Goal: Information Seeking & Learning: Learn about a topic

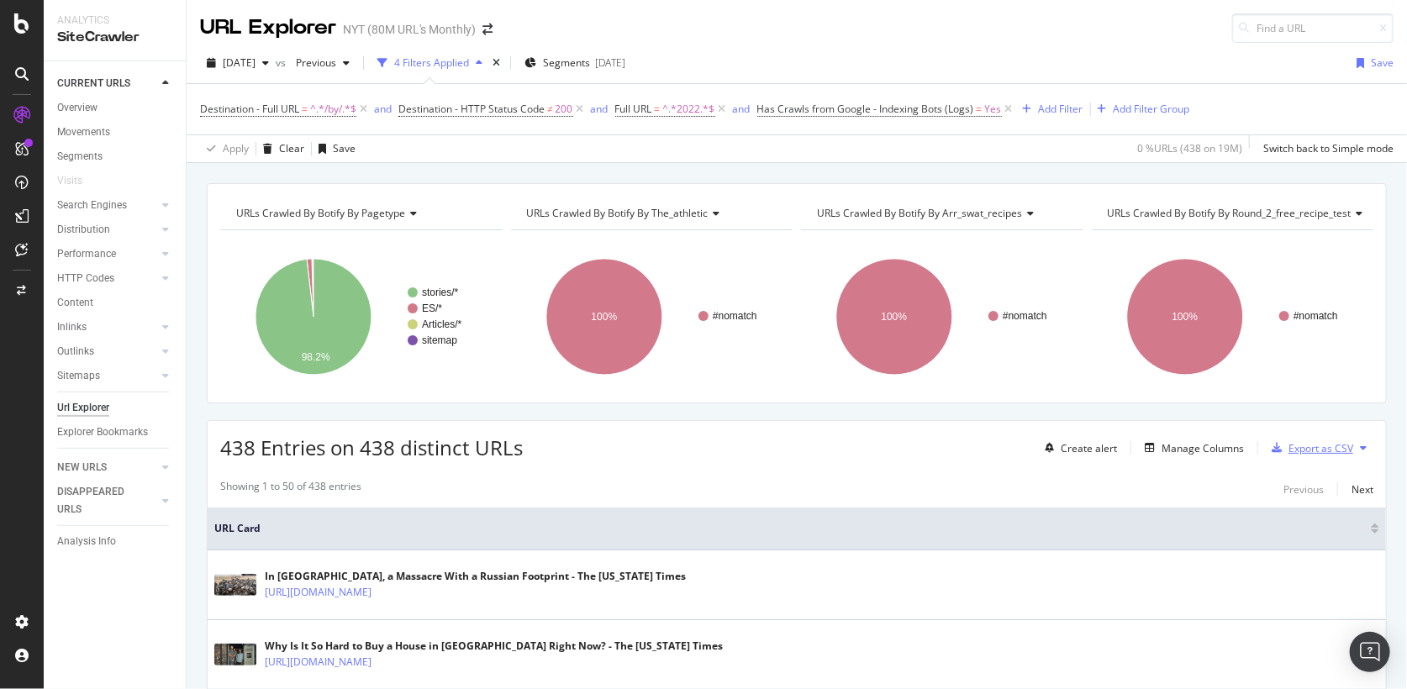
click at [1324, 452] on div "Export as CSV" at bounding box center [1320, 448] width 65 height 14
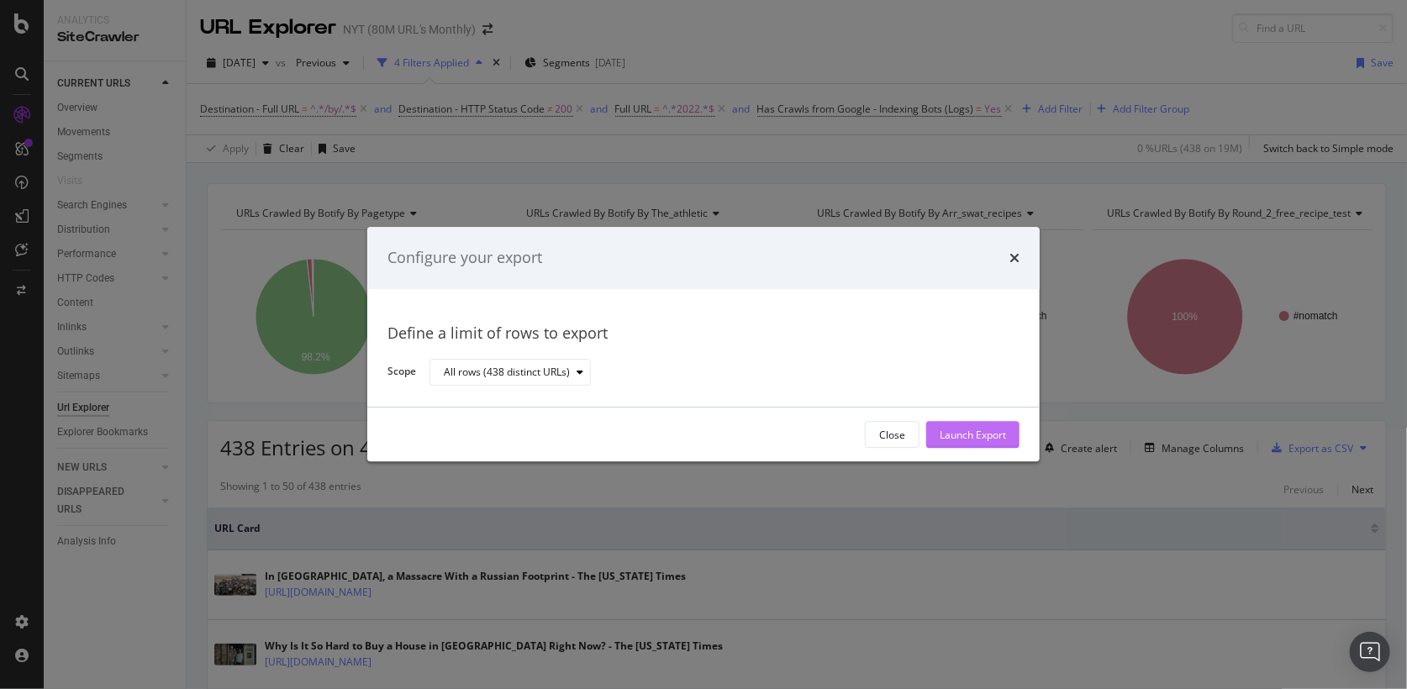
click at [975, 438] on div "Launch Export" at bounding box center [973, 435] width 66 height 14
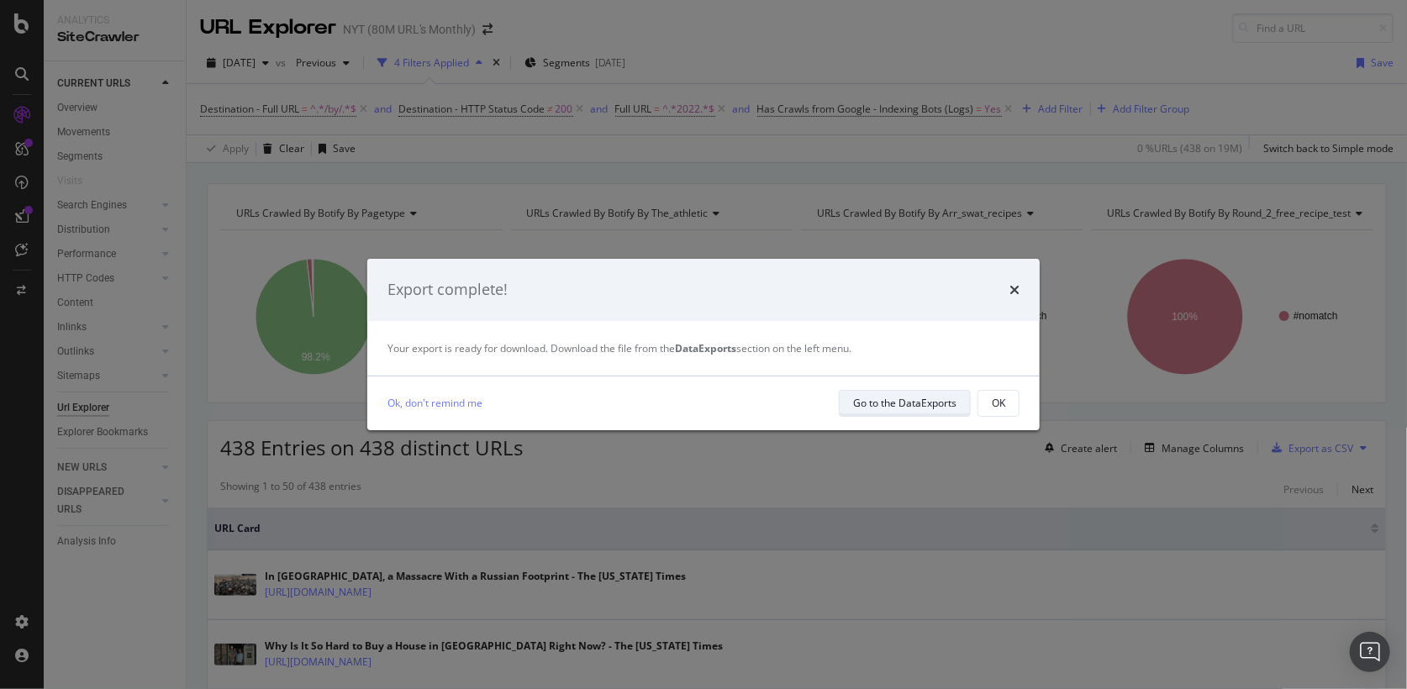
click at [942, 405] on div "Go to the DataExports" at bounding box center [904, 403] width 103 height 14
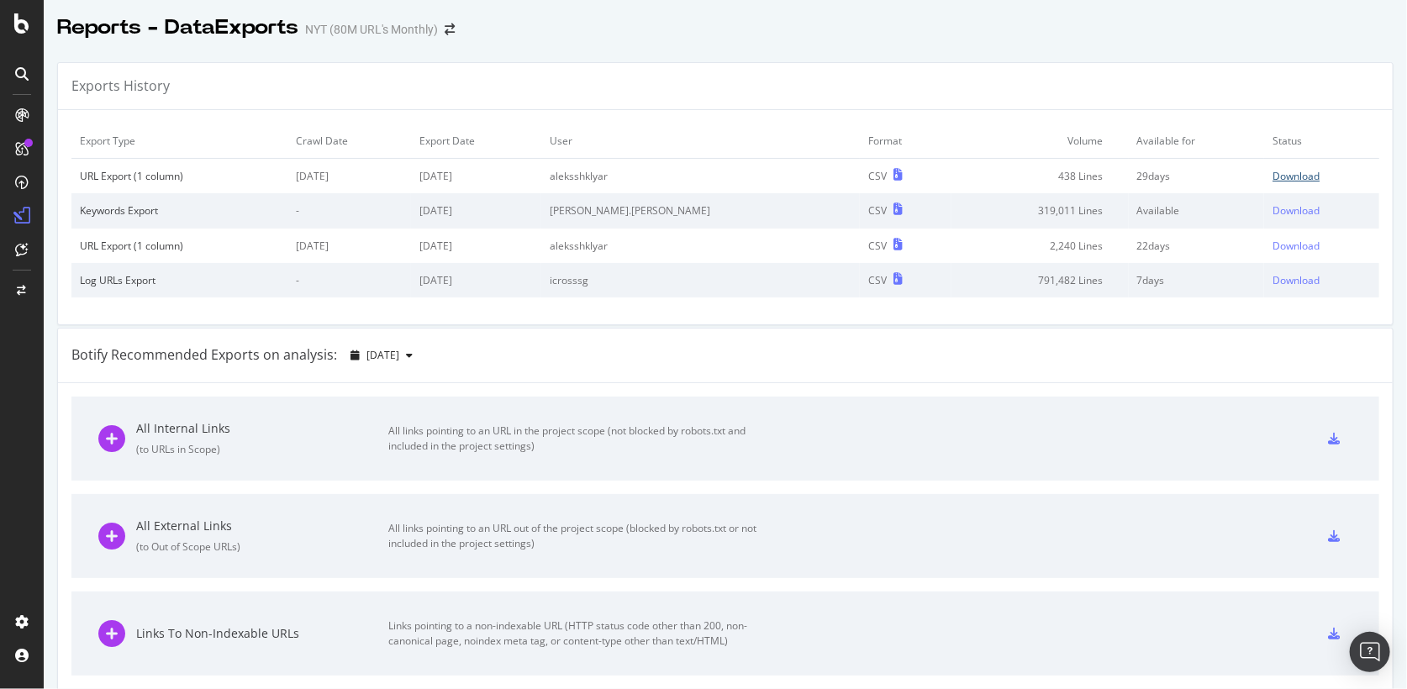
click at [1277, 179] on div "Download" at bounding box center [1295, 176] width 47 height 14
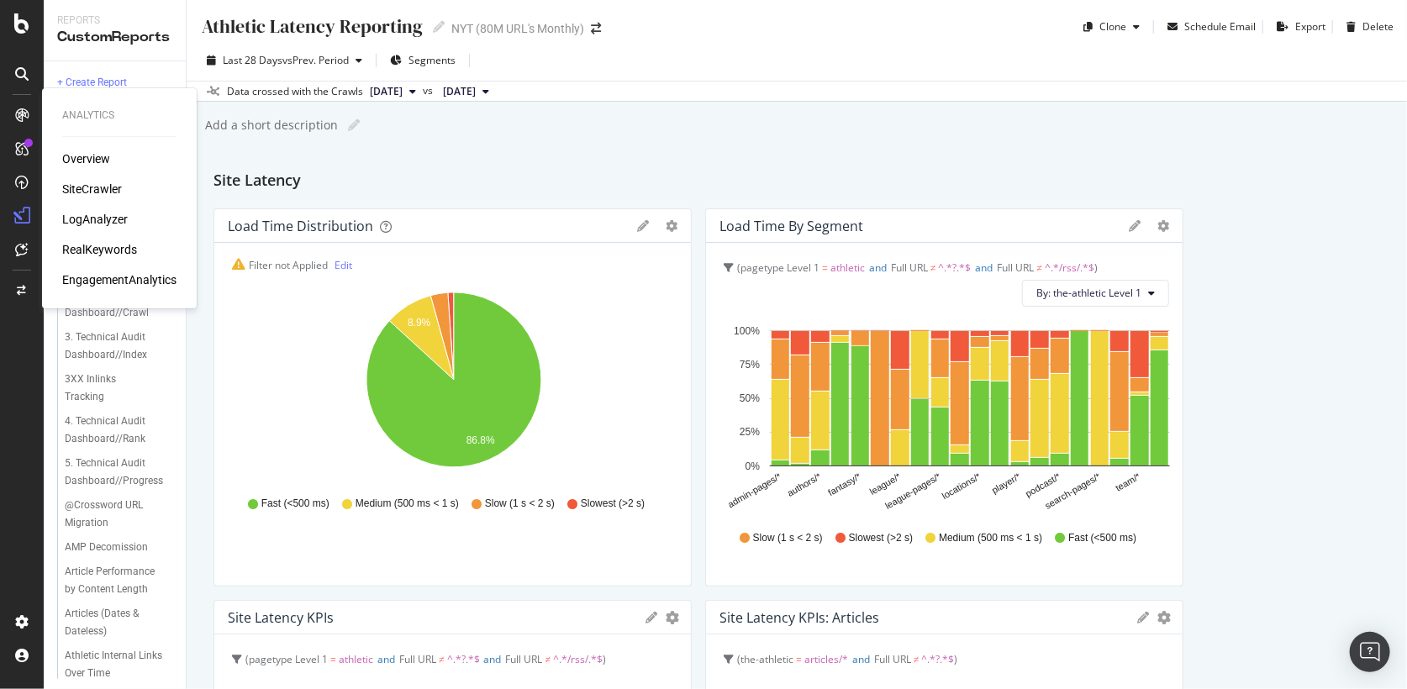
click at [113, 196] on div "SiteCrawler" at bounding box center [92, 189] width 60 height 17
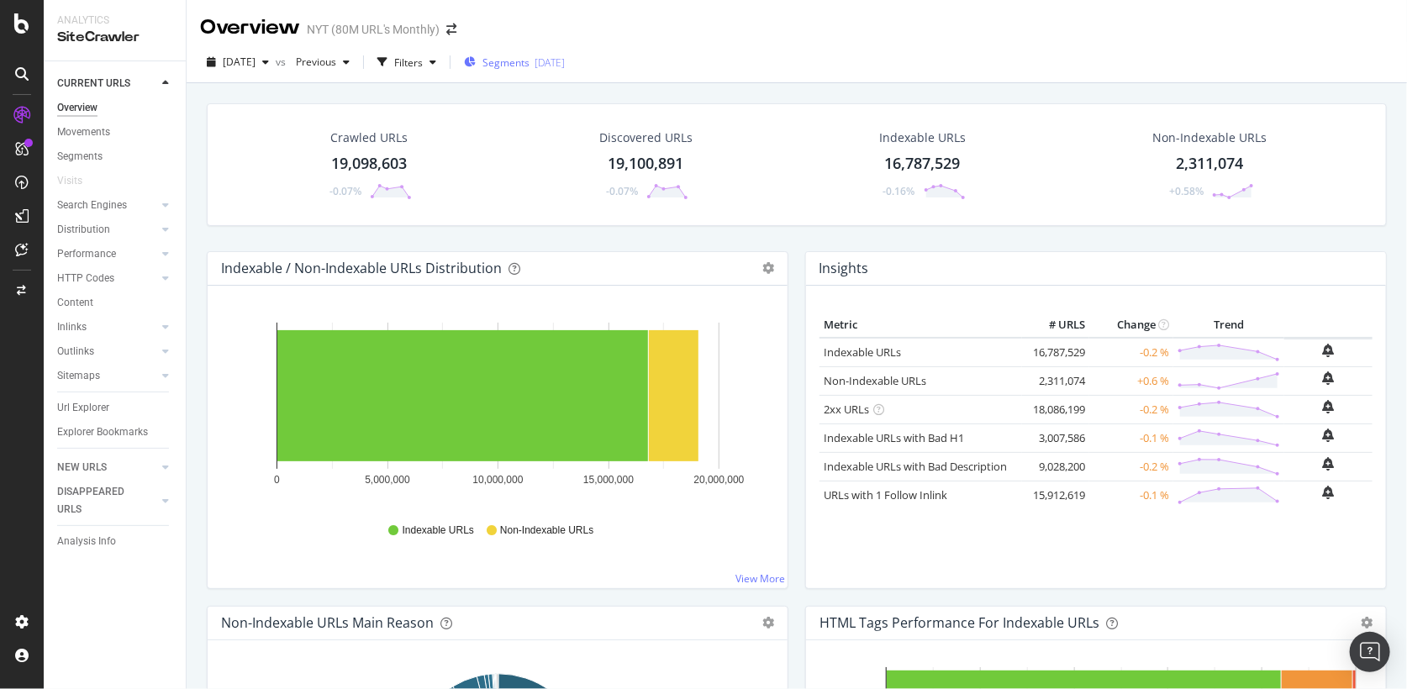
click at [565, 68] on div "[DATE]" at bounding box center [549, 62] width 30 height 14
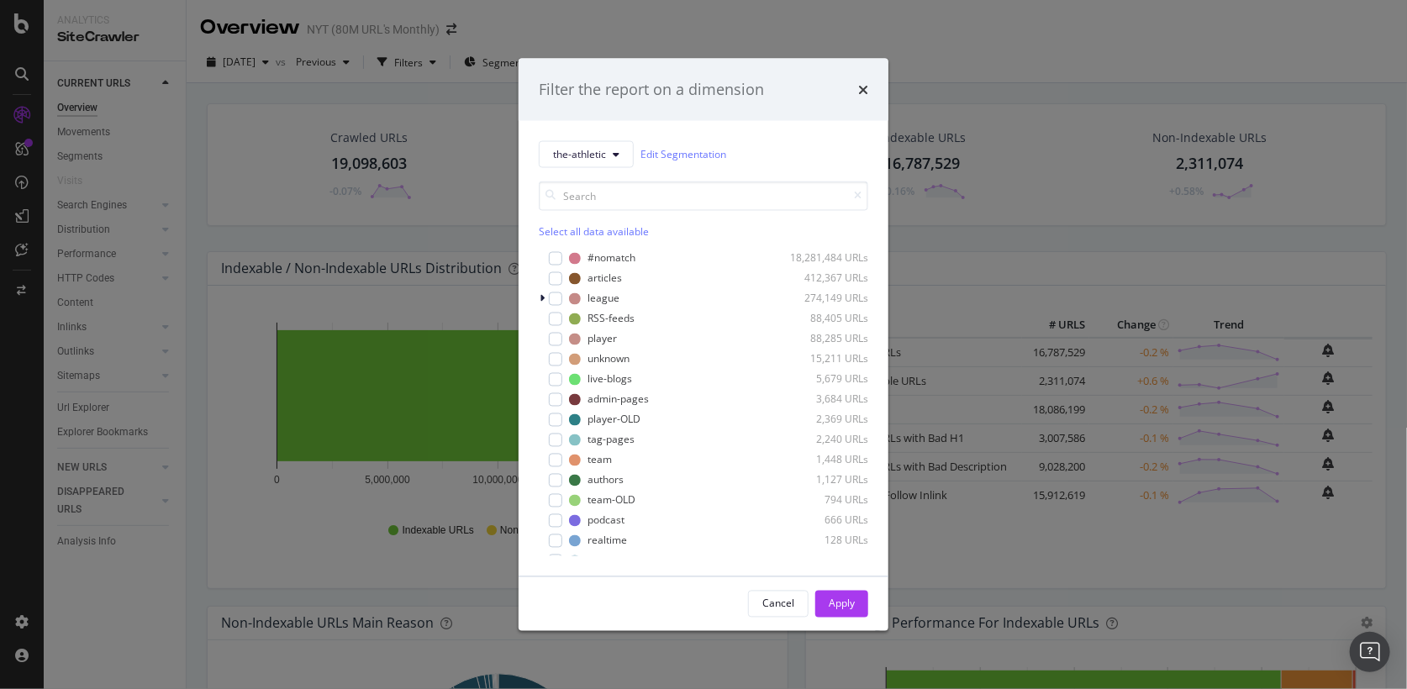
click at [586, 233] on div "Select all data available" at bounding box center [703, 231] width 329 height 14
click at [589, 250] on div "#nomatch 18,281,484 URLs" at bounding box center [703, 258] width 329 height 17
click at [601, 322] on div "RSS-feeds" at bounding box center [610, 319] width 47 height 14
click at [850, 613] on div "Apply" at bounding box center [842, 603] width 26 height 25
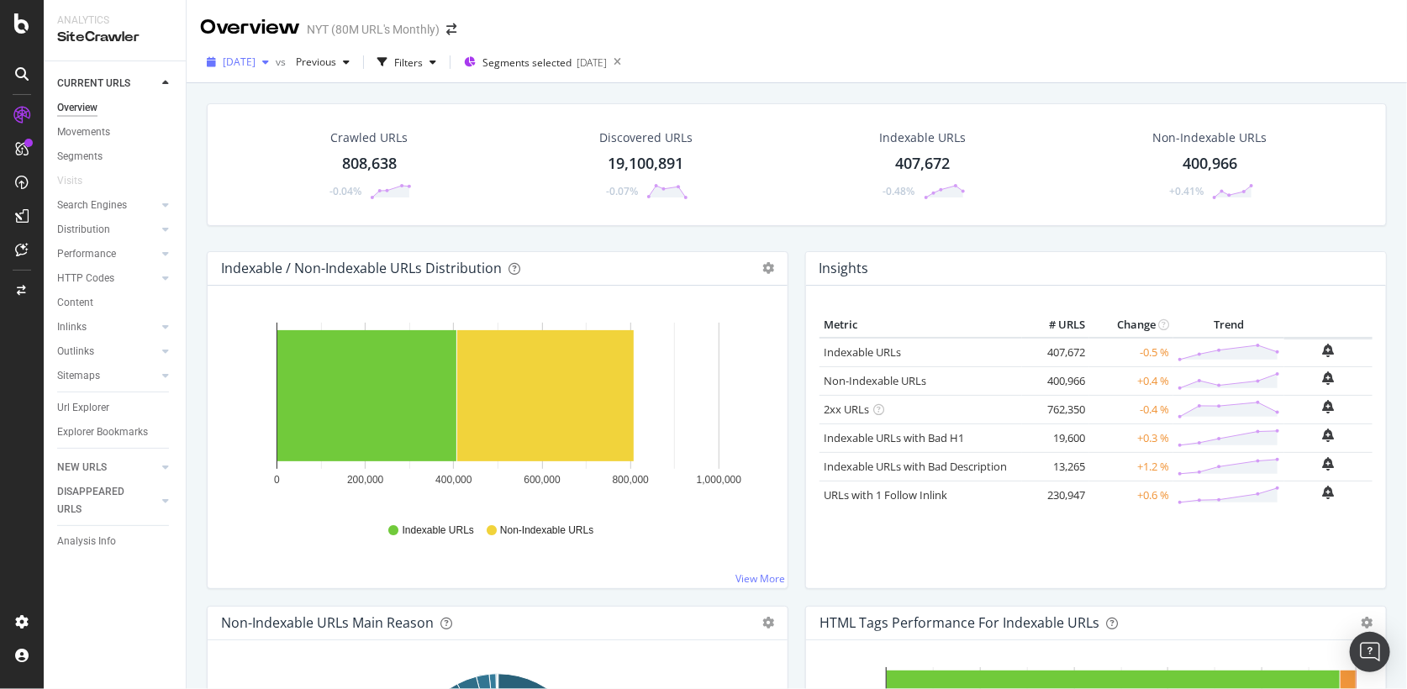
click at [255, 65] on span "[DATE]" at bounding box center [239, 62] width 33 height 14
click at [261, 71] on div "[DATE]" at bounding box center [238, 62] width 76 height 25
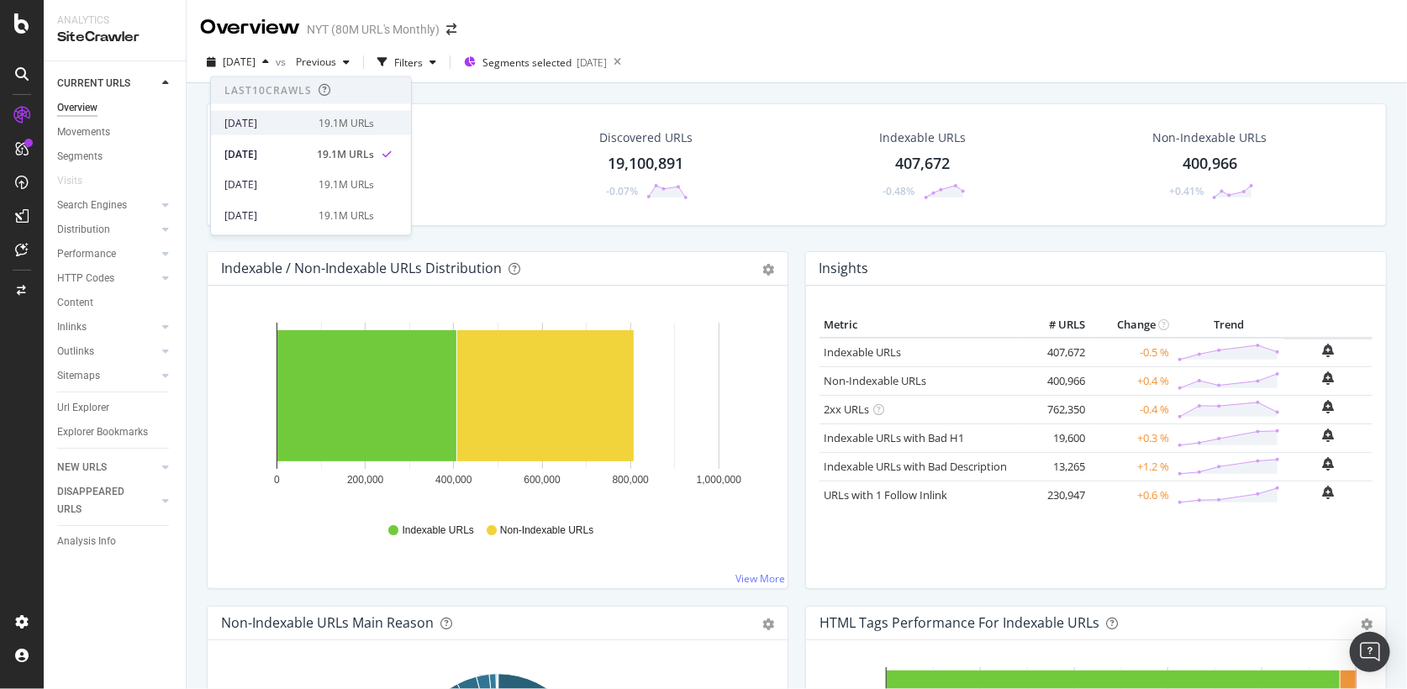
click at [271, 116] on div "2025 Sep. 8th" at bounding box center [266, 122] width 84 height 15
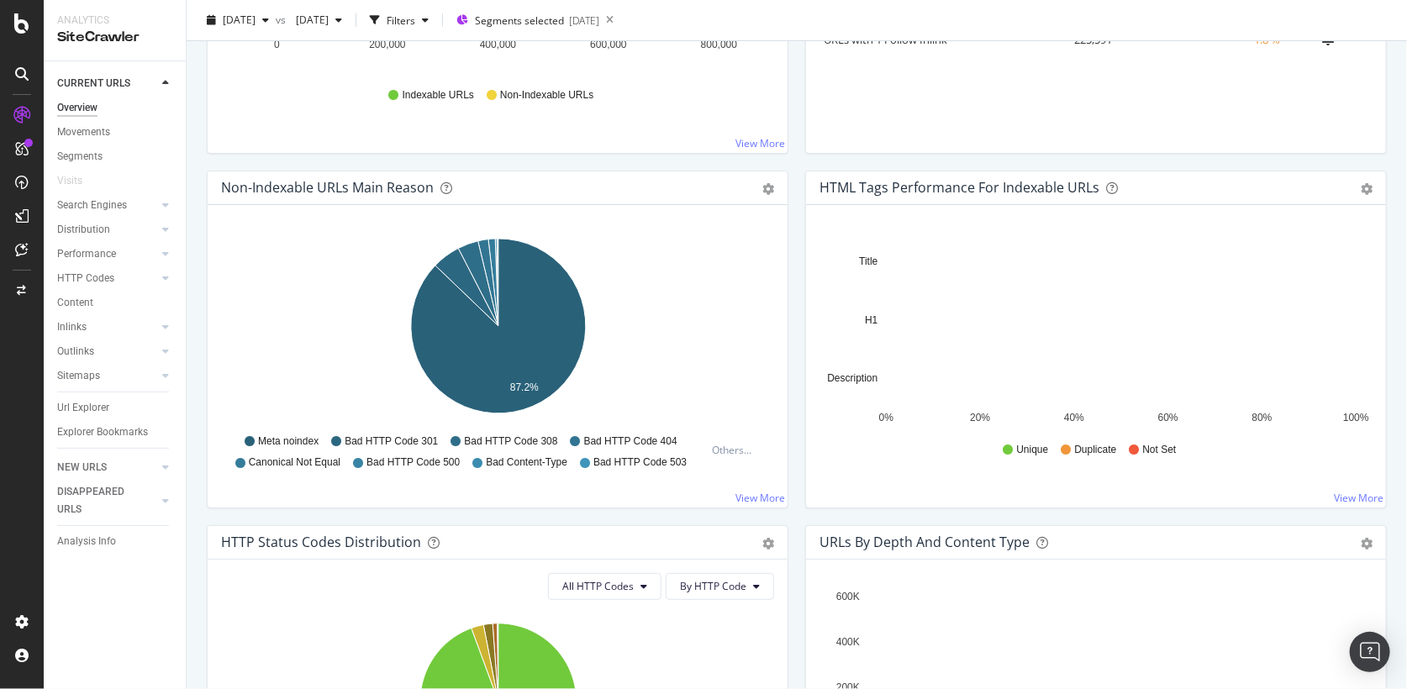
scroll to position [418, 0]
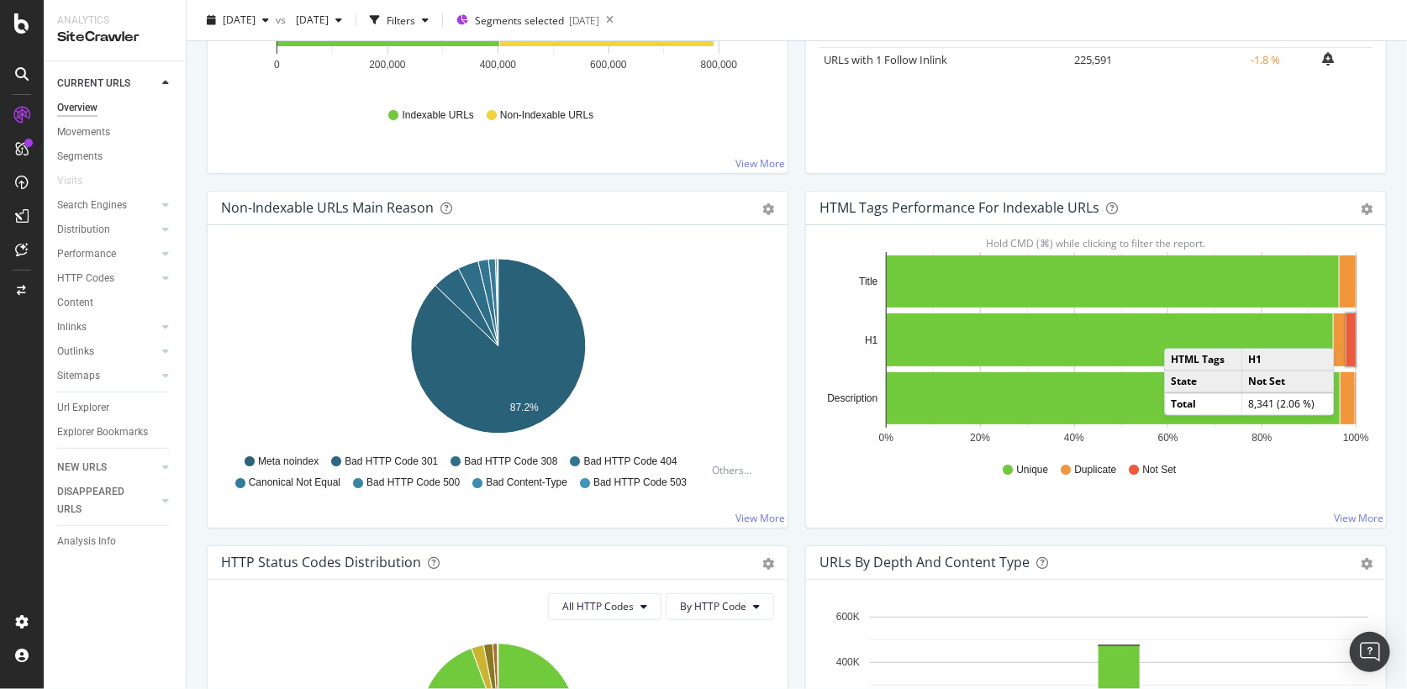
click at [1351, 329] on rect "A chart." at bounding box center [1350, 339] width 9 height 53
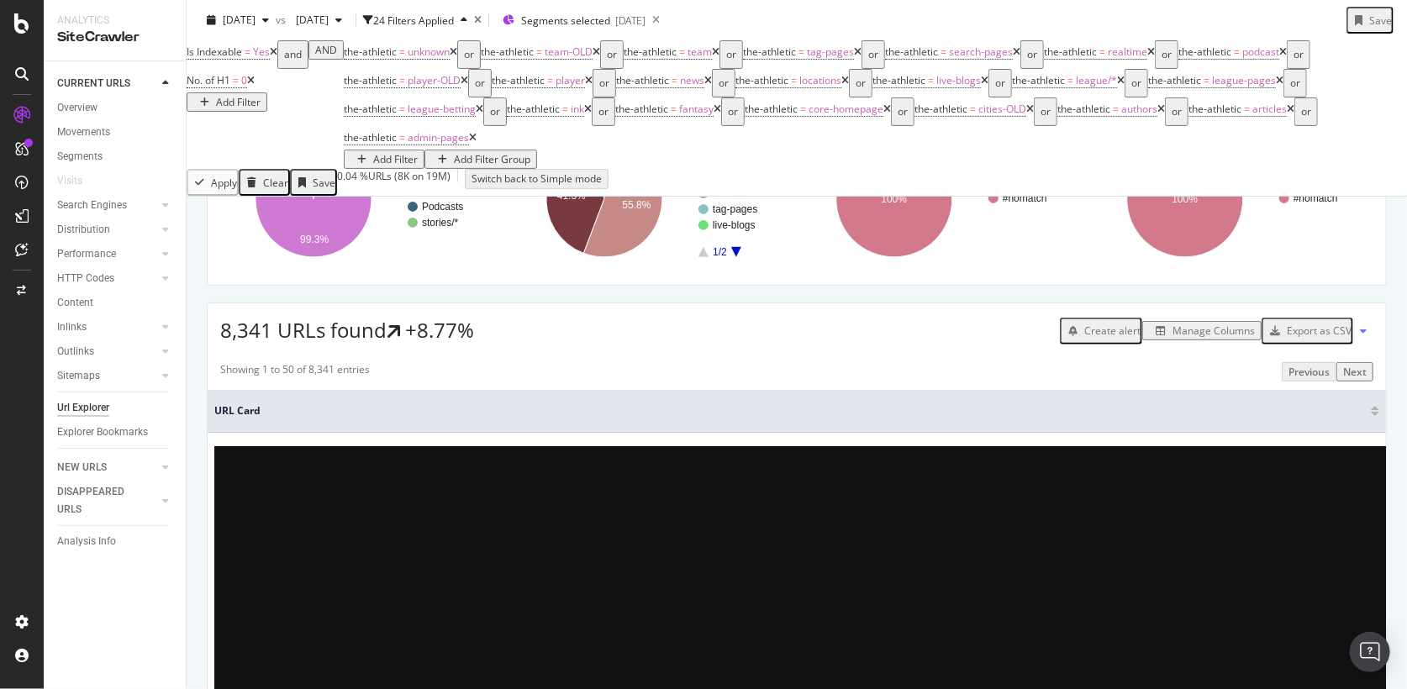
scroll to position [164, 0]
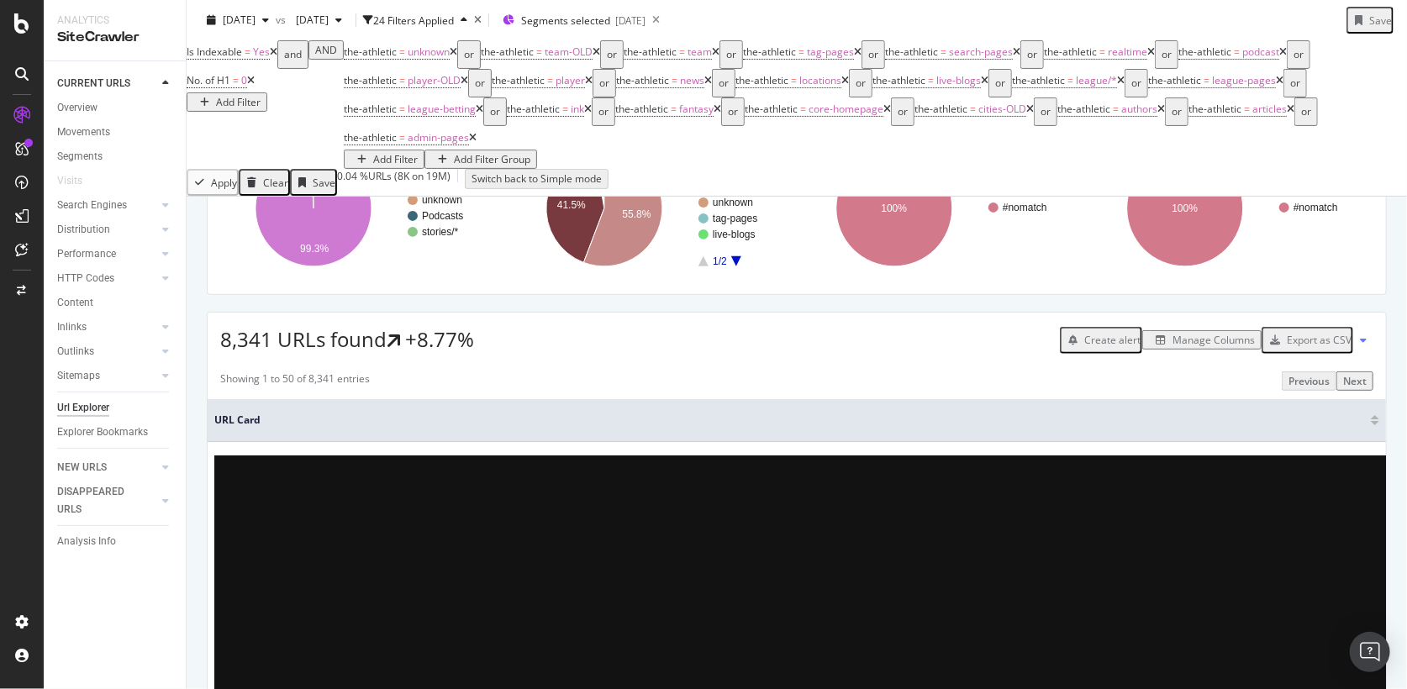
click at [1186, 347] on div "Manage Columns" at bounding box center [1213, 340] width 82 height 14
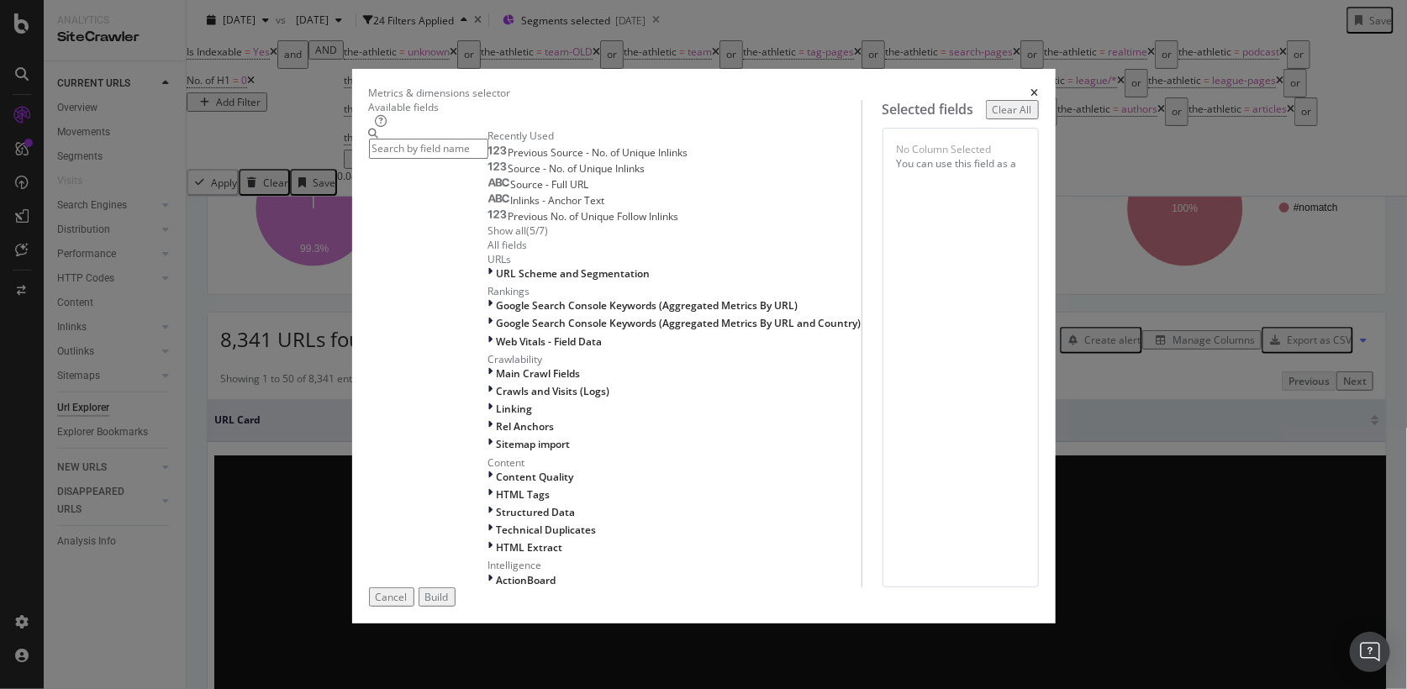
click at [1039, 86] on div "Metrics & dimensions selector" at bounding box center [704, 93] width 670 height 14
click at [1039, 88] on icon "times" at bounding box center [1035, 93] width 8 height 10
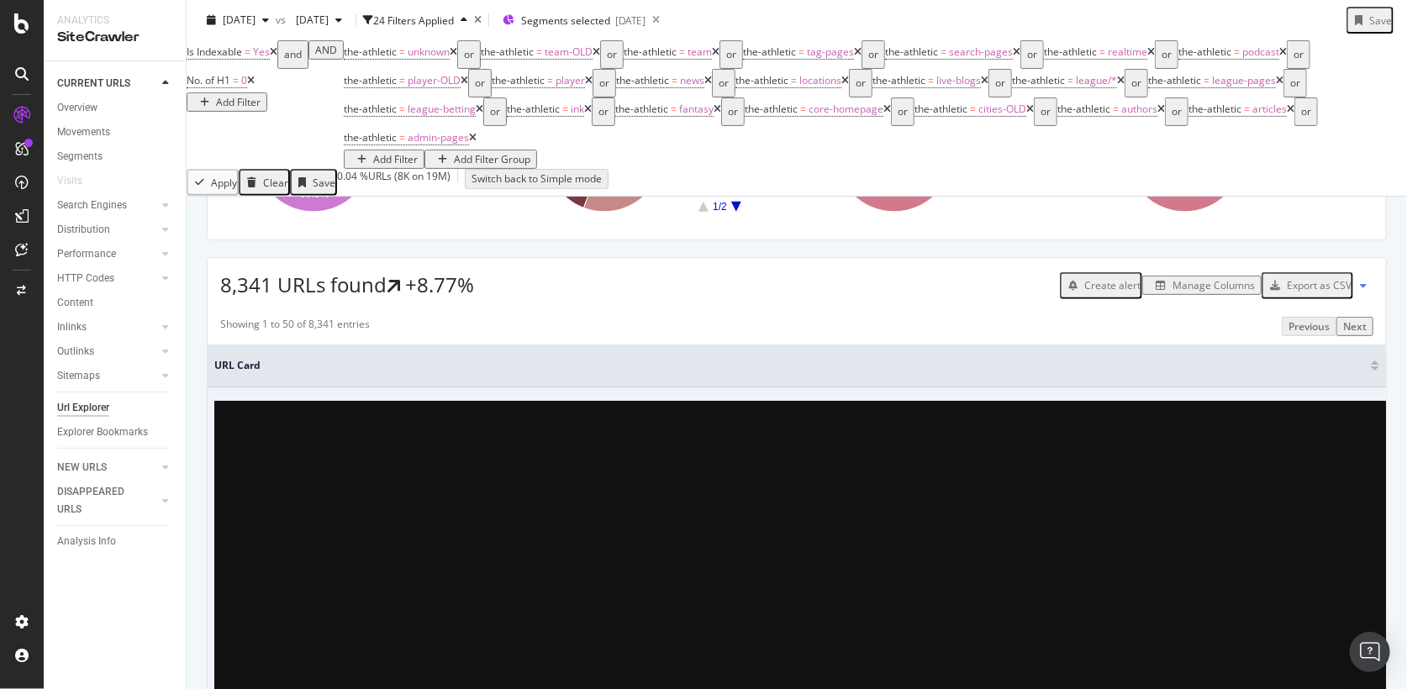
scroll to position [213, 0]
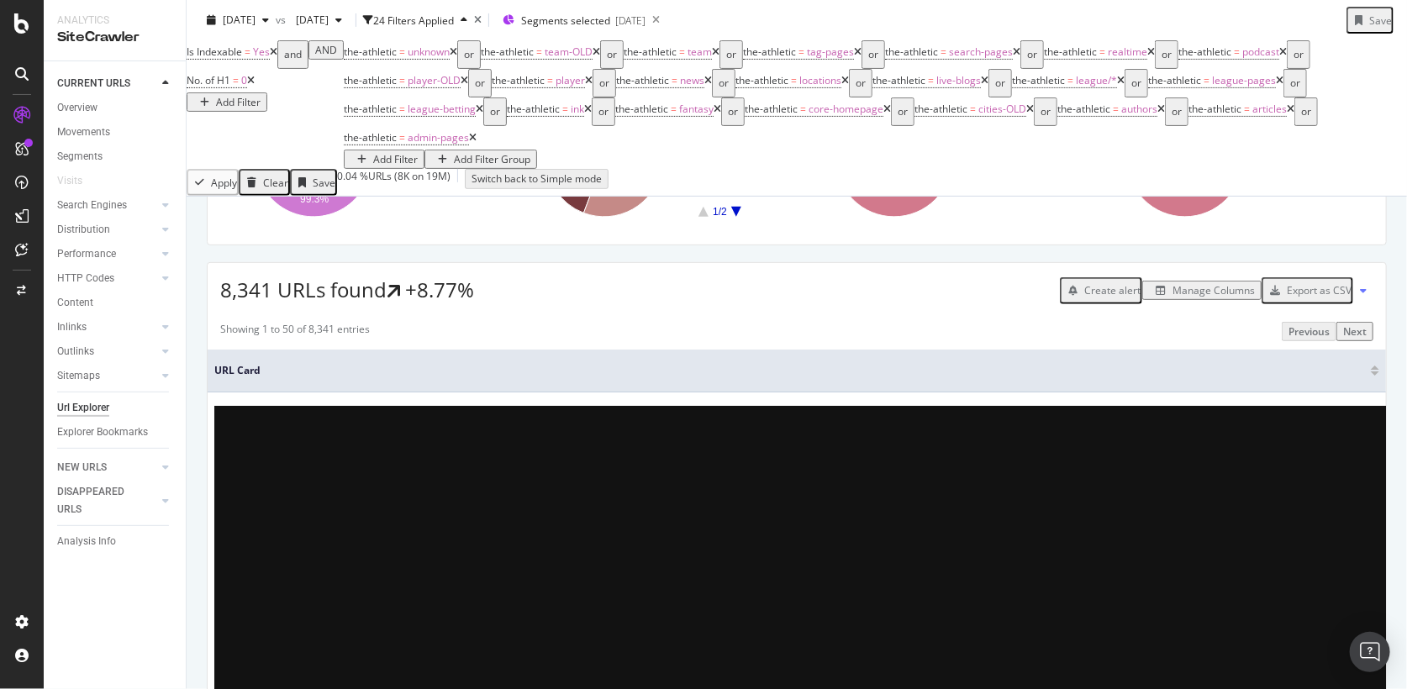
click at [1221, 297] on div "Manage Columns" at bounding box center [1213, 290] width 82 height 14
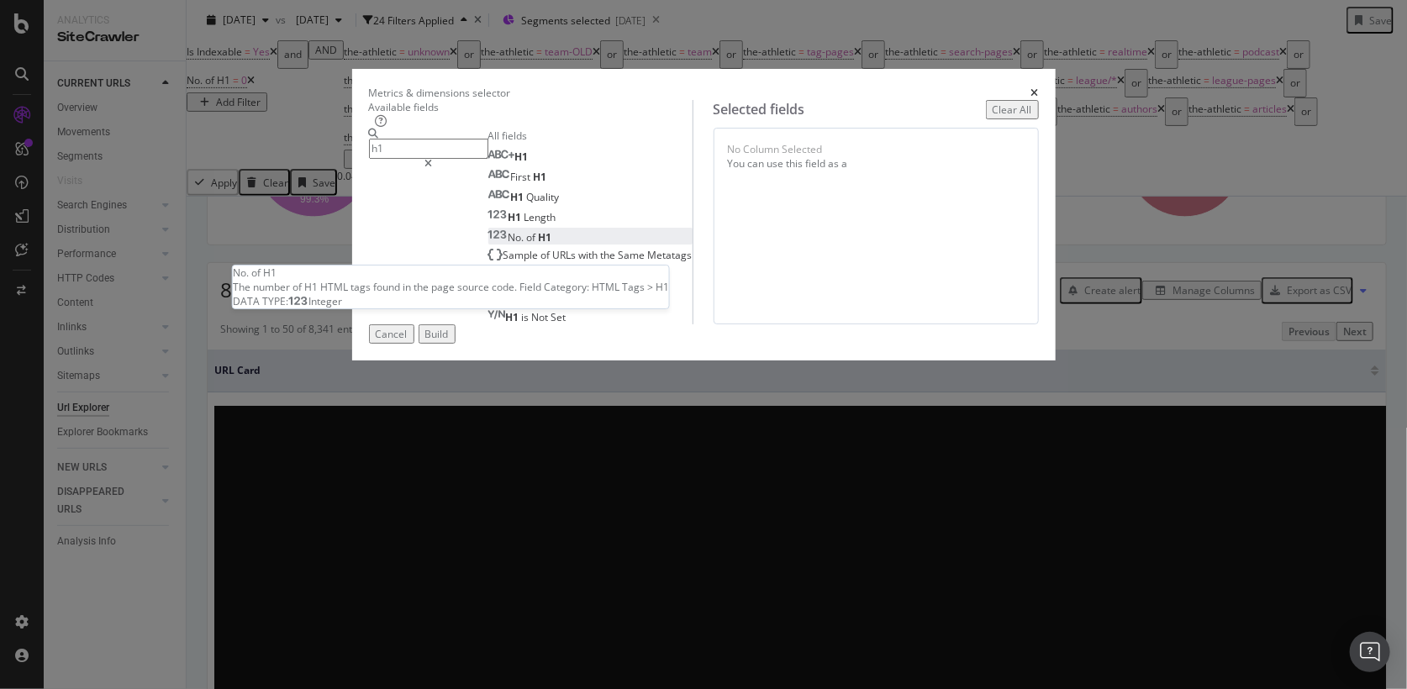
type input "h1"
click at [540, 245] on div "No. of H1" at bounding box center [520, 237] width 64 height 14
click at [552, 245] on div "No. of H1" at bounding box center [520, 237] width 64 height 14
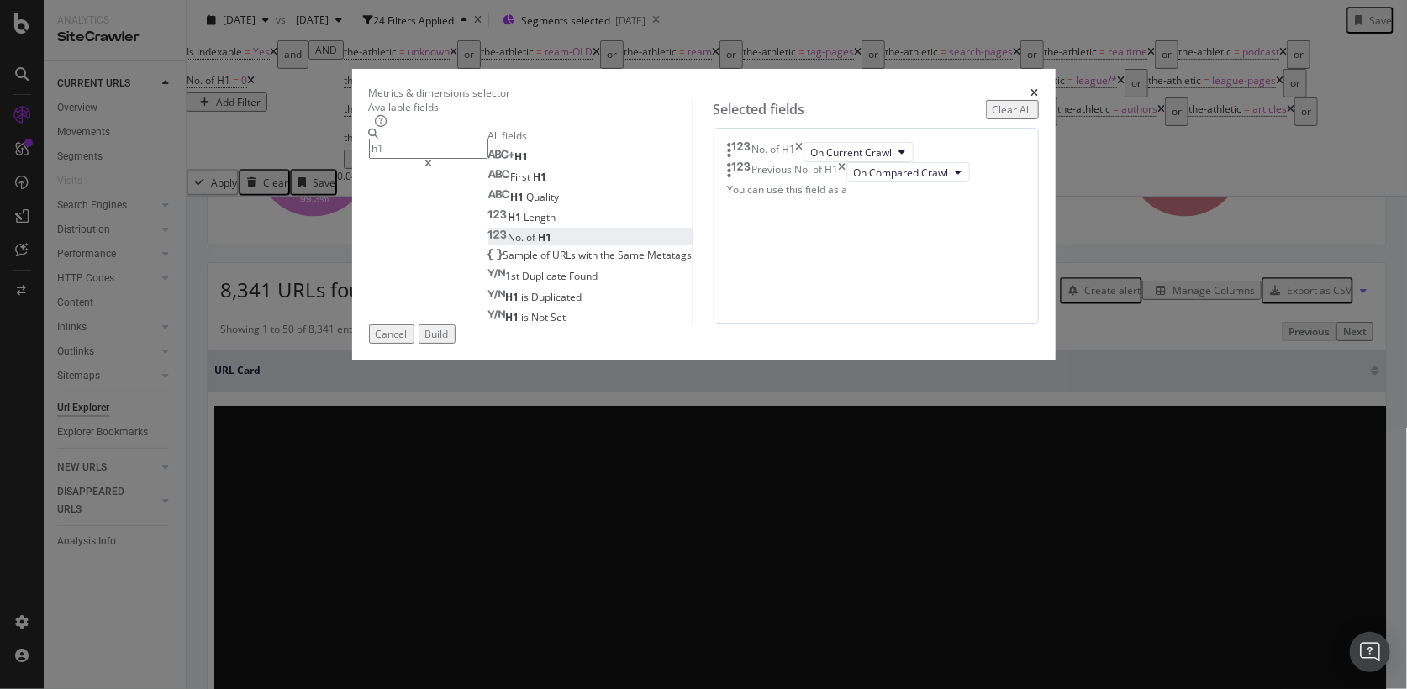
click at [1028, 344] on div "Cancel Build" at bounding box center [704, 333] width 670 height 19
click at [449, 341] on div "Build" at bounding box center [437, 334] width 24 height 14
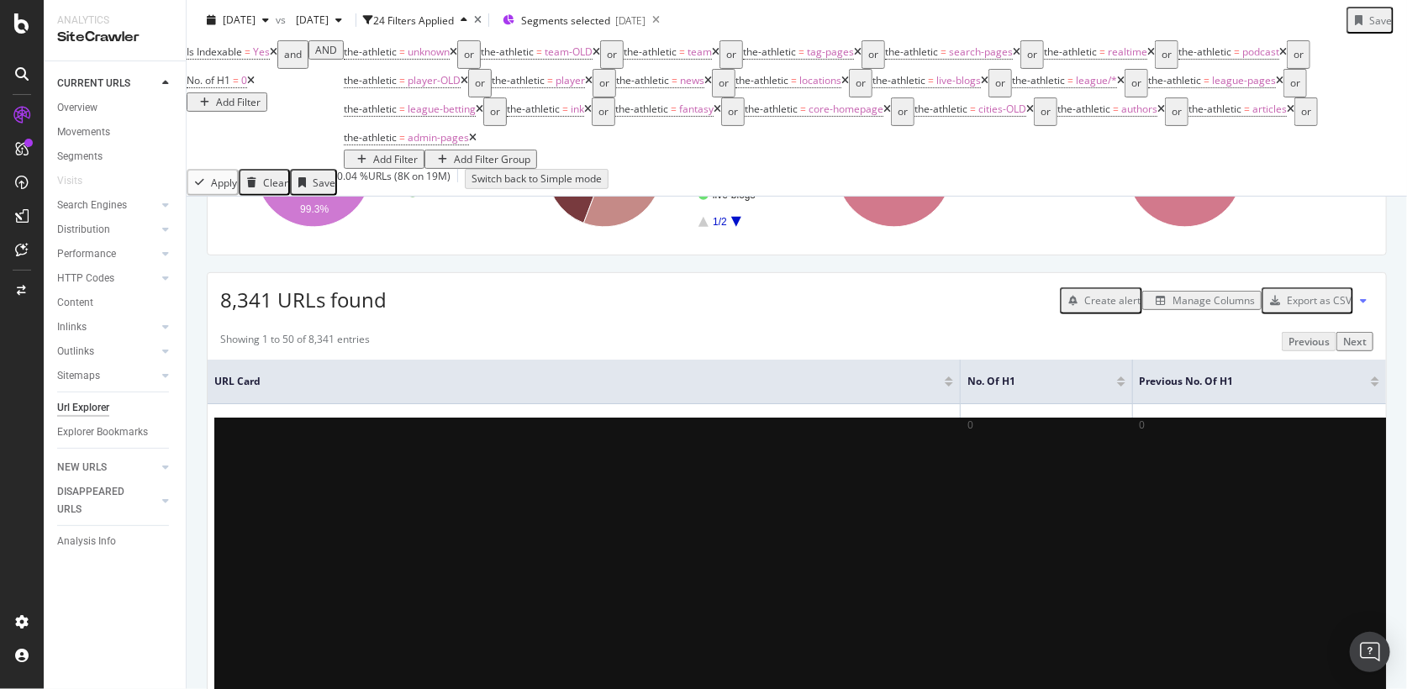
scroll to position [219, 0]
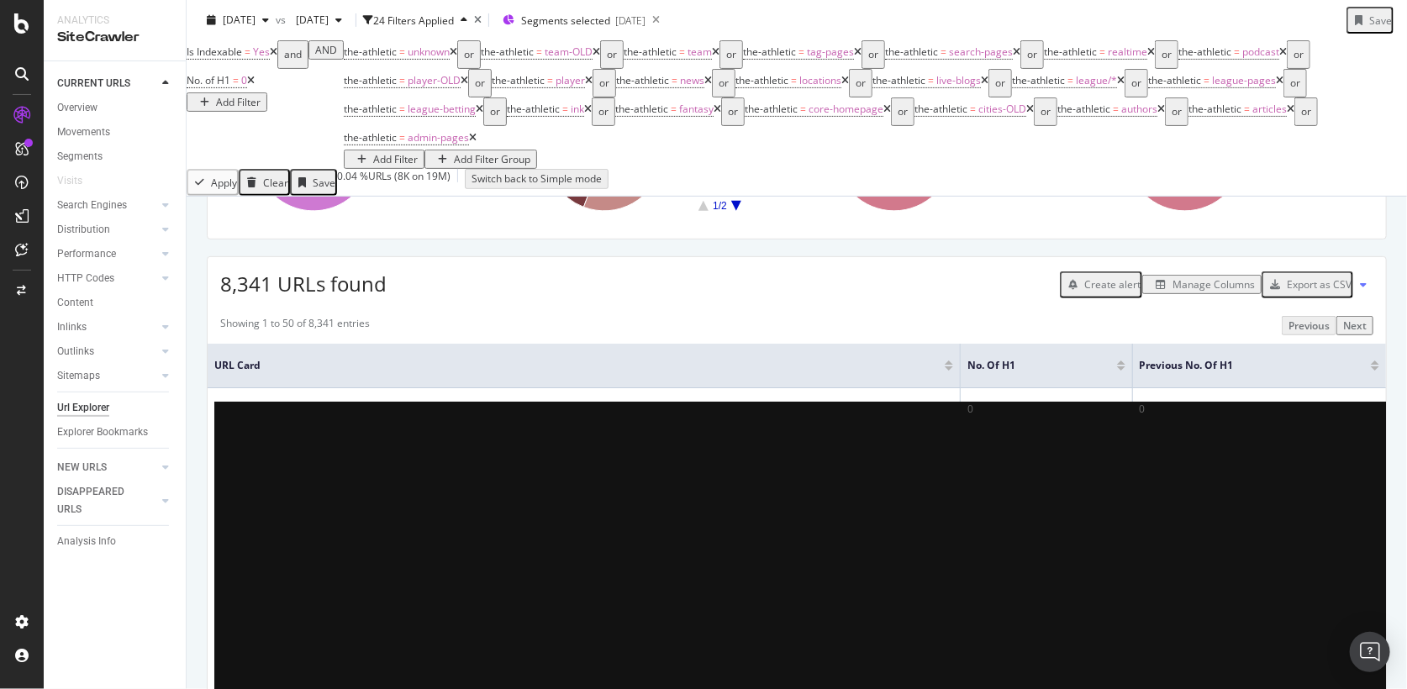
click at [1377, 371] on div at bounding box center [1375, 368] width 8 height 4
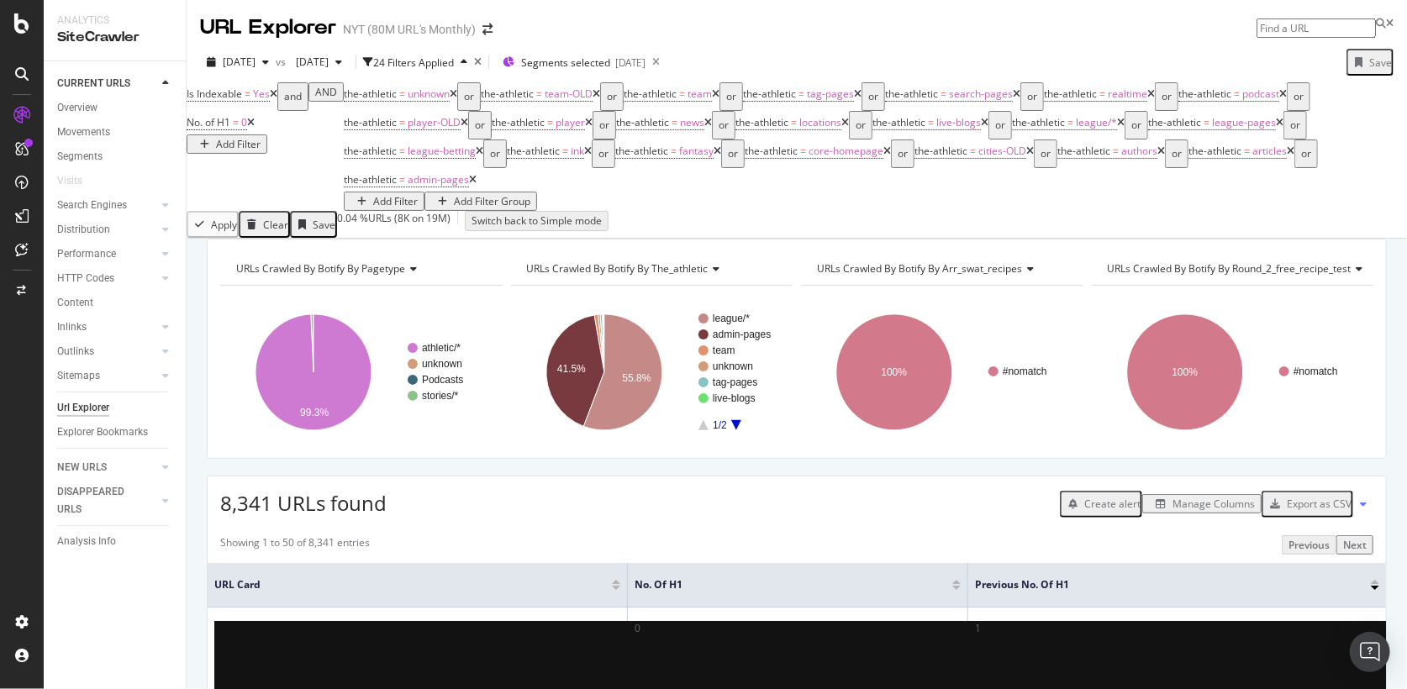
click at [261, 137] on div "Add Filter" at bounding box center [238, 144] width 45 height 14
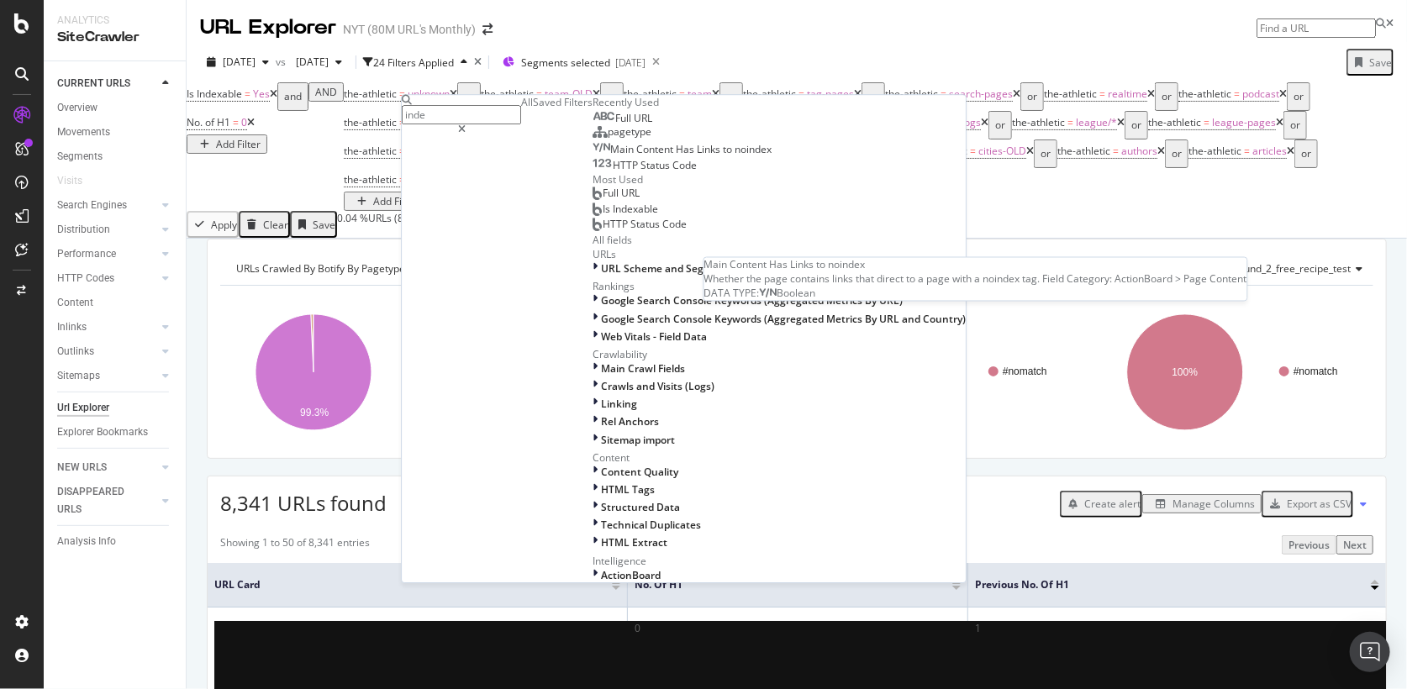
type input "index"
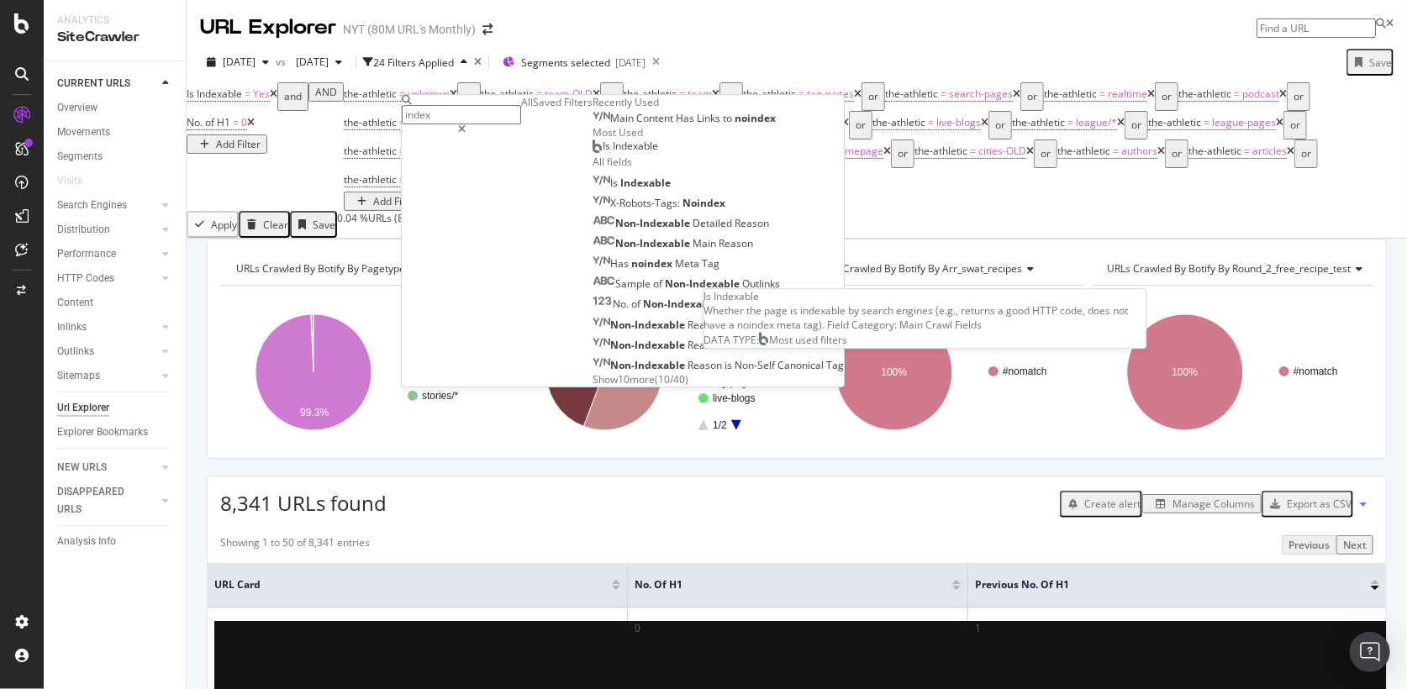
click at [592, 154] on div "Is Indexable" at bounding box center [625, 146] width 66 height 13
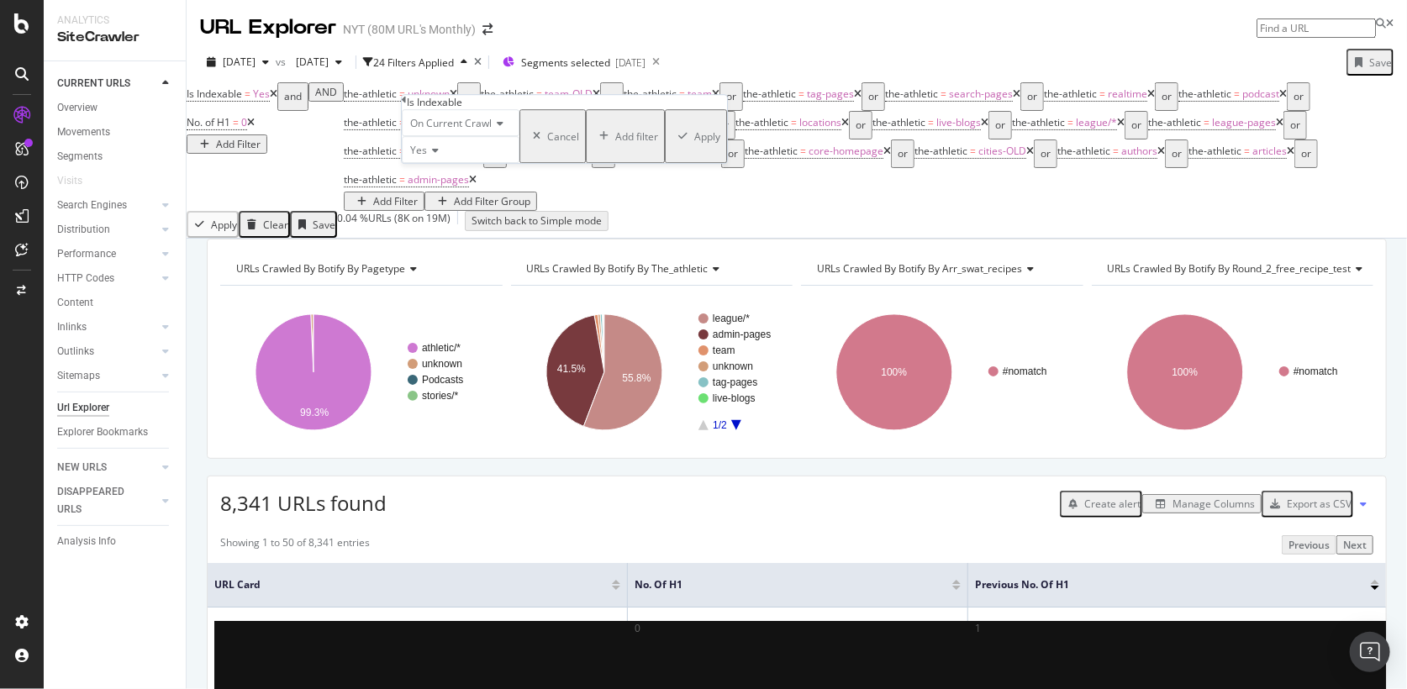
click at [671, 141] on div "button" at bounding box center [682, 136] width 23 height 10
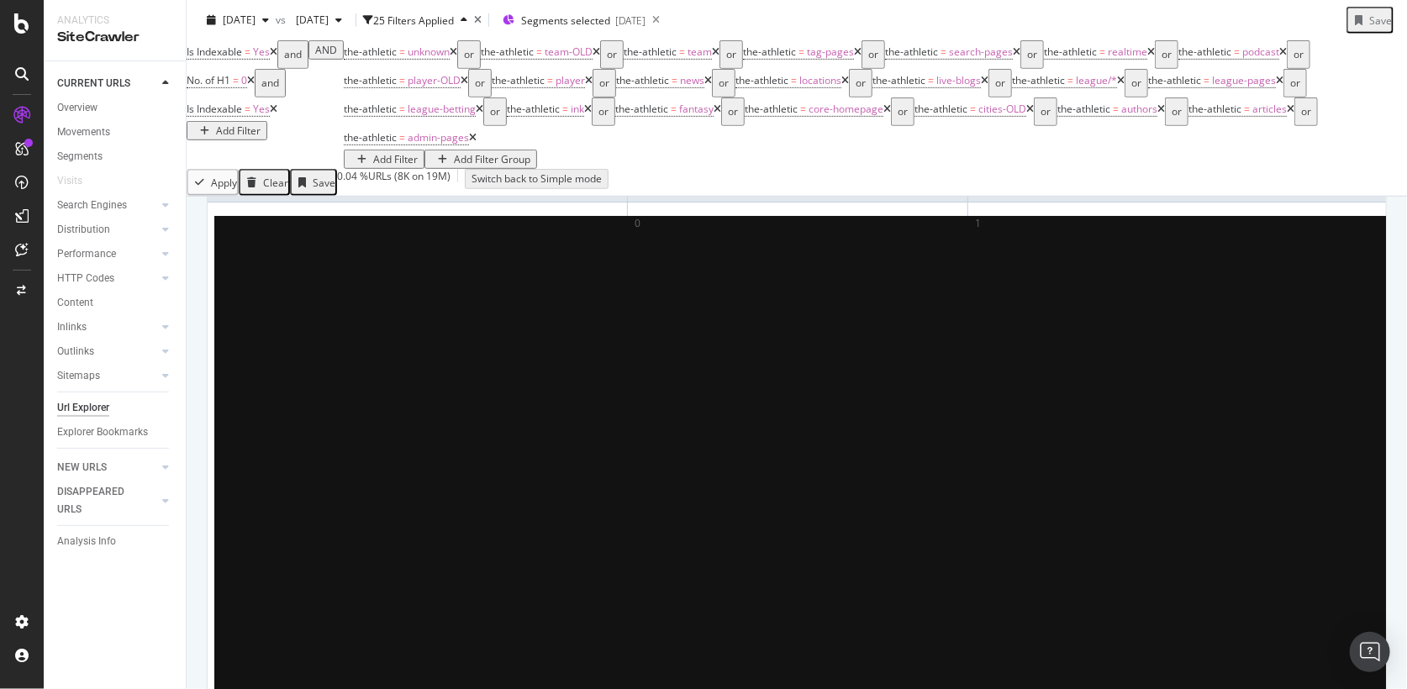
scroll to position [382, 0]
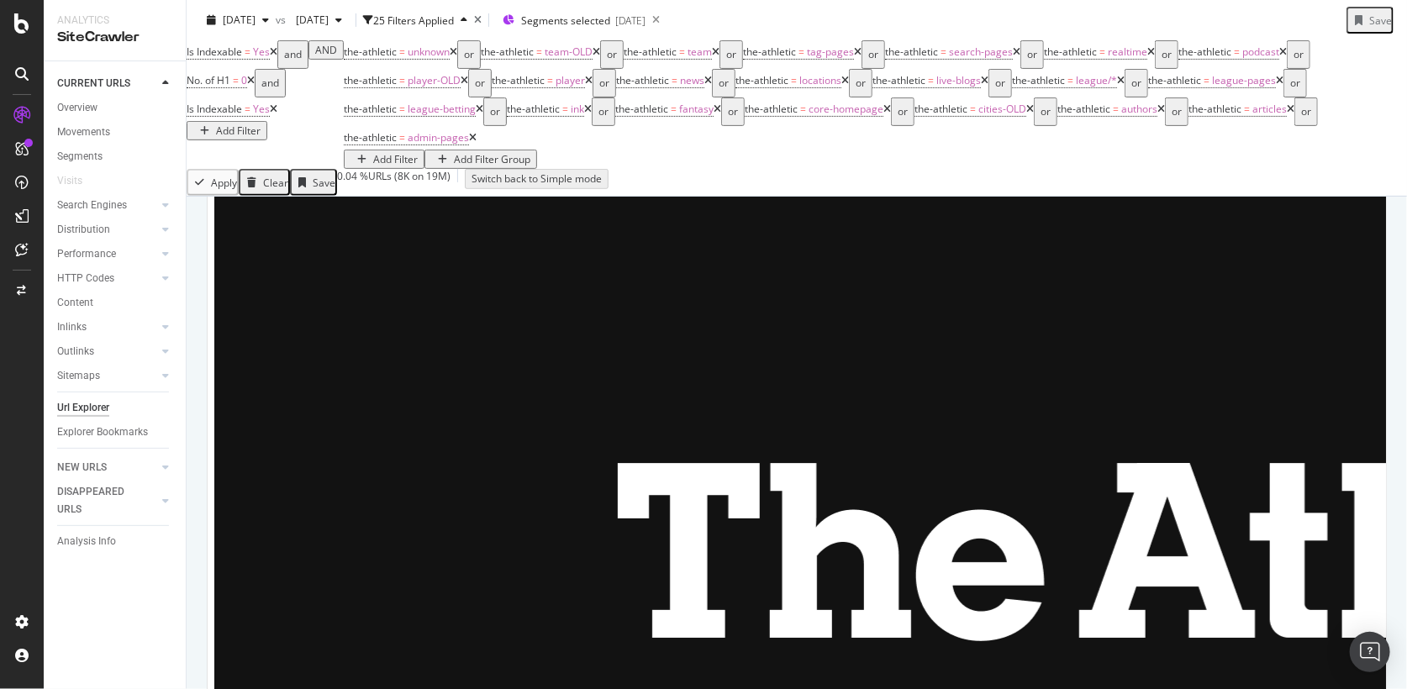
scroll to position [3430, 0]
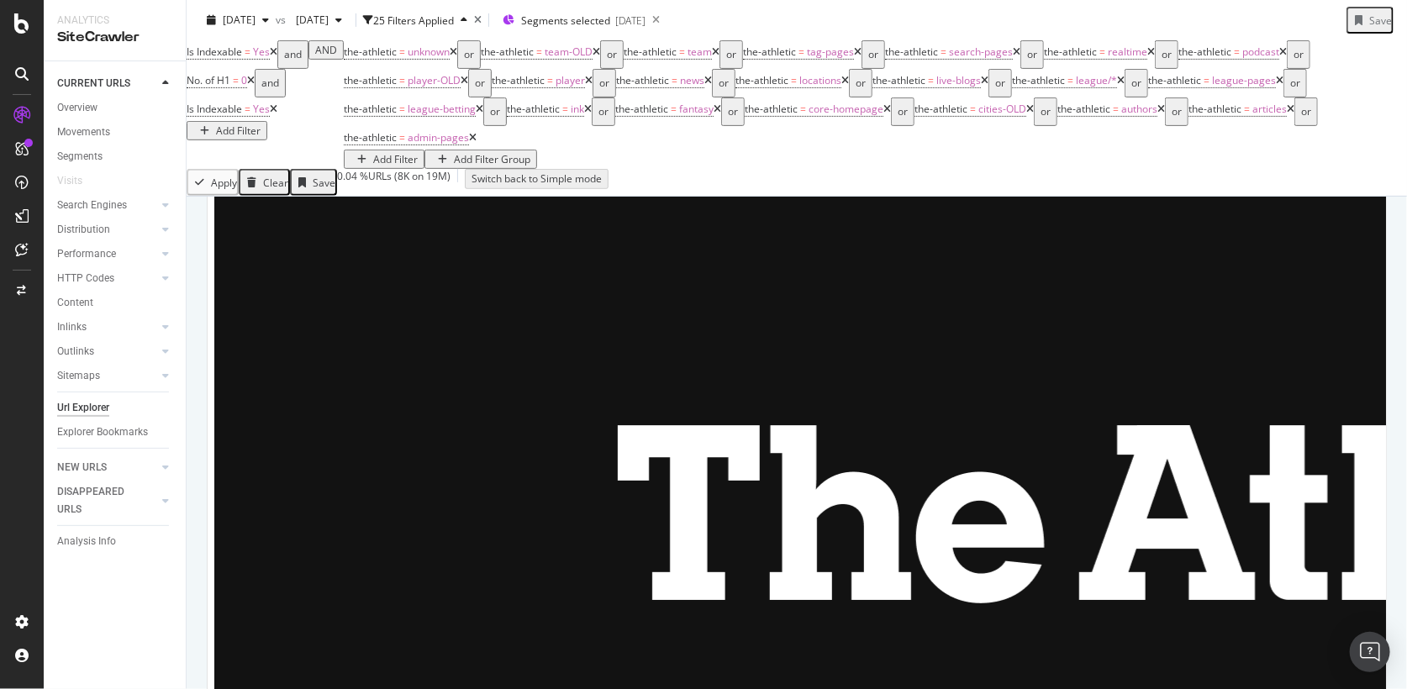
click at [329, 19] on span "[DATE]" at bounding box center [308, 20] width 39 height 14
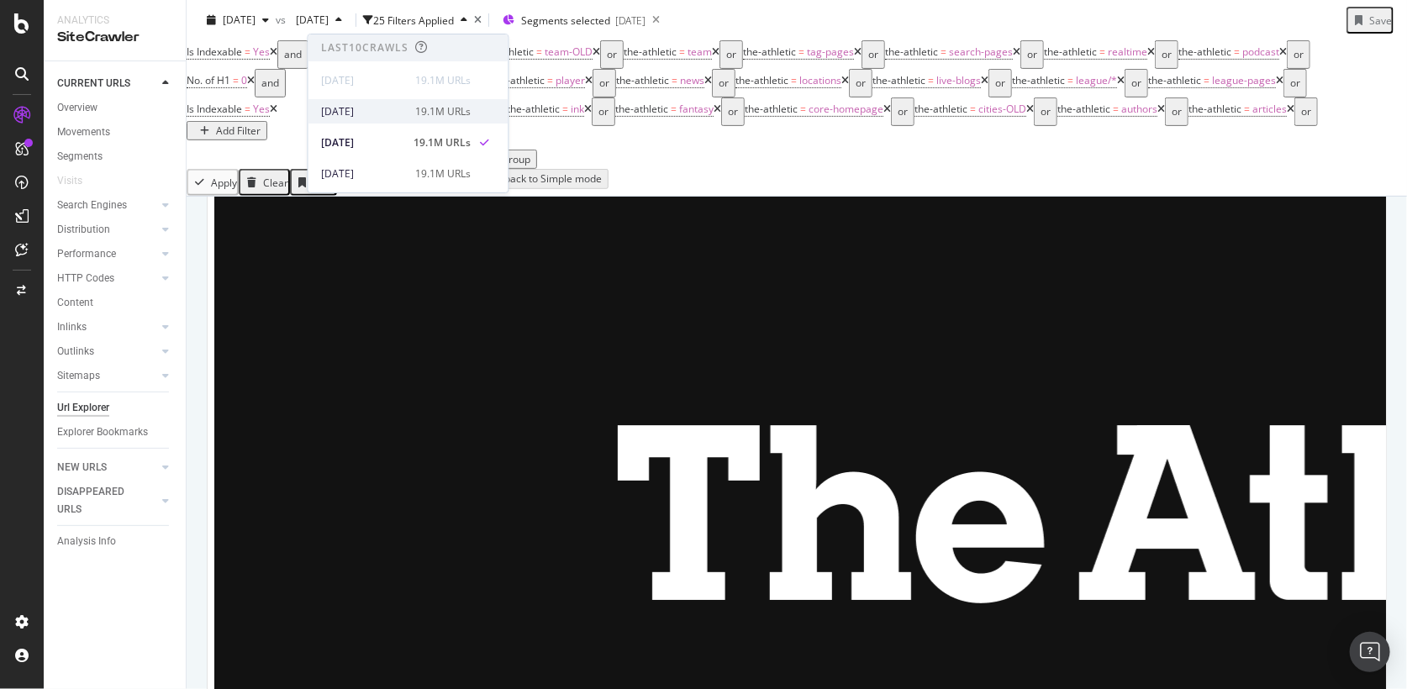
click at [363, 118] on div "2025 Sep. 1st 19.1M URLs" at bounding box center [408, 111] width 200 height 24
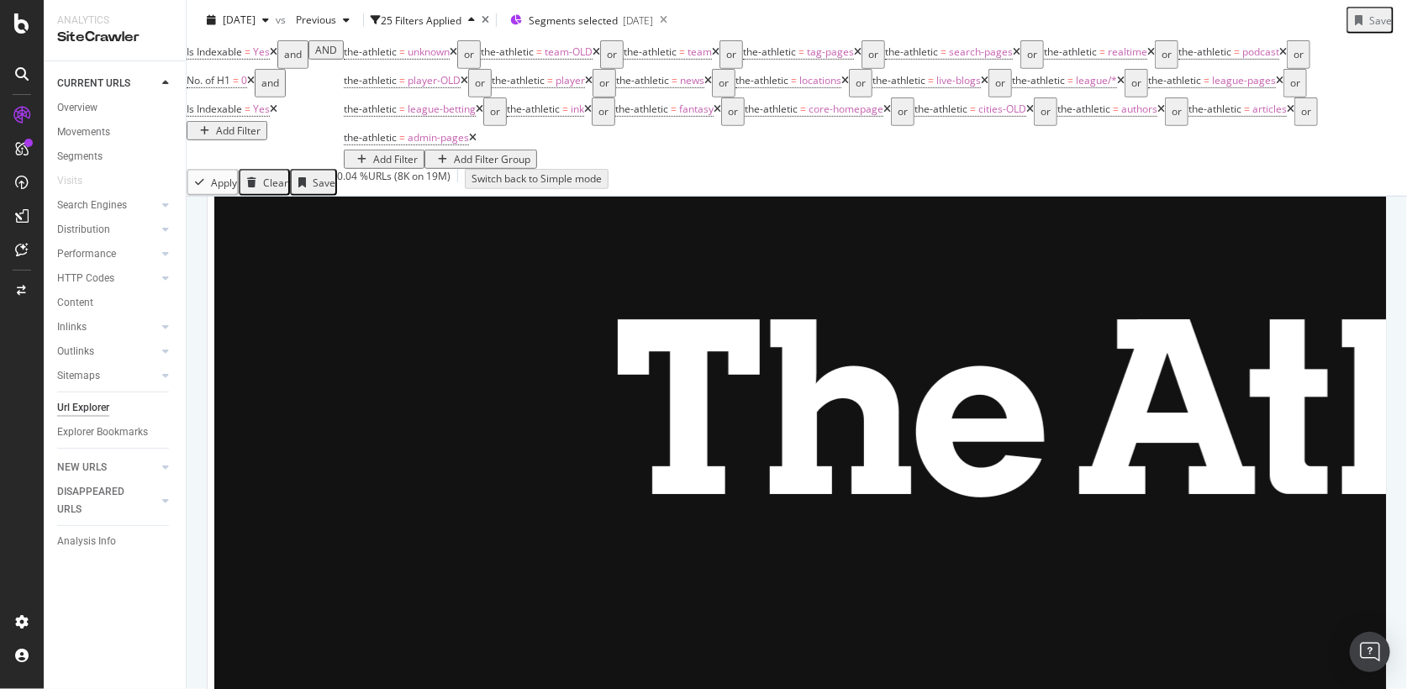
scroll to position [4124, 0]
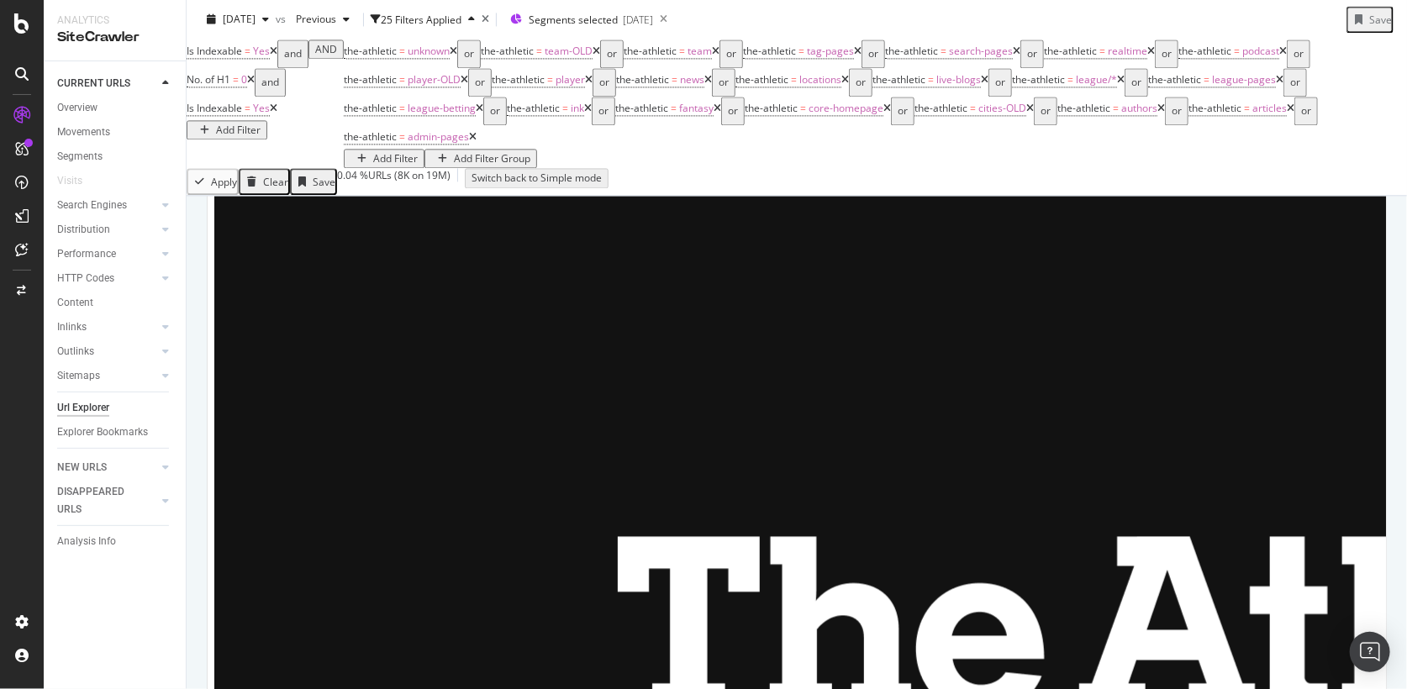
scroll to position [1814, 0]
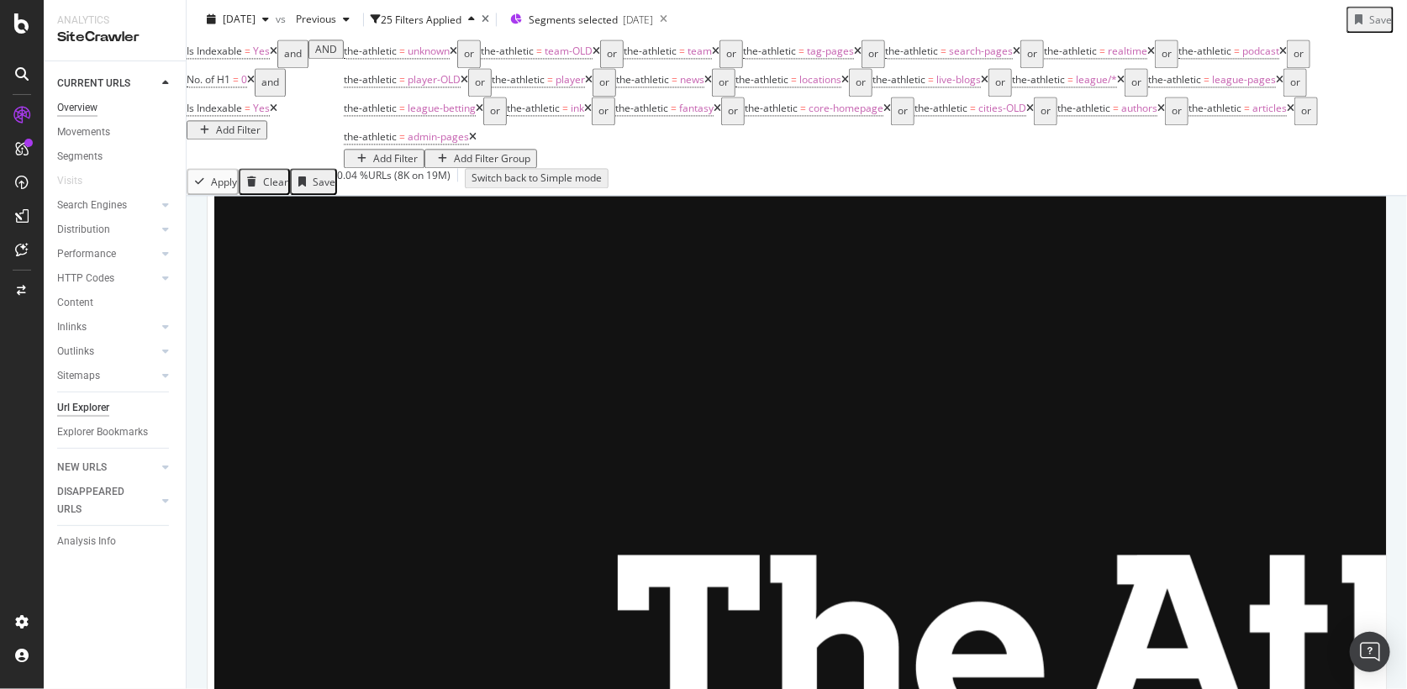
click at [74, 107] on div "Overview" at bounding box center [77, 108] width 40 height 18
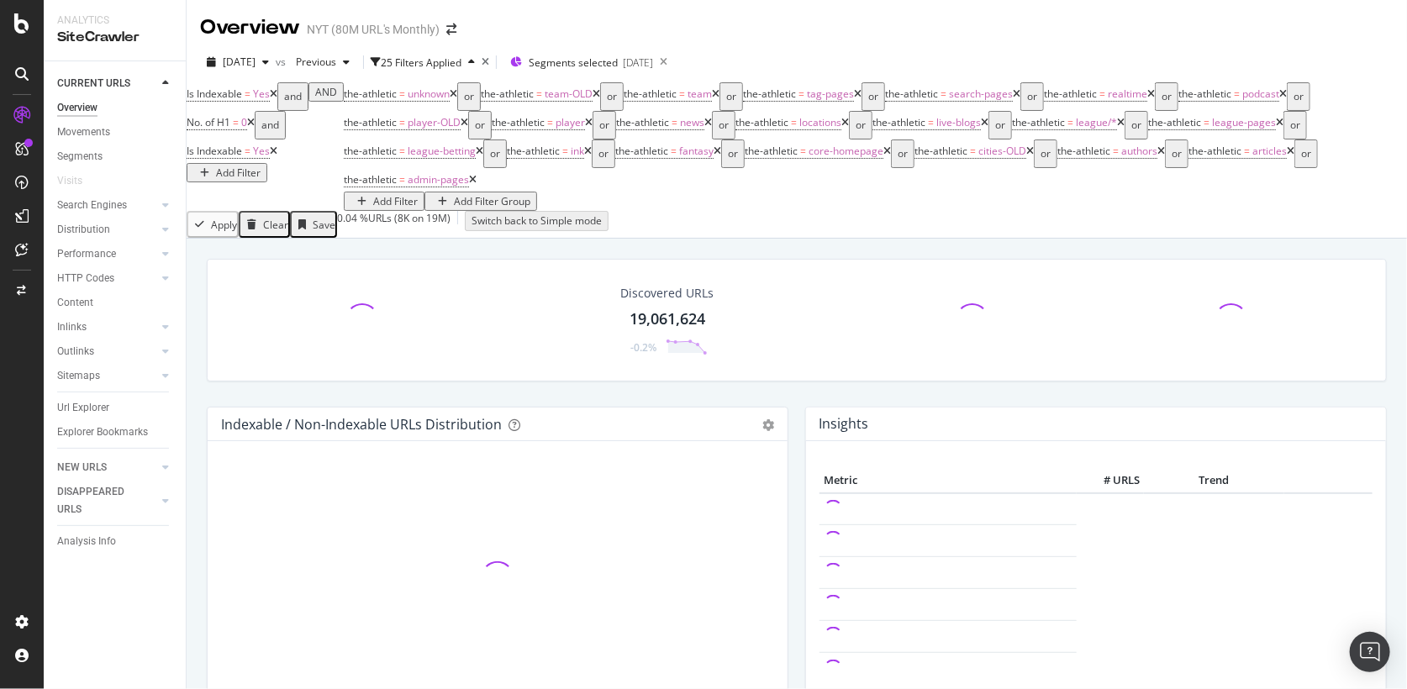
click at [281, 228] on div "Clear" at bounding box center [275, 225] width 25 height 14
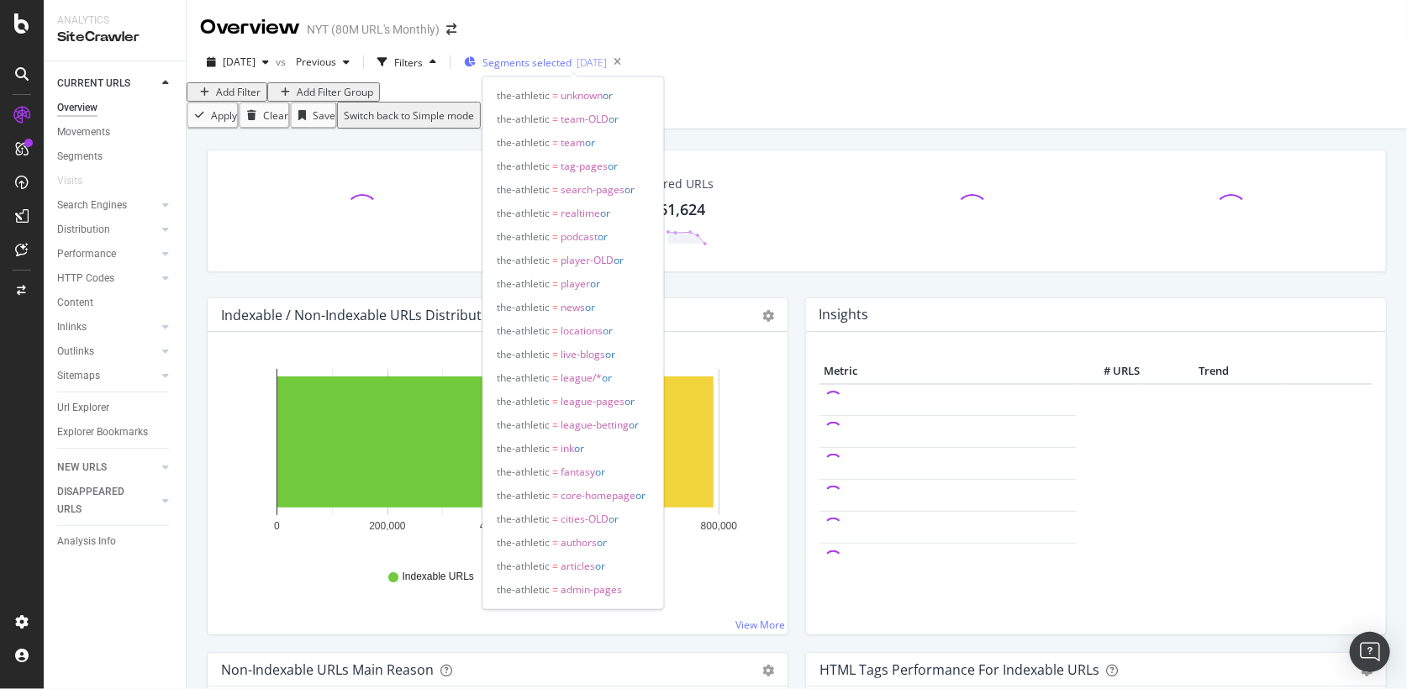
click at [607, 61] on div "[DATE]" at bounding box center [591, 62] width 30 height 14
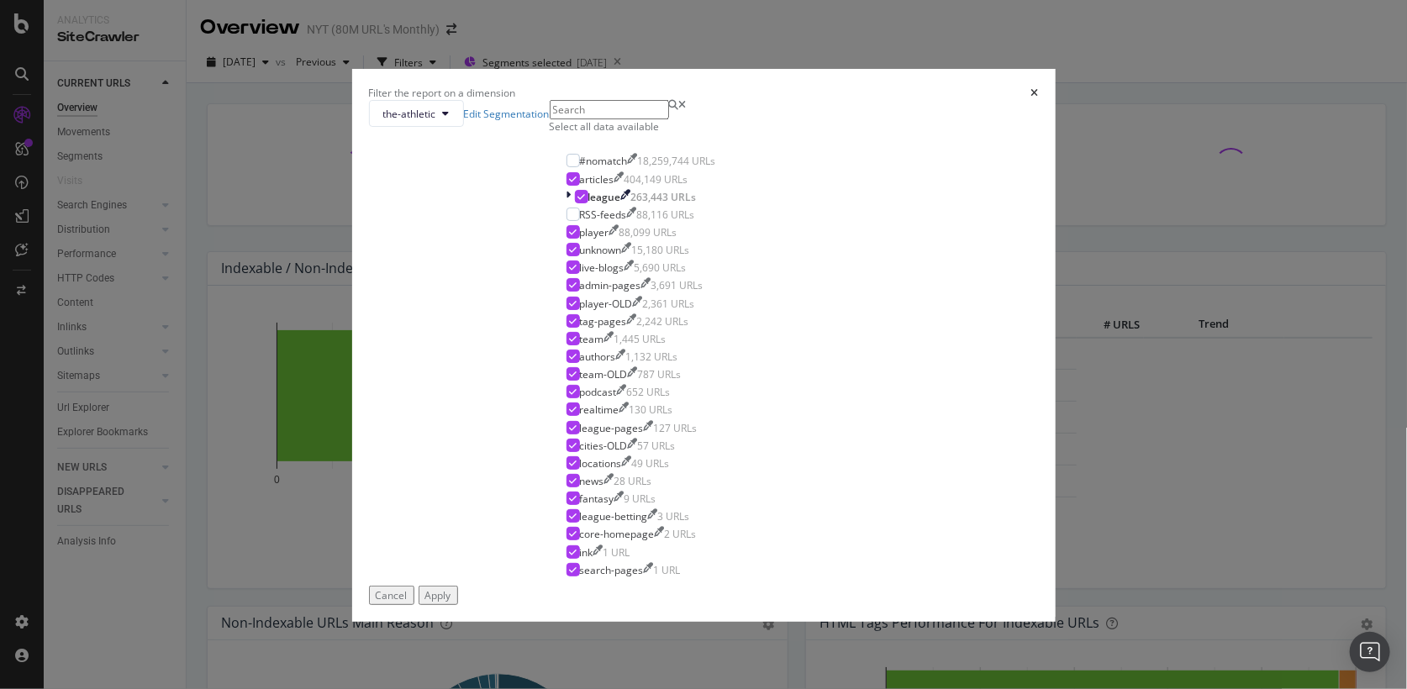
click at [1090, 180] on div "Filter the report on a dimension the-athletic Edit Segmentation Select all data…" at bounding box center [703, 344] width 1407 height 689
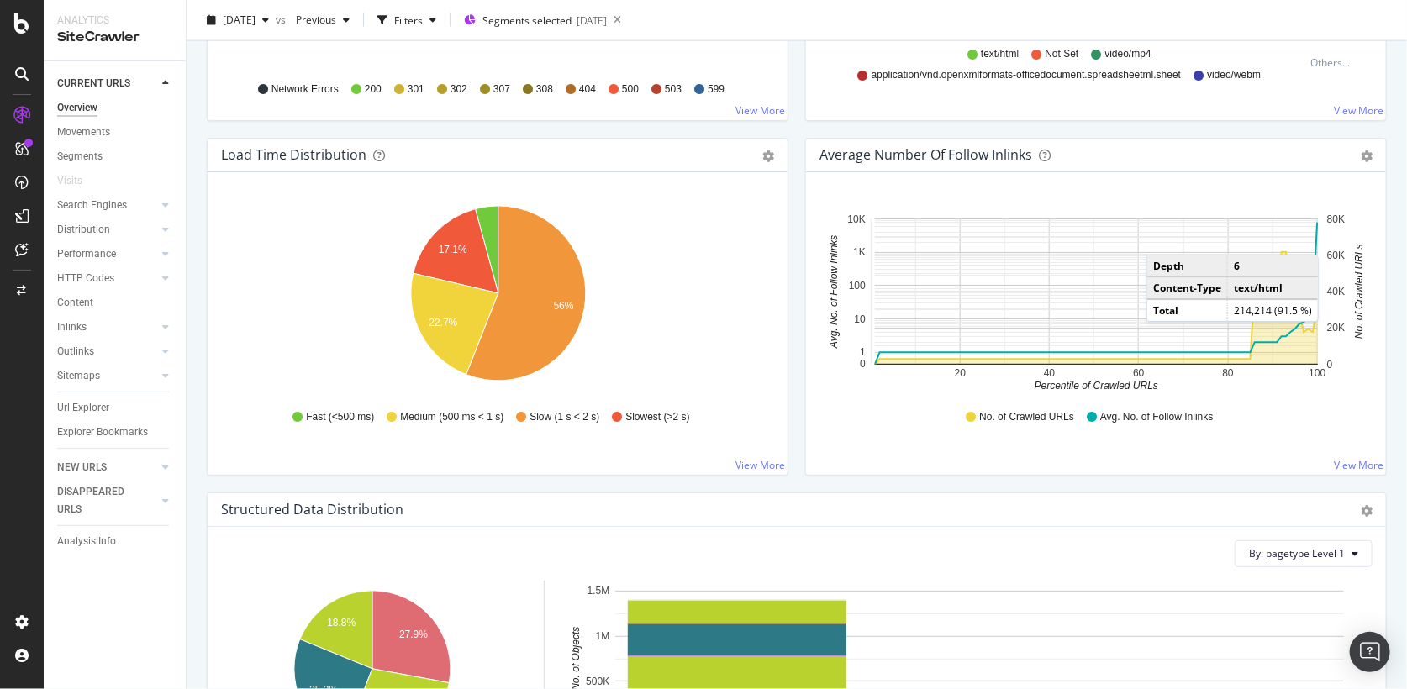
scroll to position [1178, 0]
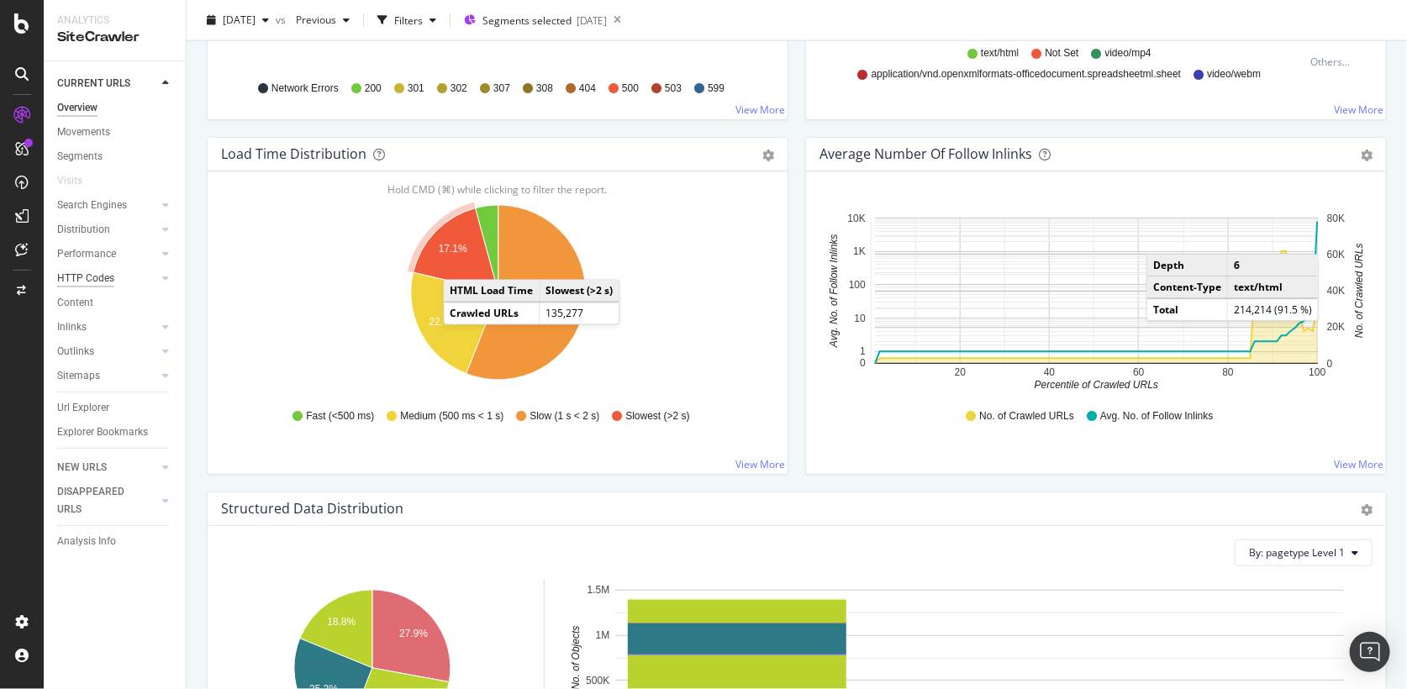
click at [91, 278] on div "HTTP Codes" at bounding box center [85, 279] width 57 height 18
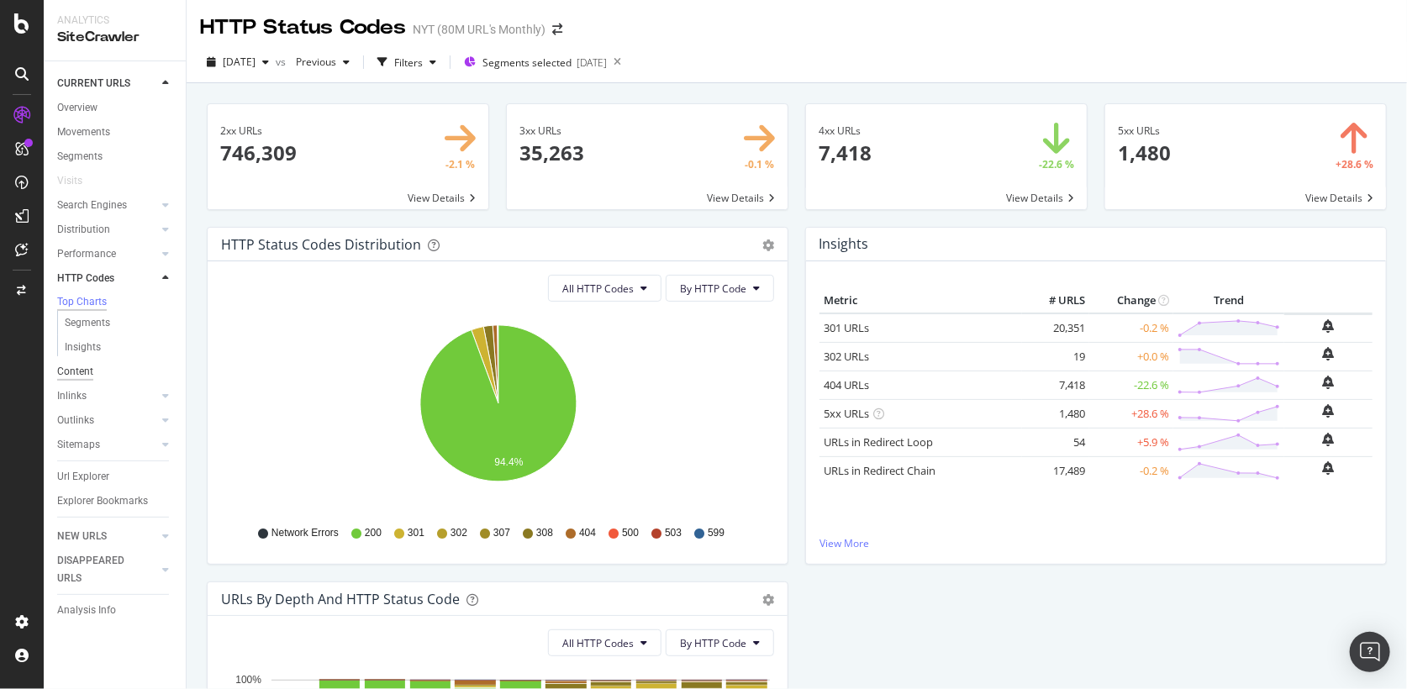
click at [71, 373] on div "Content" at bounding box center [75, 372] width 36 height 18
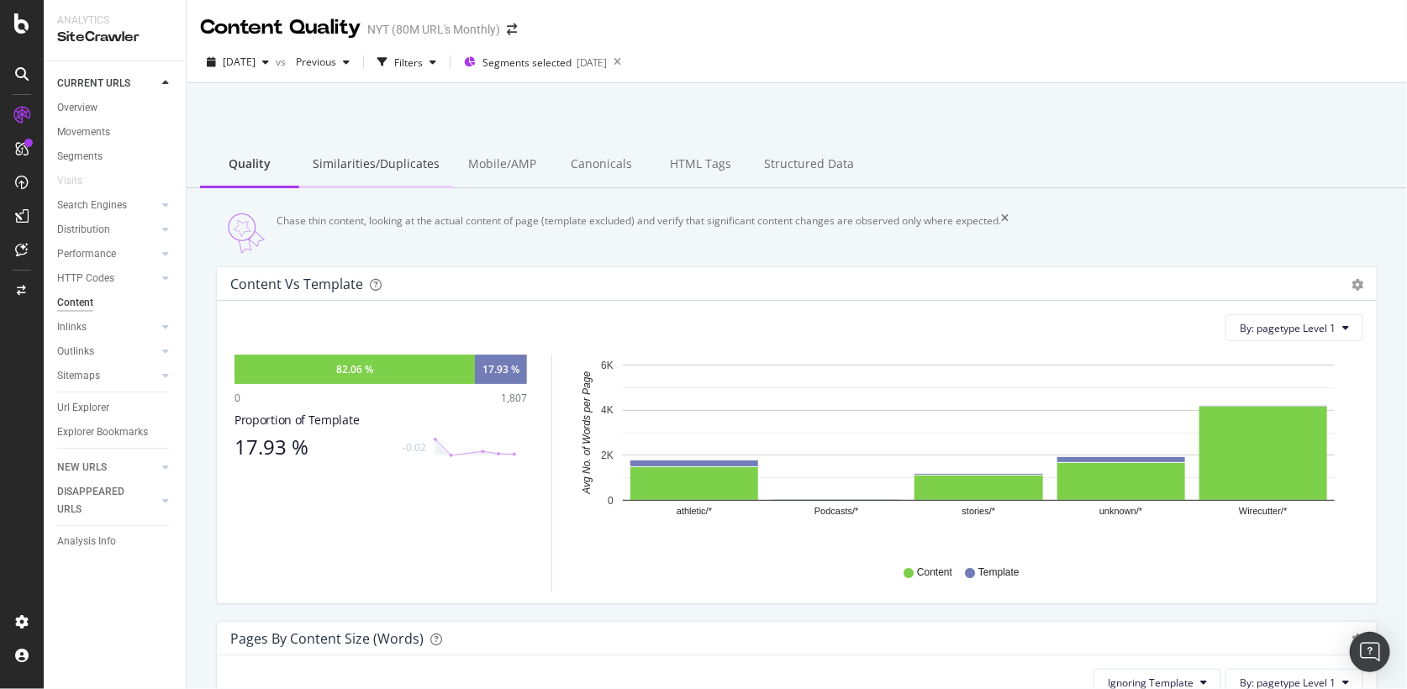
click at [369, 156] on div "Similarities/Duplicates" at bounding box center [376, 165] width 154 height 46
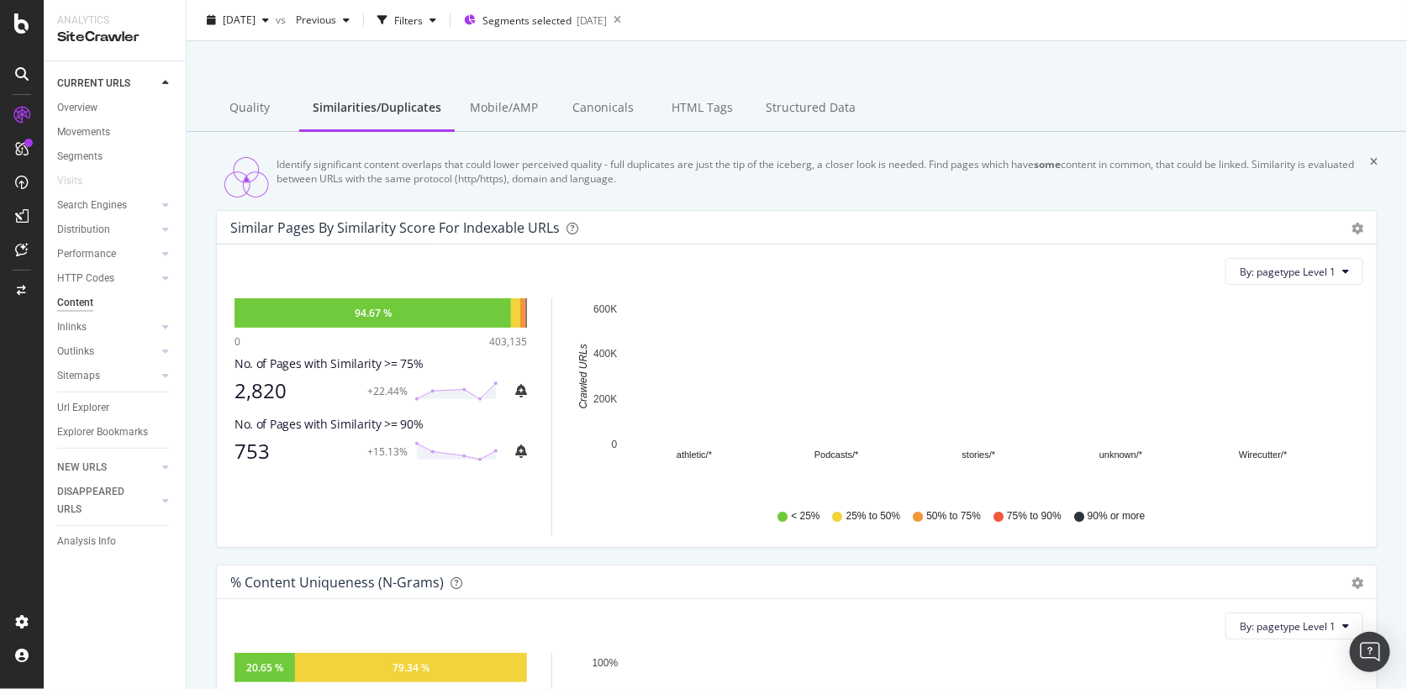
scroll to position [96, 0]
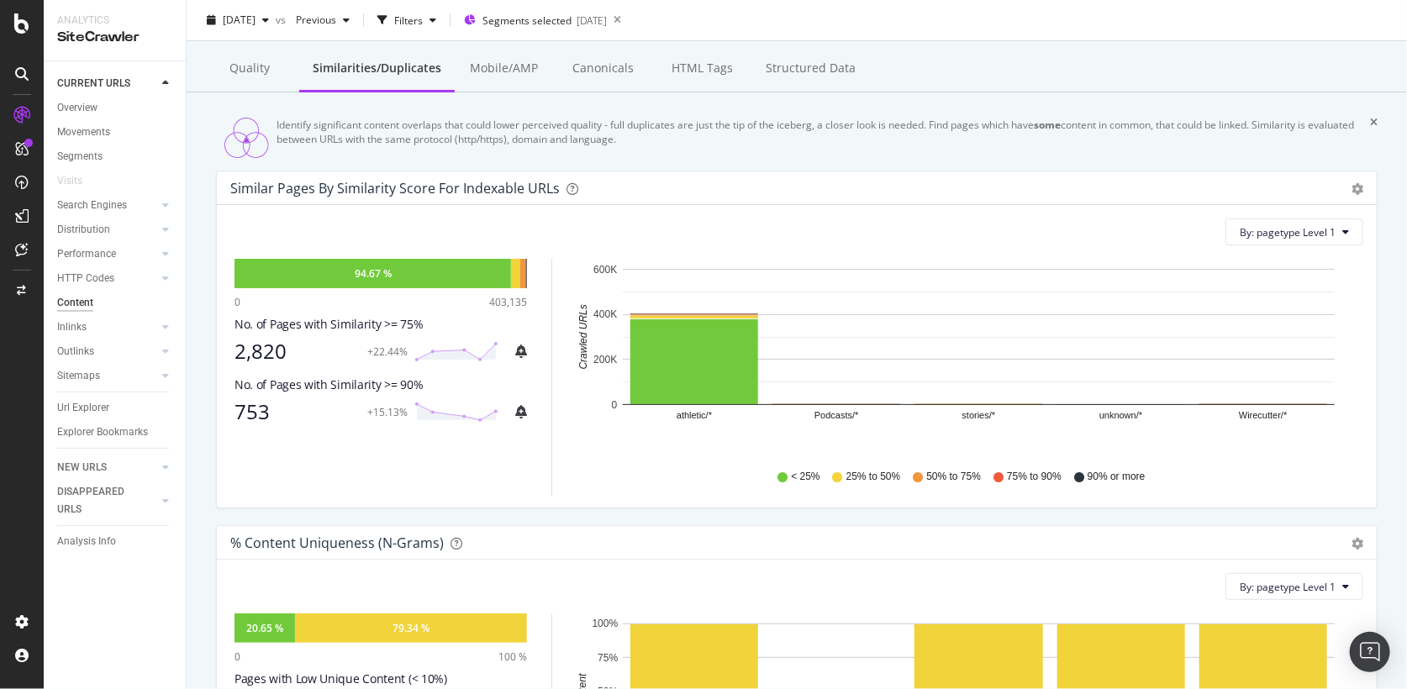
click at [262, 424] on div "753" at bounding box center [295, 412] width 123 height 24
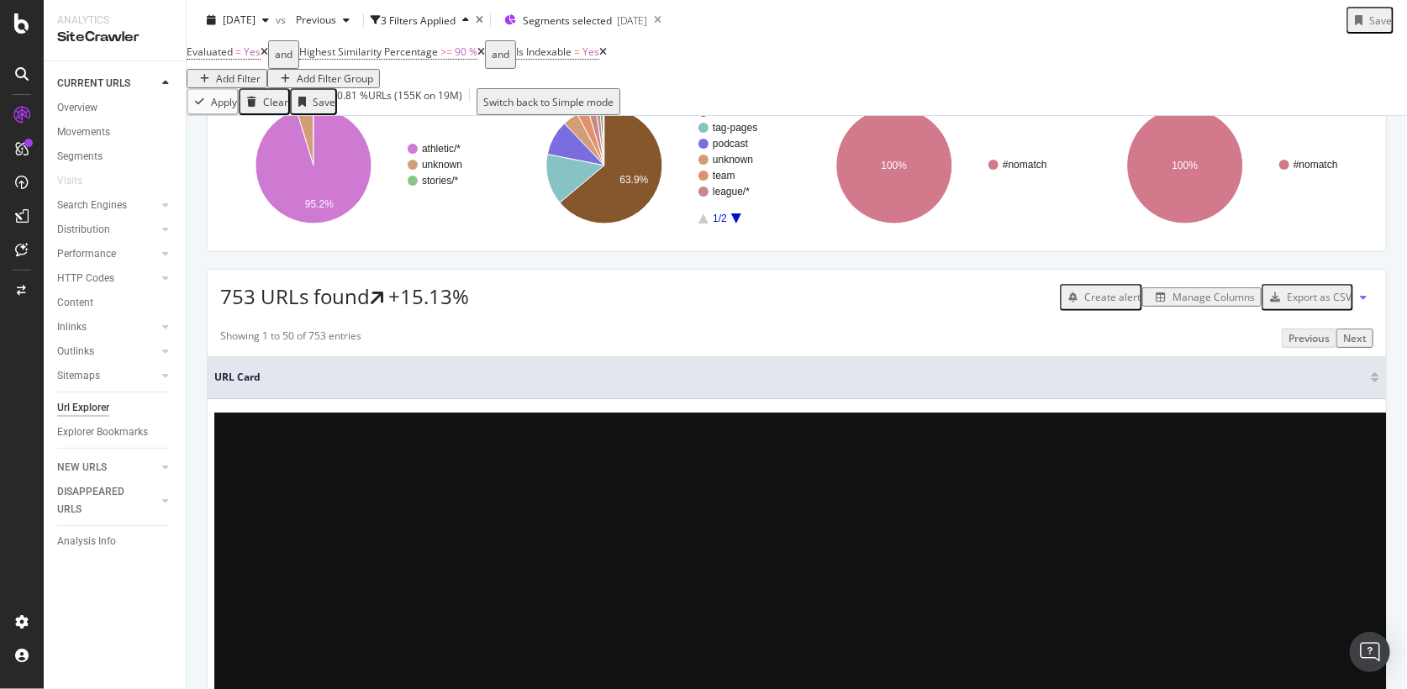
scroll to position [128, 0]
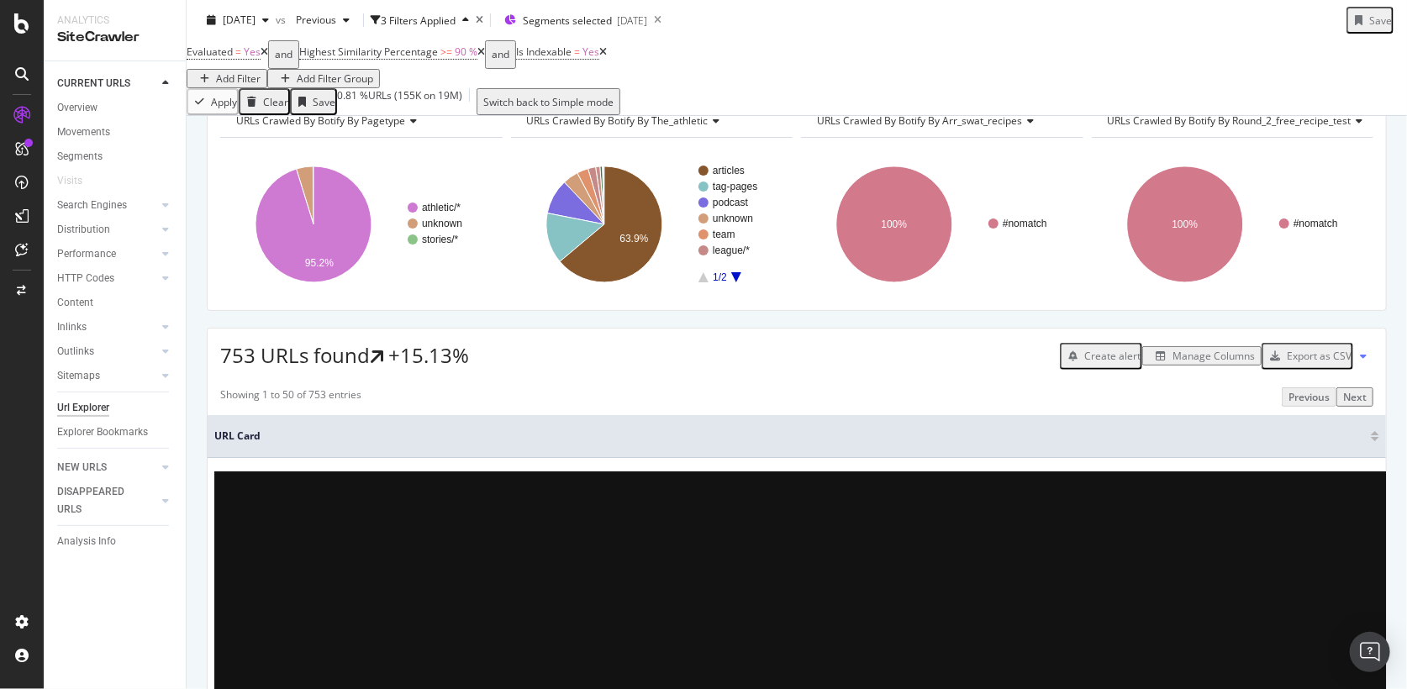
scroll to position [64, 0]
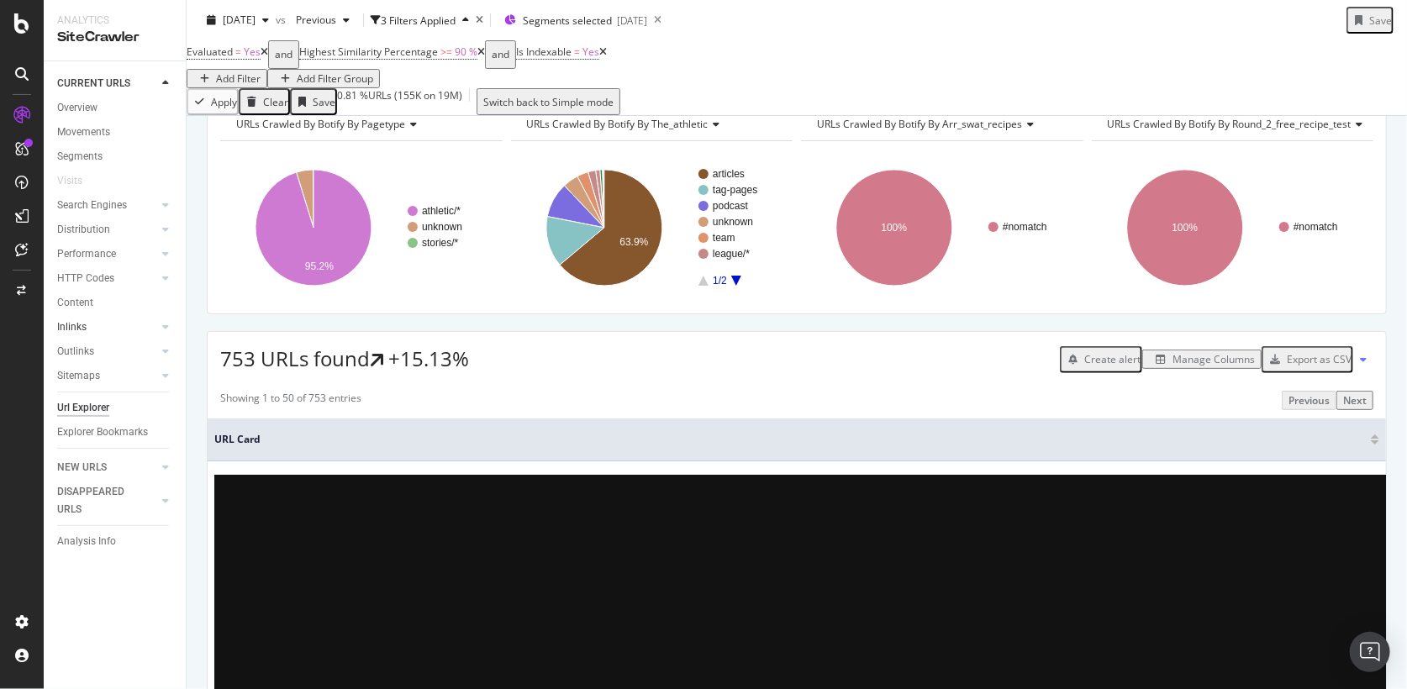
click at [90, 330] on link "Inlinks" at bounding box center [107, 327] width 100 height 18
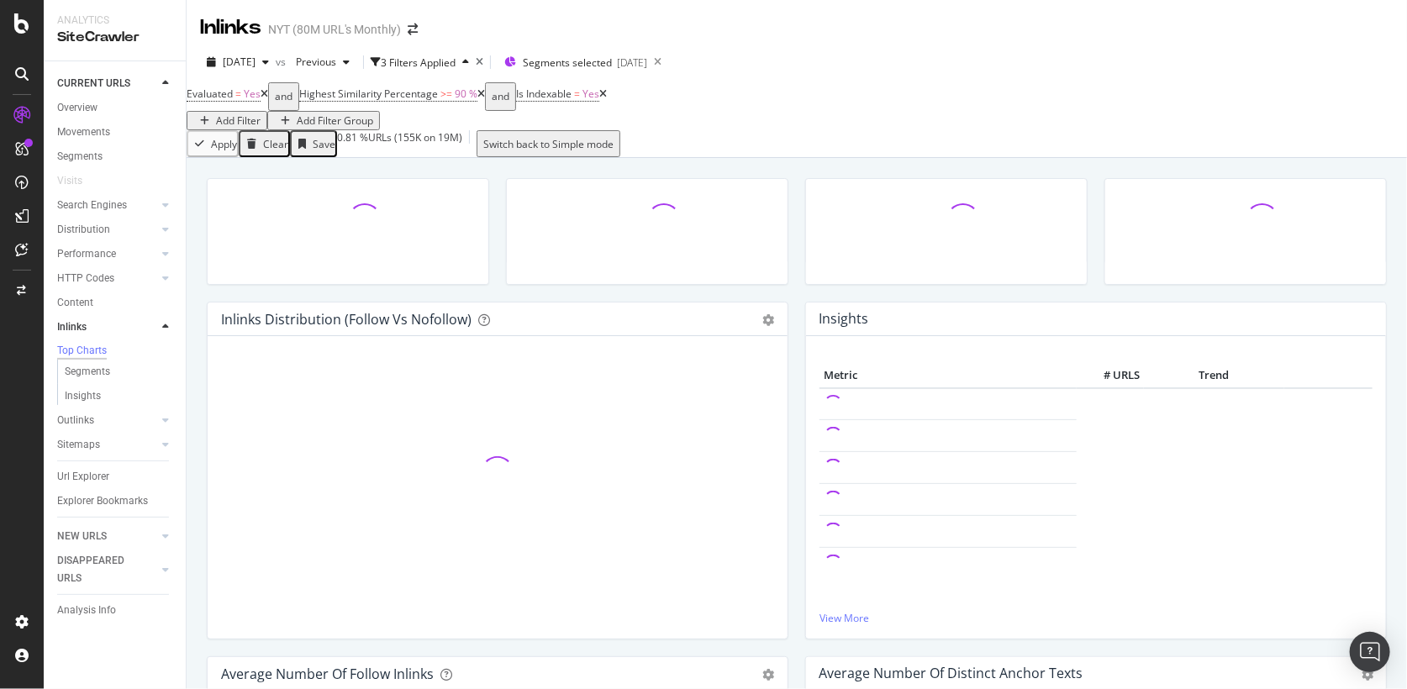
click at [282, 149] on div "Clear" at bounding box center [275, 144] width 25 height 14
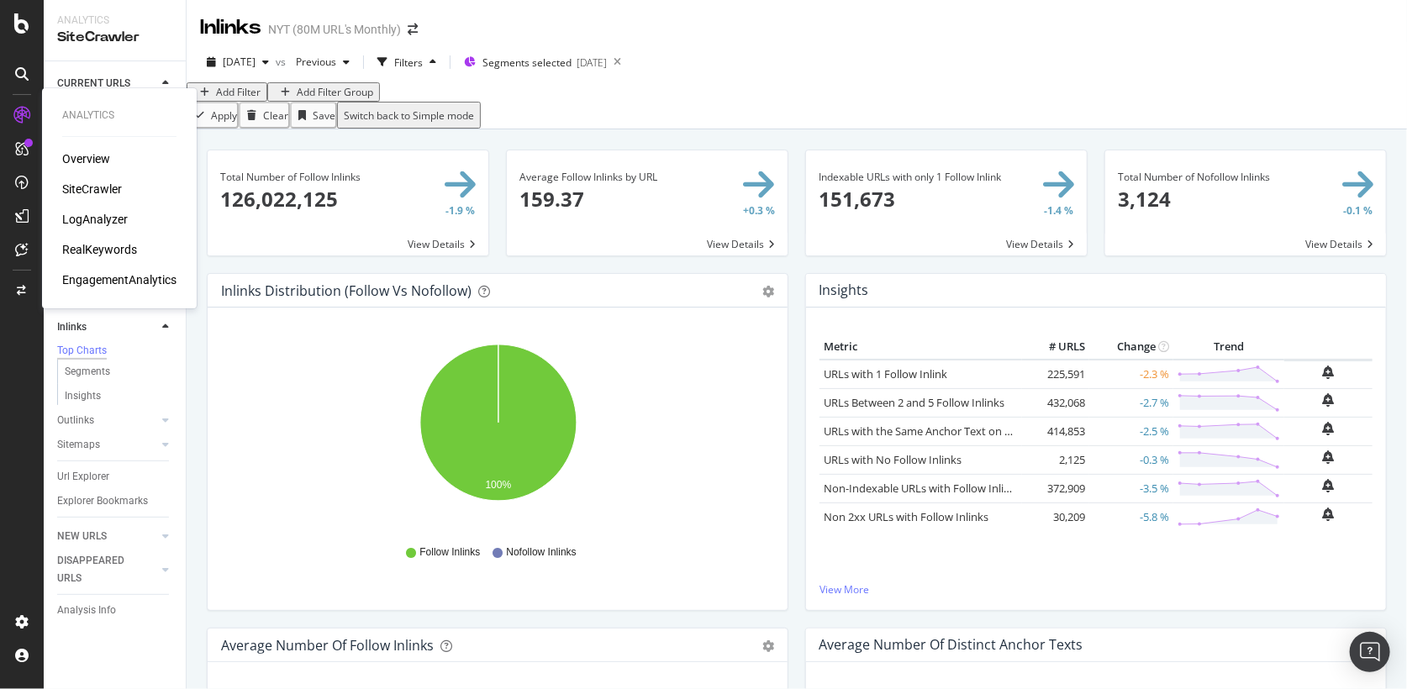
click at [87, 215] on div "LogAnalyzer" at bounding box center [95, 219] width 66 height 17
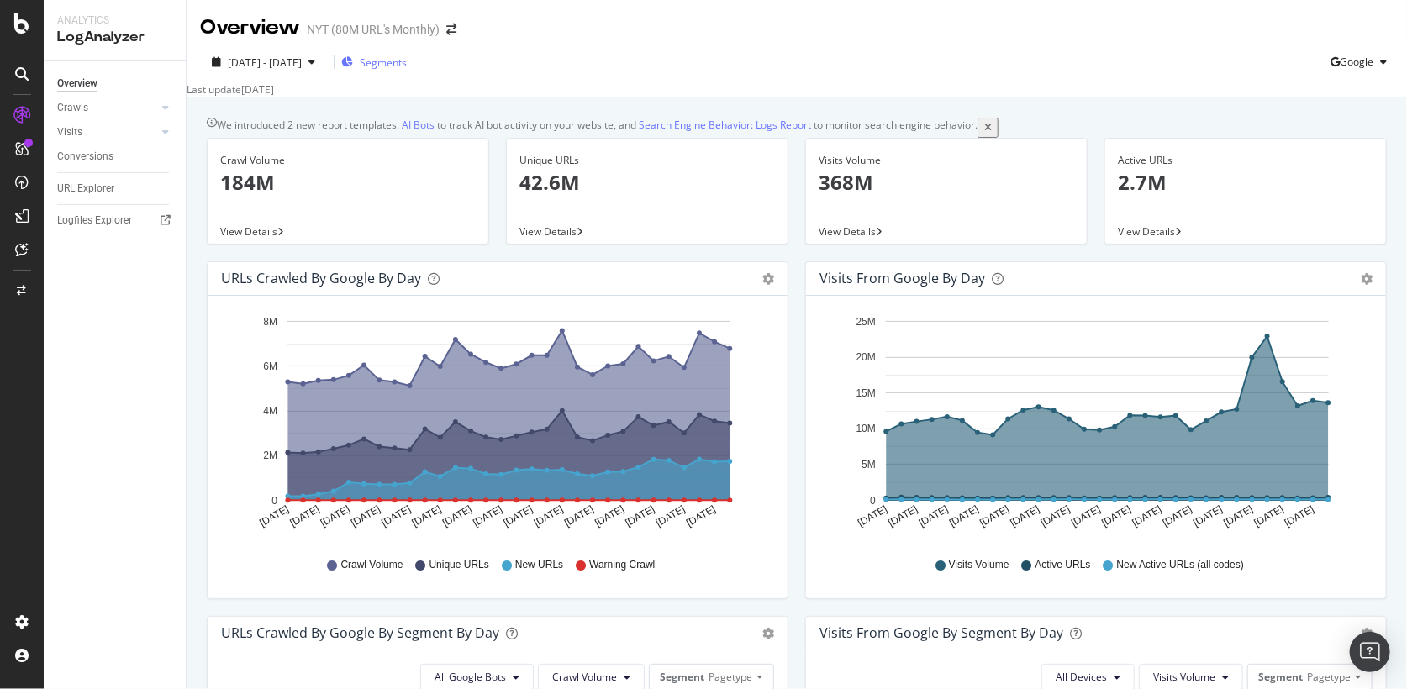
click at [407, 66] on span "Segments" at bounding box center [383, 62] width 47 height 14
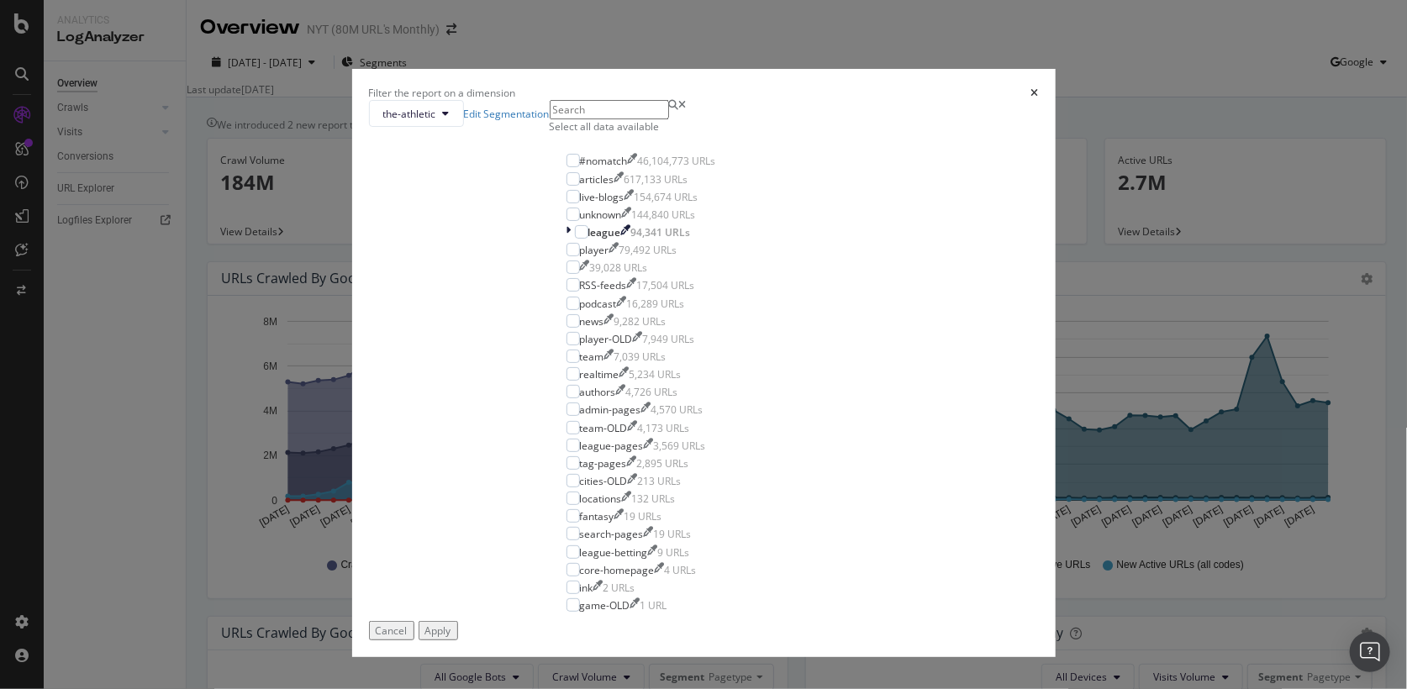
click at [605, 134] on div "Select all data available" at bounding box center [641, 126] width 183 height 14
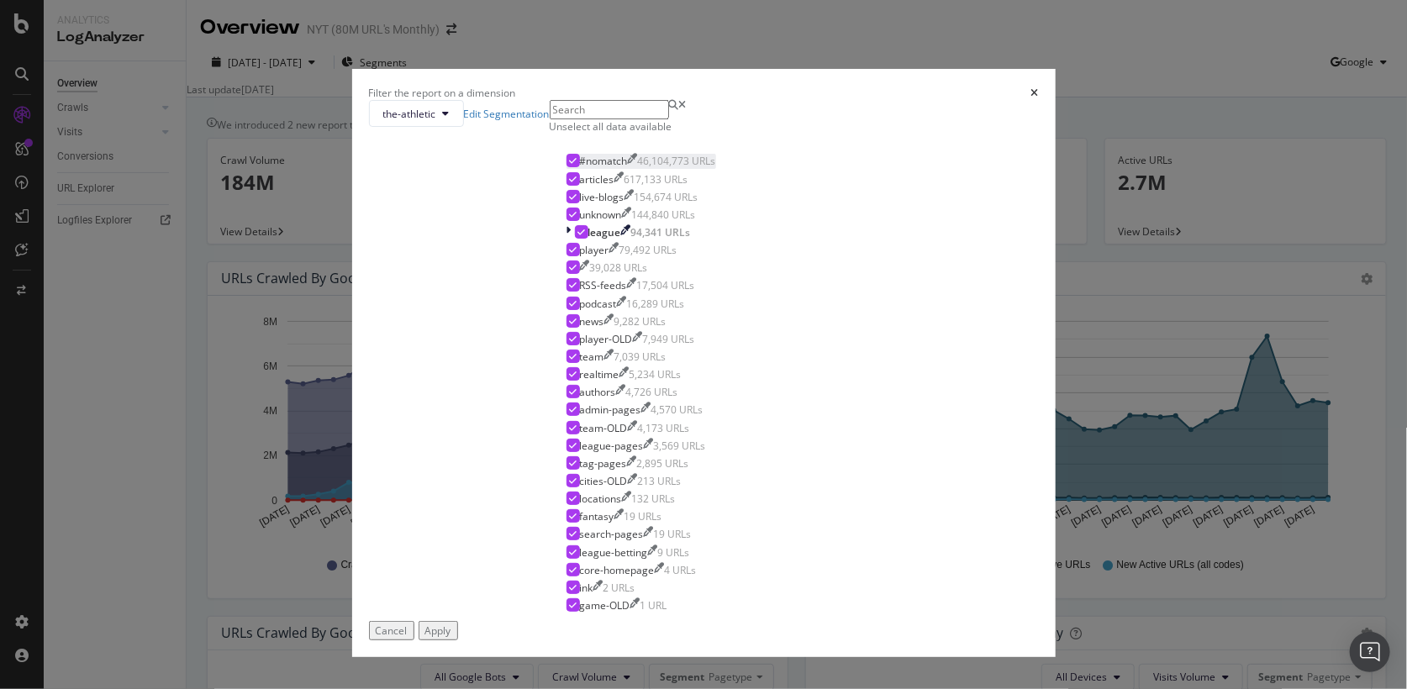
click at [607, 168] on div "#nomatch" at bounding box center [604, 161] width 48 height 14
click at [599, 292] on div "RSS-feeds" at bounding box center [603, 285] width 47 height 14
click at [451, 624] on div "Apply" at bounding box center [438, 631] width 26 height 14
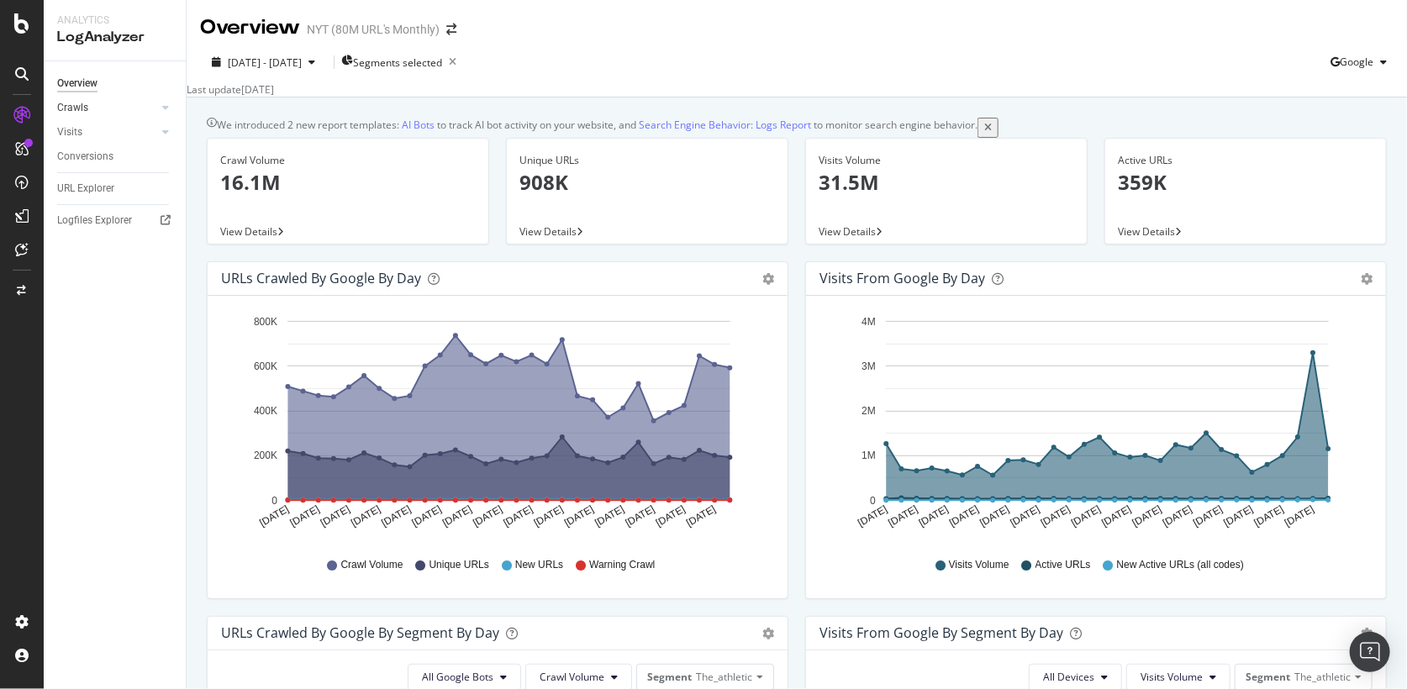
click at [98, 109] on link "Crawls" at bounding box center [107, 108] width 100 height 18
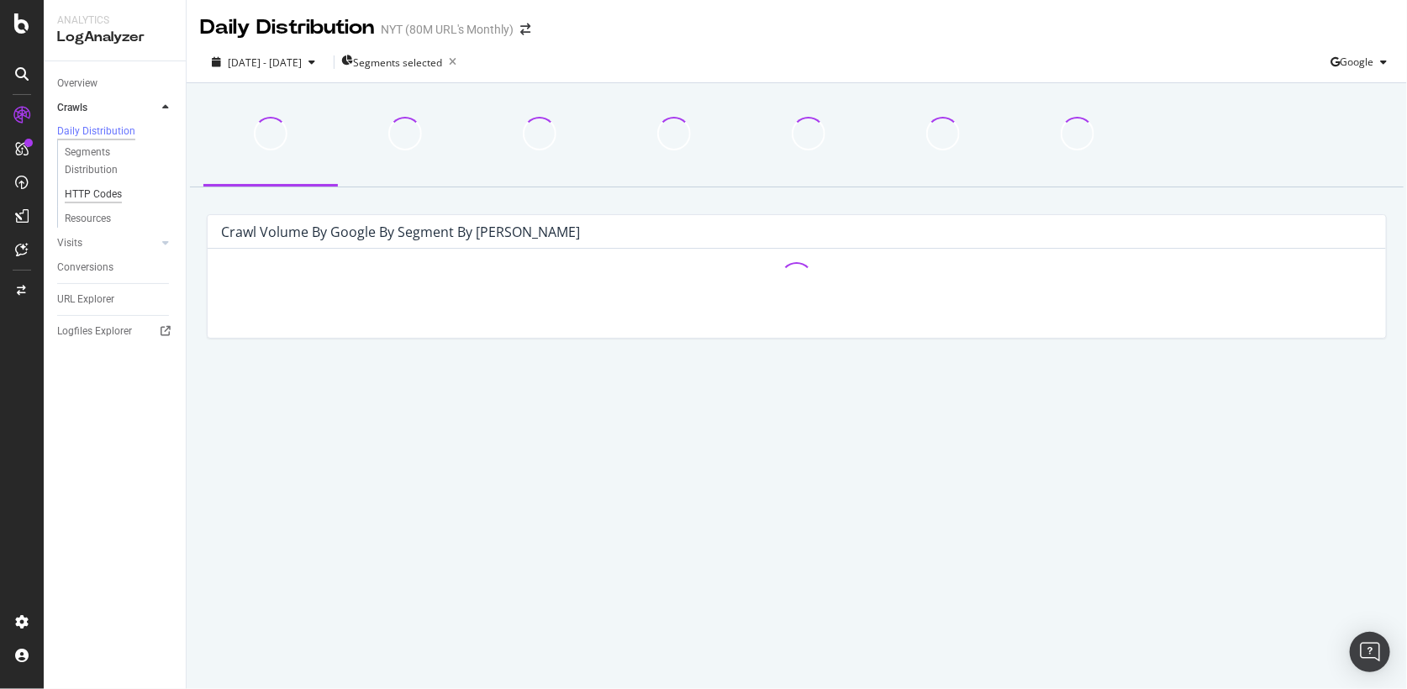
click at [86, 197] on div "HTTP Codes" at bounding box center [93, 195] width 57 height 18
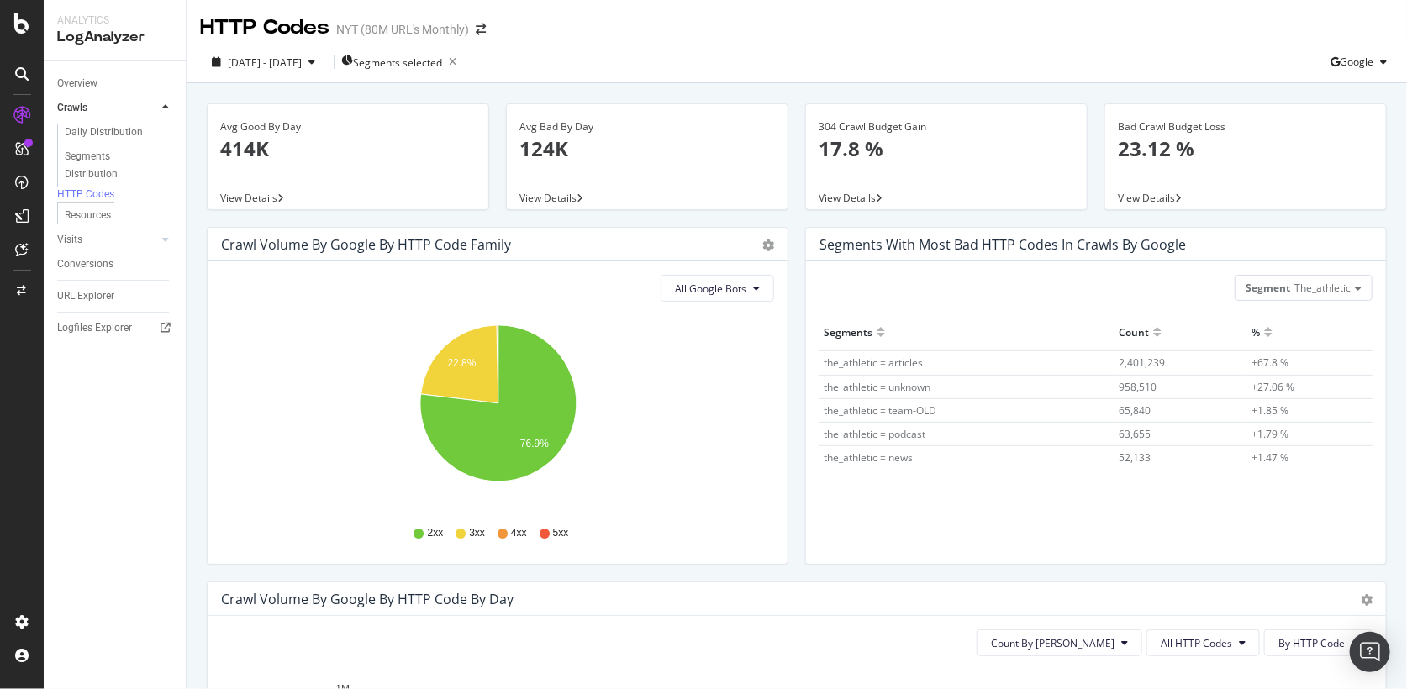
click at [201, 261] on div "Crawl Volume by google by HTTP Code Family Pie Table All Google Bots Hold CMD (…" at bounding box center [497, 404] width 598 height 355
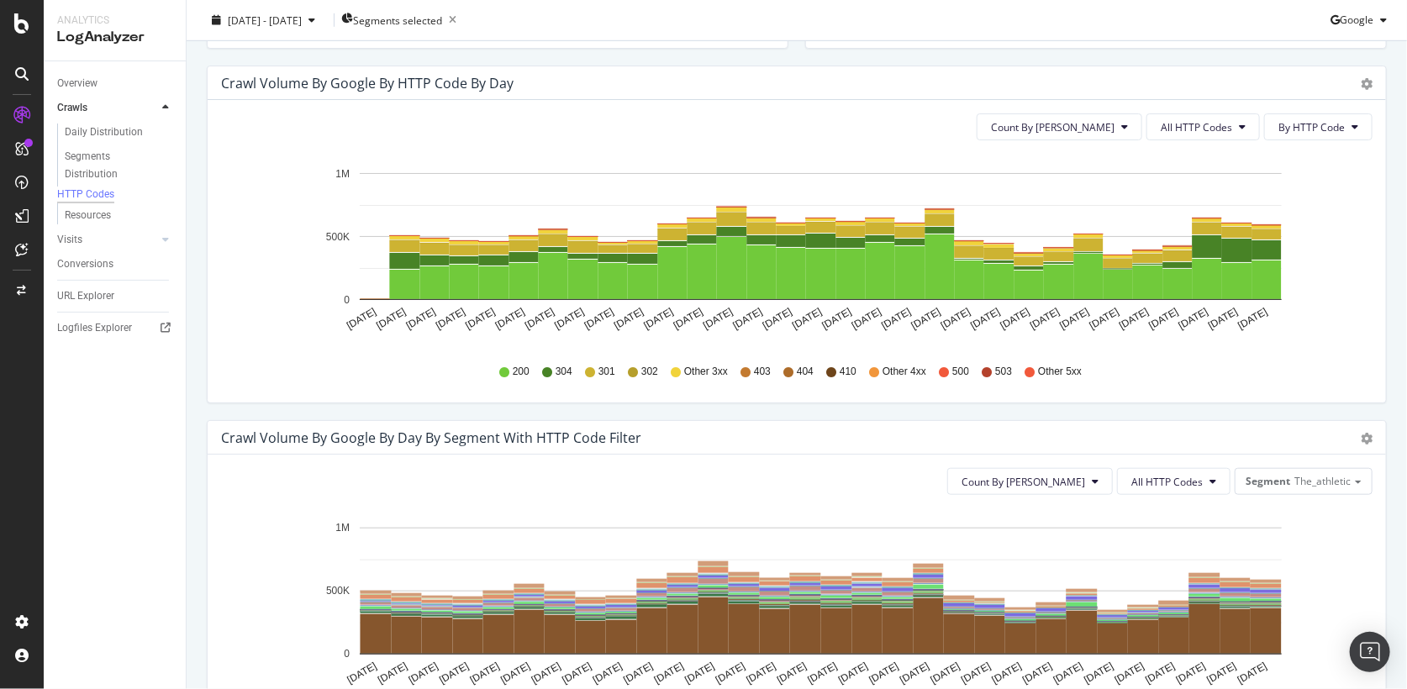
scroll to position [561, 0]
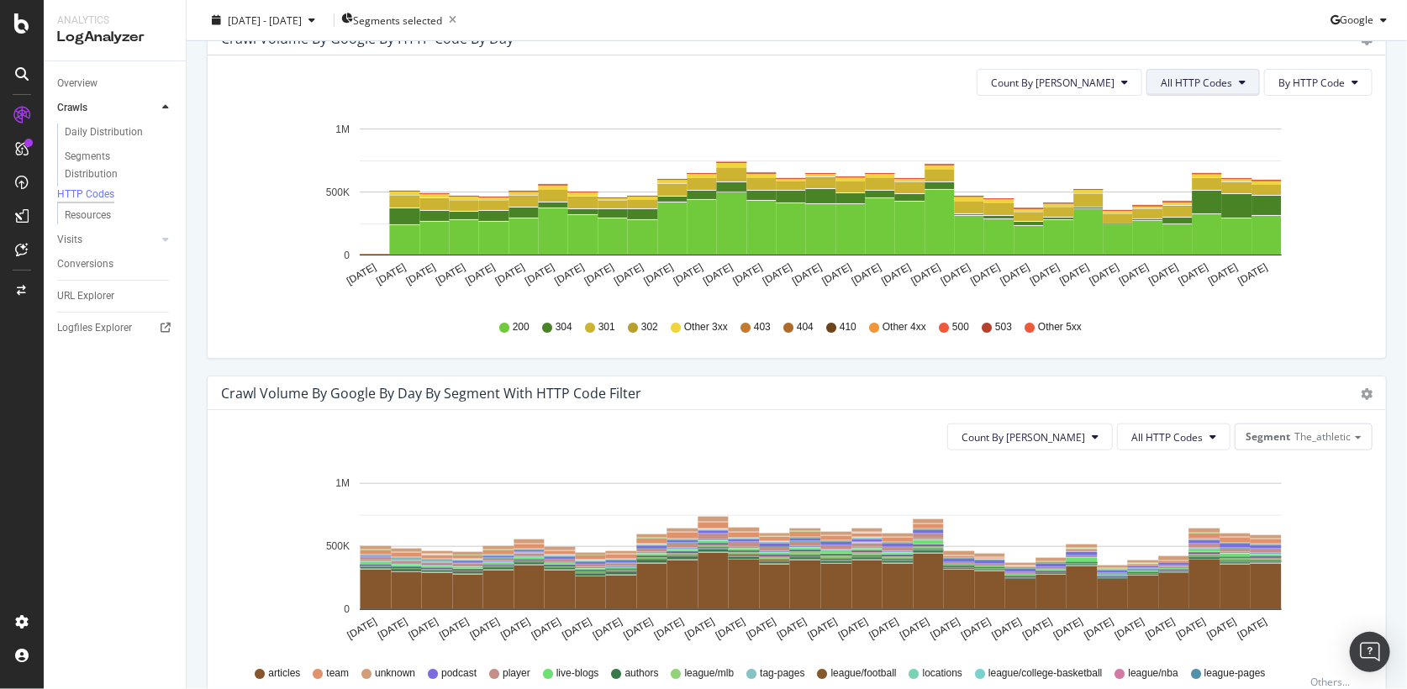
click at [1176, 82] on span "All HTTP Codes" at bounding box center [1196, 83] width 71 height 14
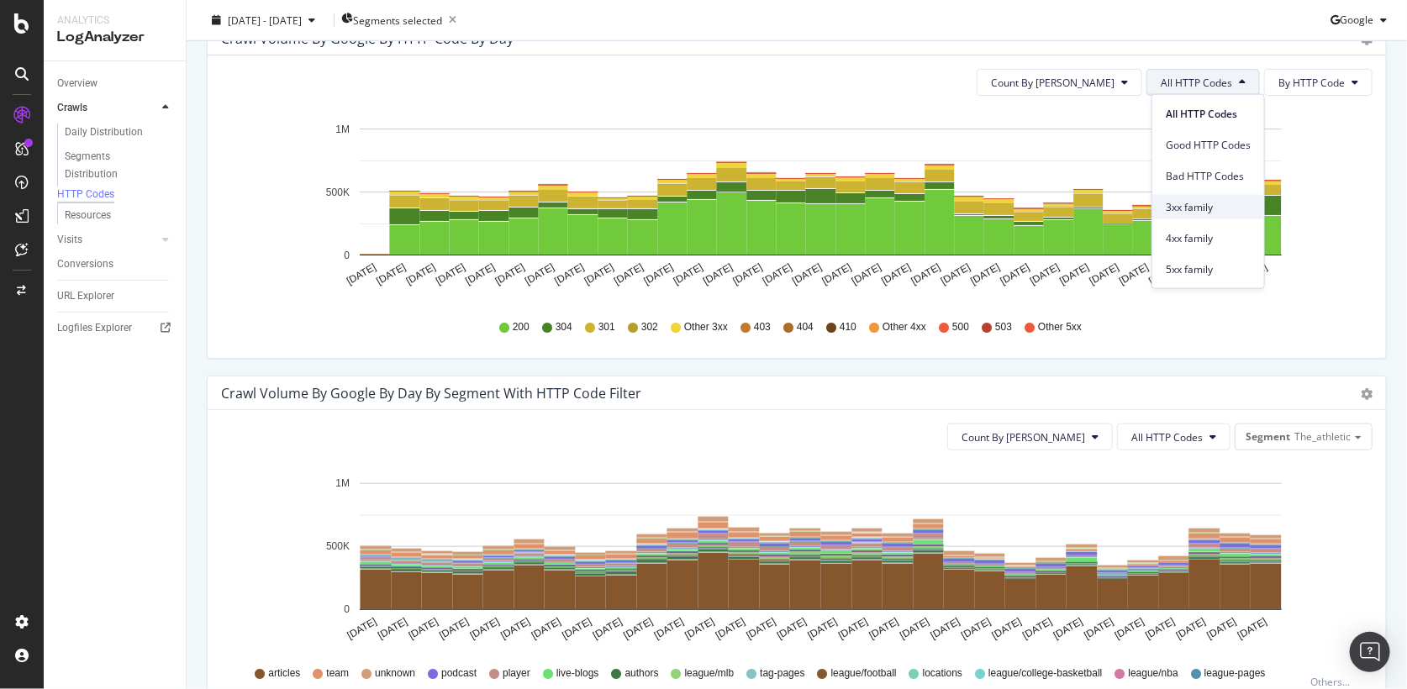
click at [1180, 205] on span "3xx family" at bounding box center [1208, 206] width 85 height 15
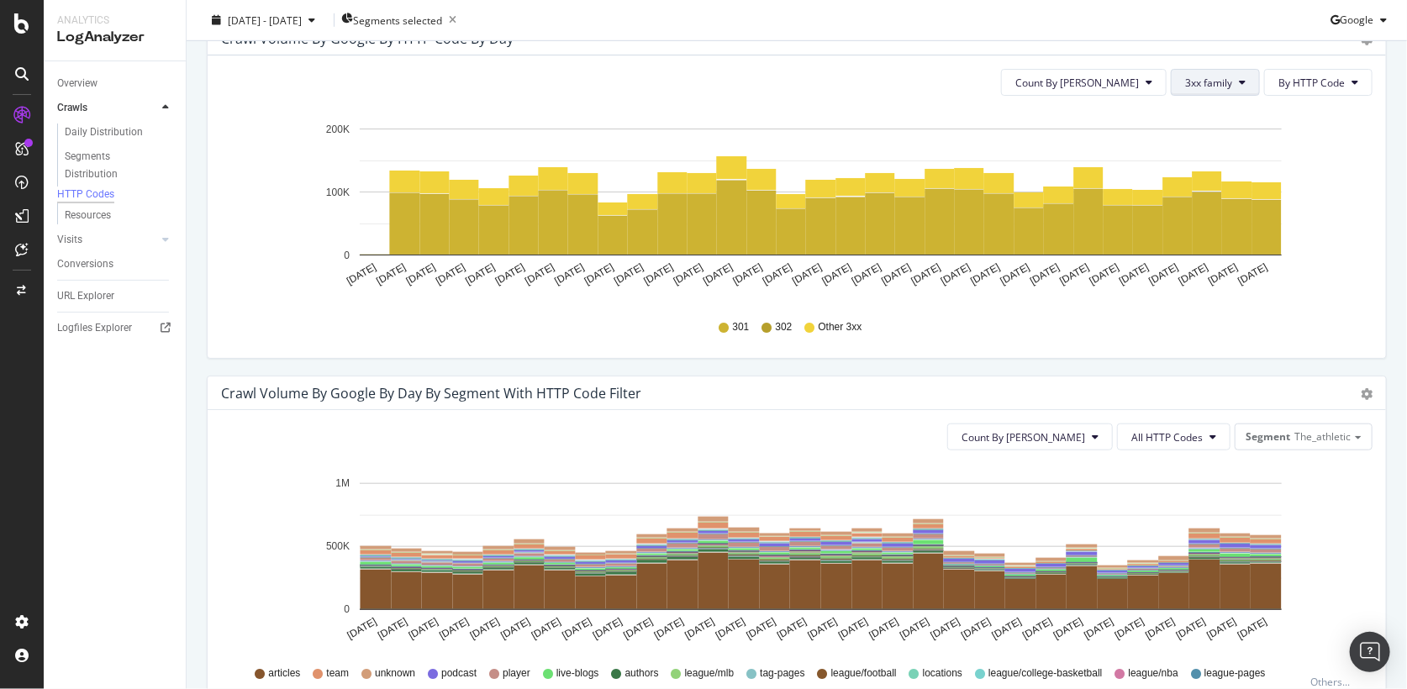
click at [1202, 76] on span "3xx family" at bounding box center [1208, 83] width 47 height 14
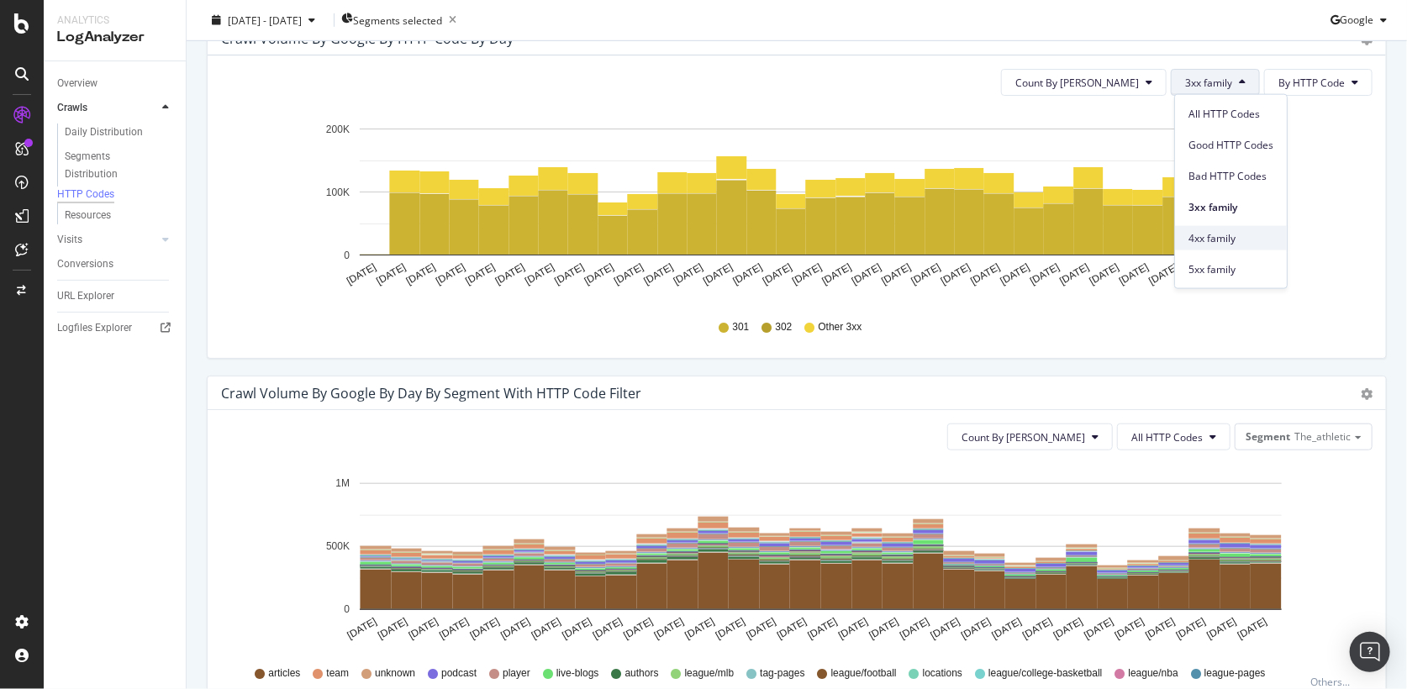
click at [1219, 230] on span "4xx family" at bounding box center [1230, 237] width 85 height 15
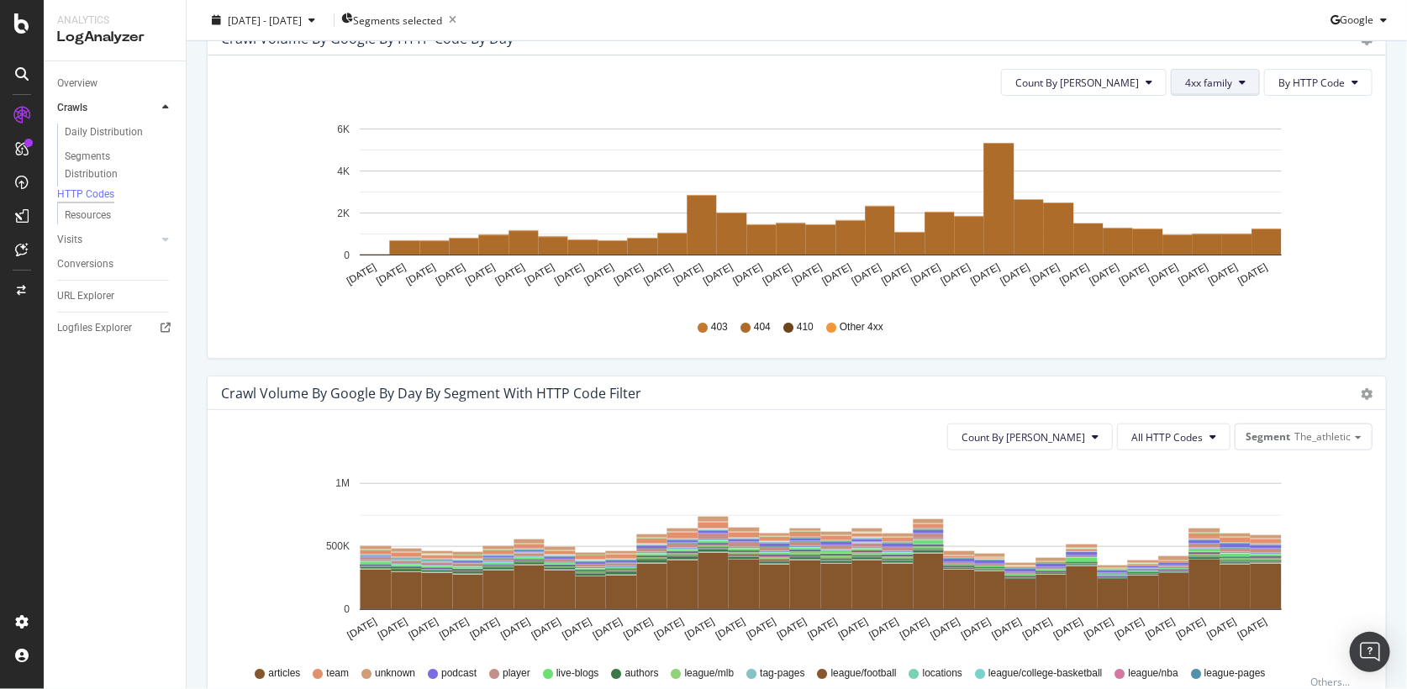
click at [1223, 79] on span "4xx family" at bounding box center [1208, 83] width 47 height 14
click at [1237, 260] on div "5xx family" at bounding box center [1231, 269] width 112 height 24
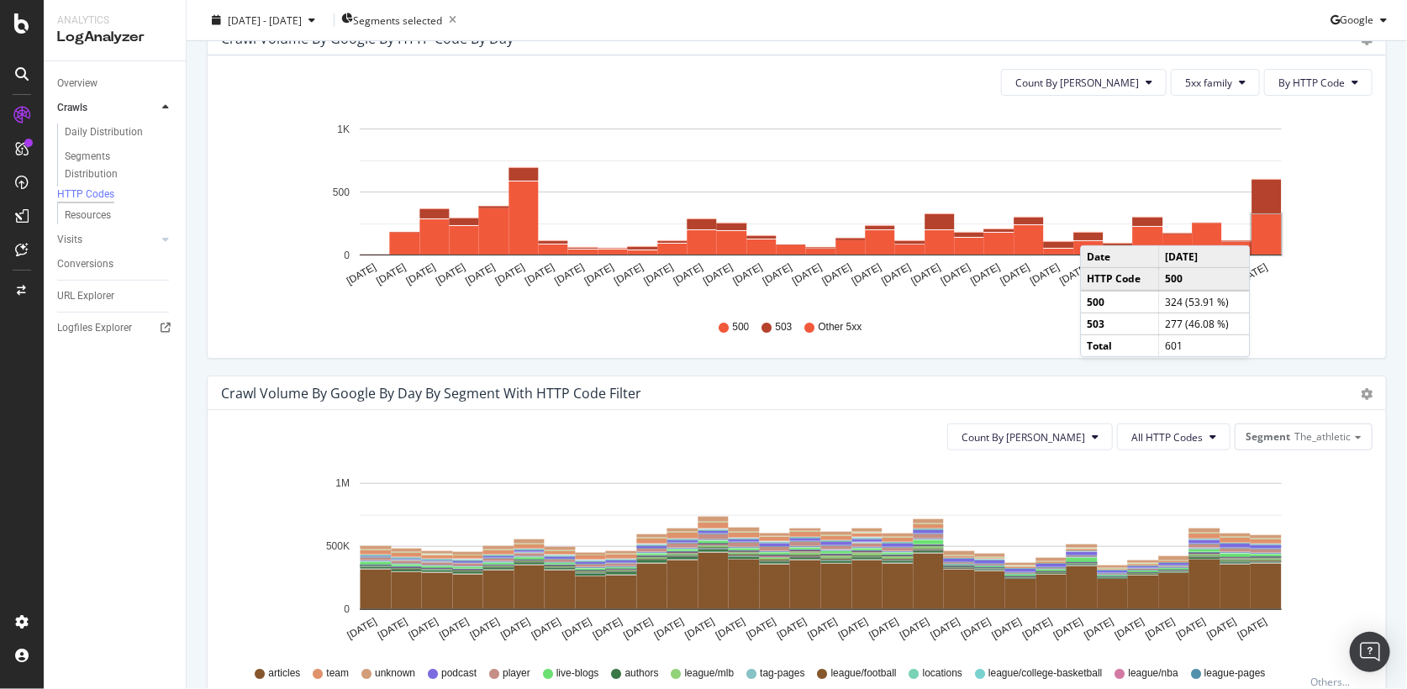
click at [1267, 227] on rect "A chart." at bounding box center [1266, 234] width 29 height 40
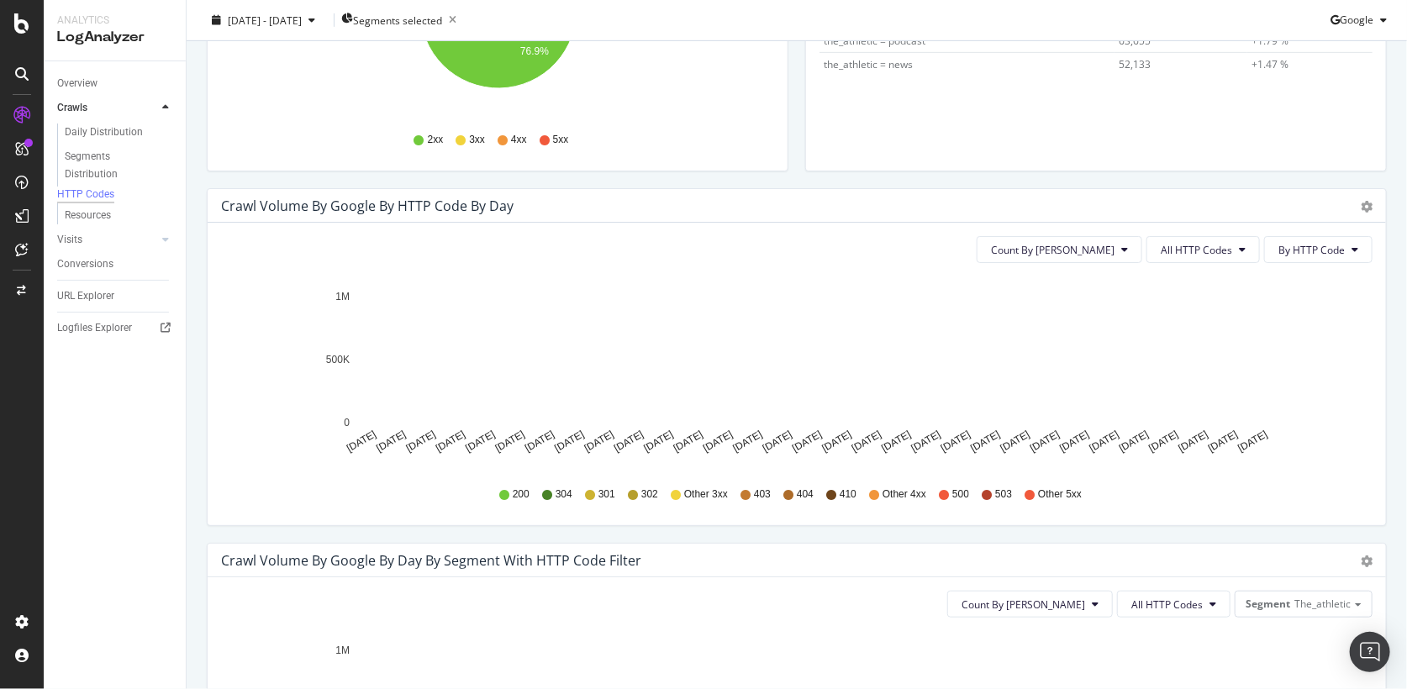
scroll to position [392, 0]
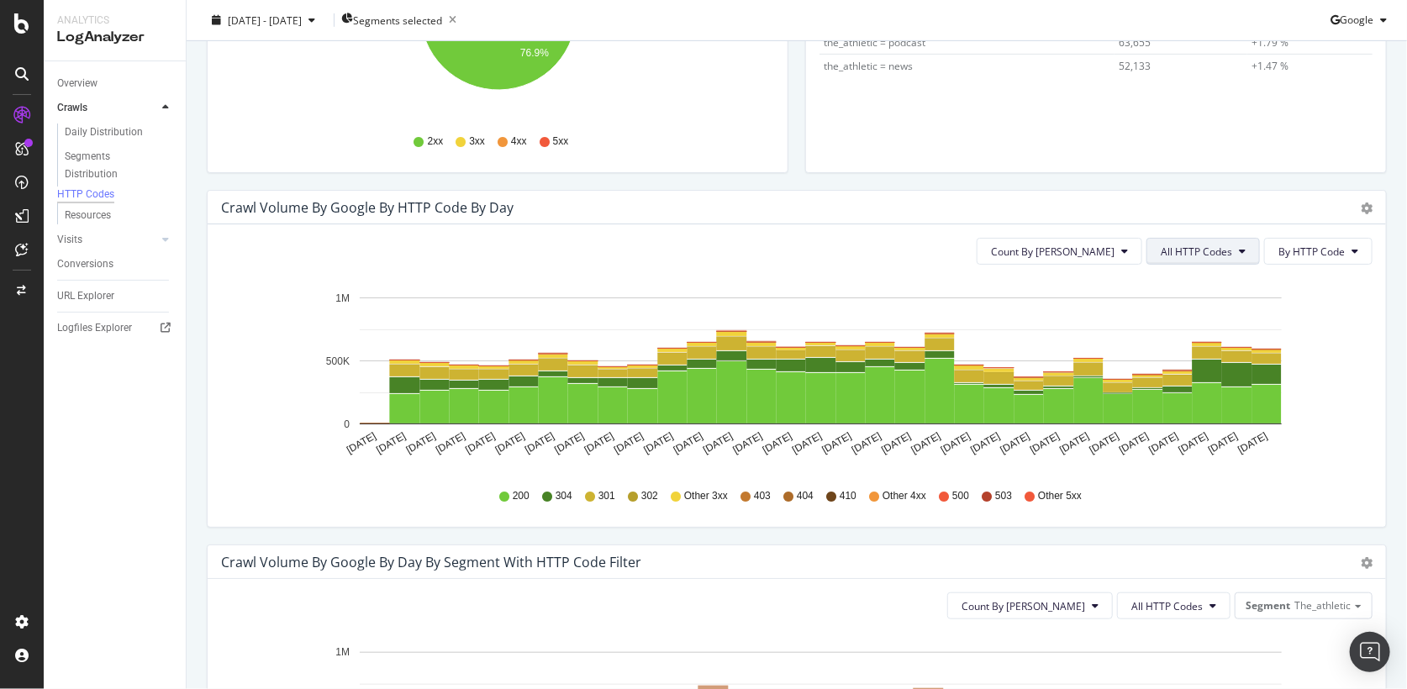
click at [1245, 254] on button "All HTTP Codes" at bounding box center [1202, 251] width 113 height 27
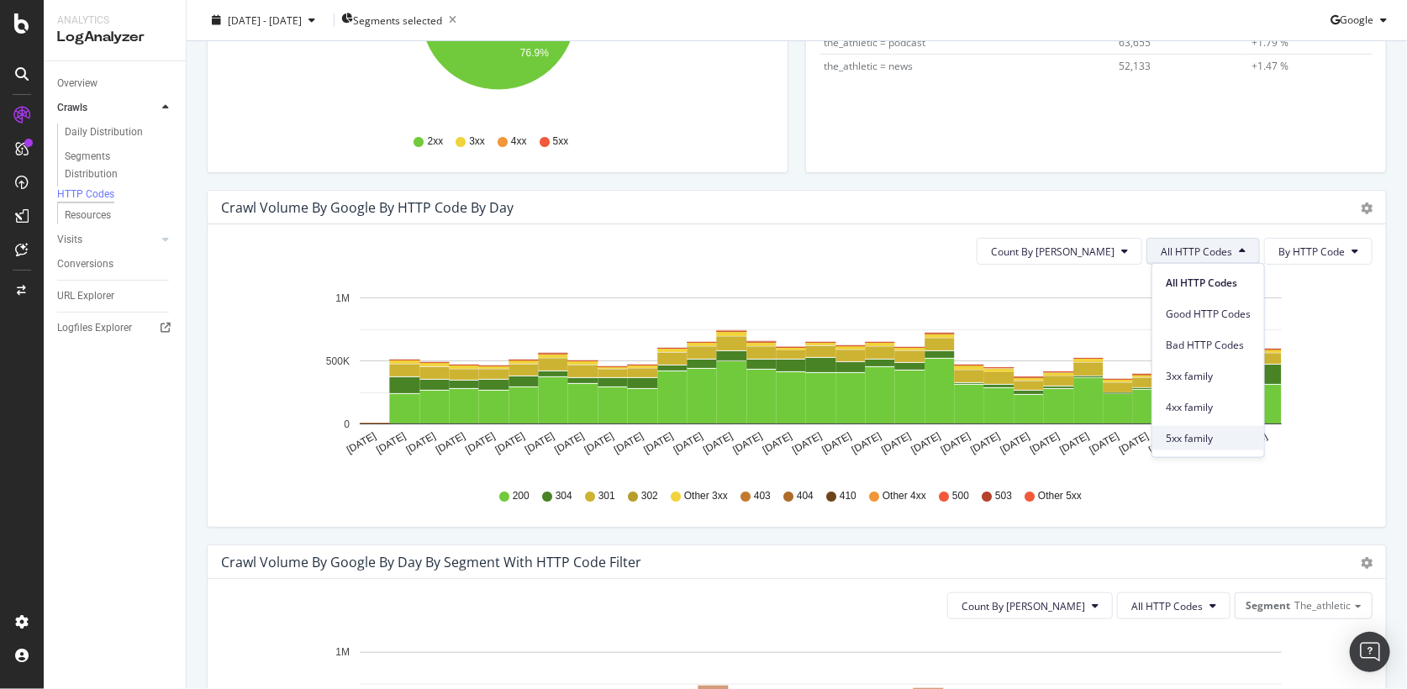
click at [1192, 435] on span "5xx family" at bounding box center [1208, 437] width 85 height 15
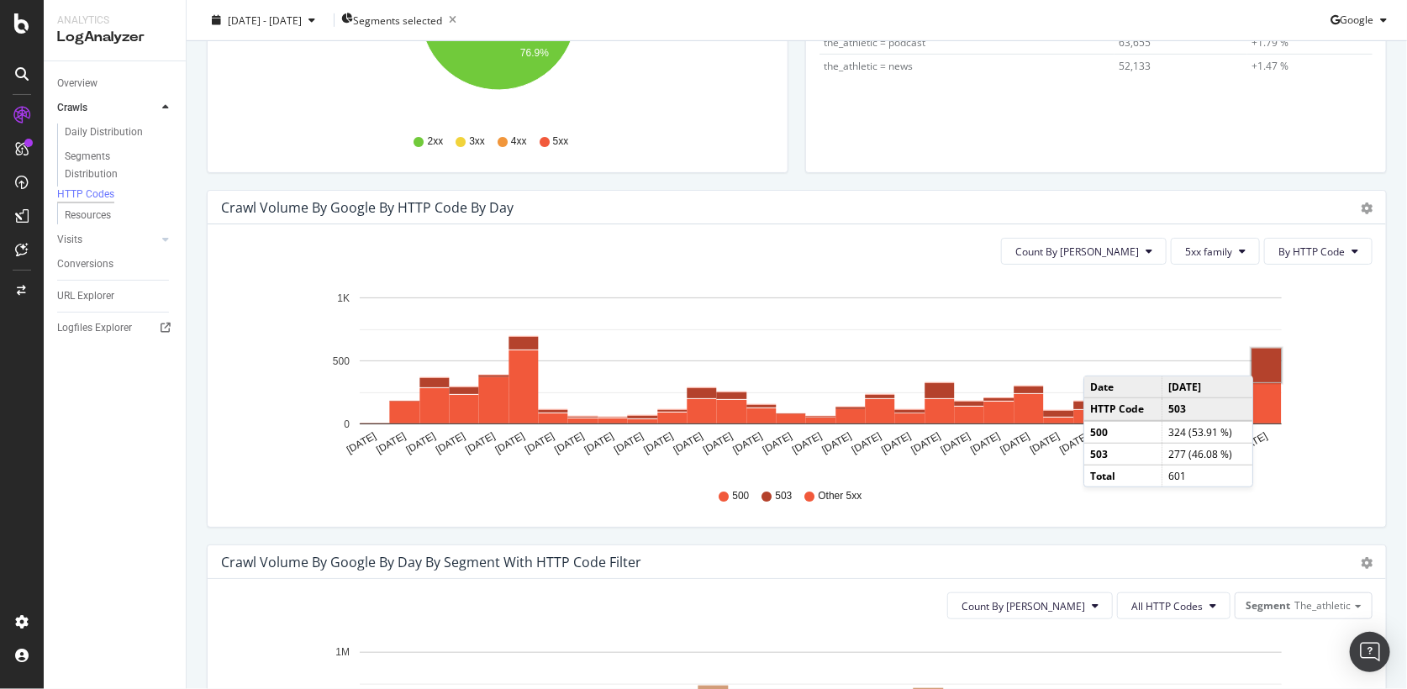
click at [1271, 357] on rect "A chart." at bounding box center [1266, 366] width 29 height 34
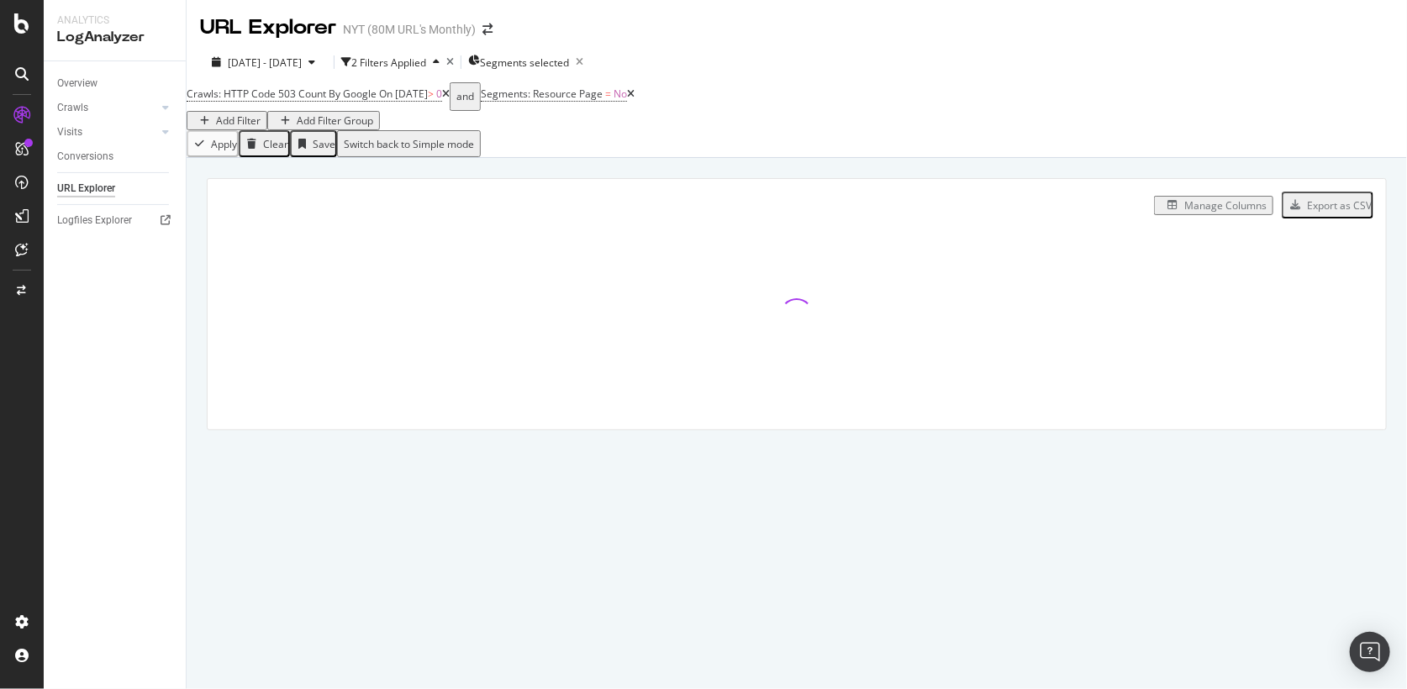
click at [350, 100] on span "Crawls: HTTP Code 503 Count By Google On 2025-09-15 > 0" at bounding box center [318, 96] width 263 height 29
click at [348, 101] on span "Crawls: HTTP Code 503 Count By Google" at bounding box center [282, 94] width 190 height 14
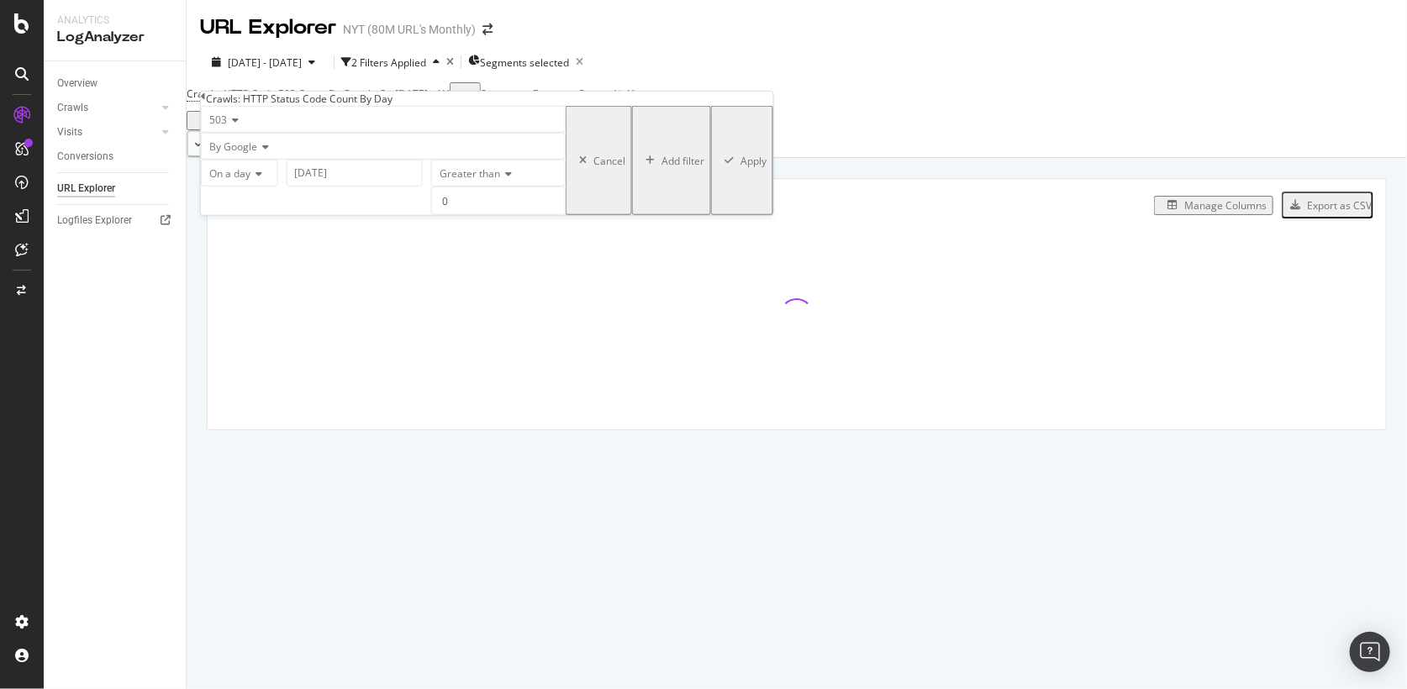
click at [236, 133] on div "503" at bounding box center [383, 119] width 365 height 27
click at [271, 203] on div "5xx" at bounding box center [383, 195] width 363 height 18
click at [740, 167] on div "Apply" at bounding box center [753, 160] width 26 height 14
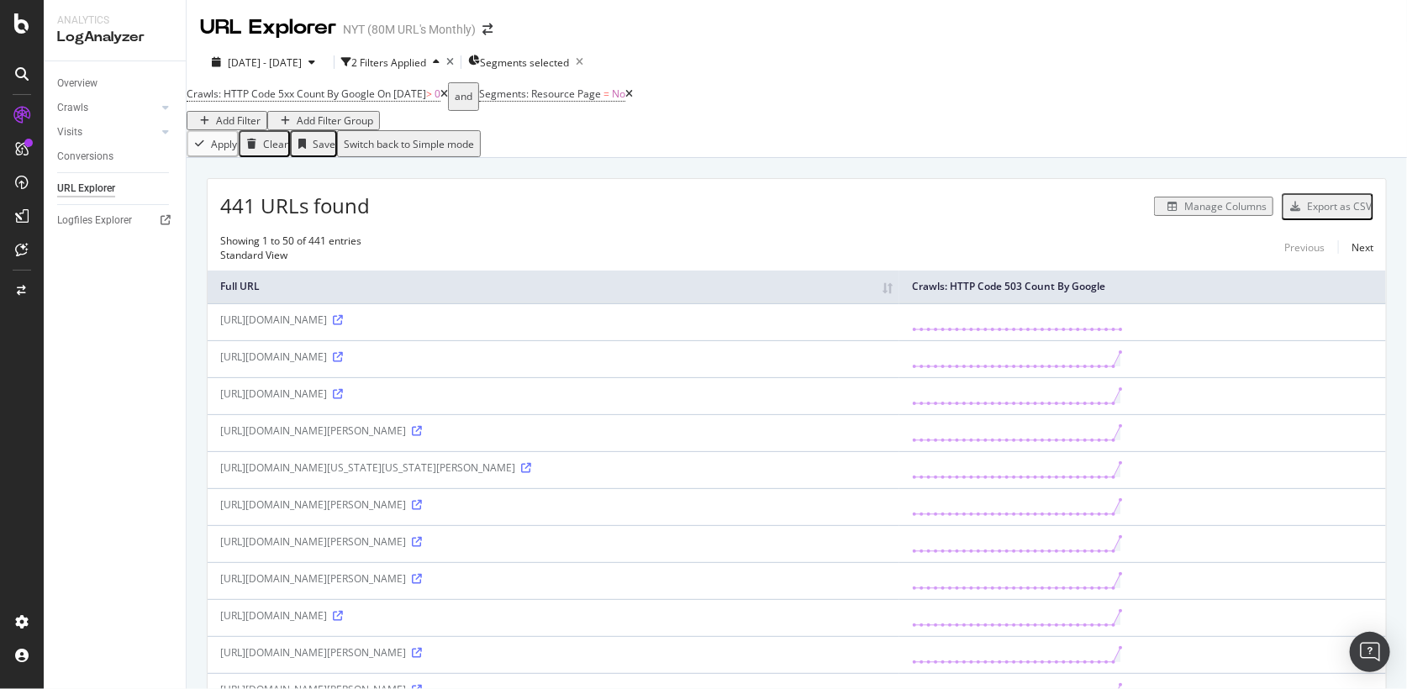
click at [1319, 213] on div "Export as CSV" at bounding box center [1339, 206] width 65 height 14
click at [1335, 207] on div "Export as CSV" at bounding box center [1339, 206] width 65 height 14
click at [1296, 212] on icon "button" at bounding box center [1295, 207] width 10 height 10
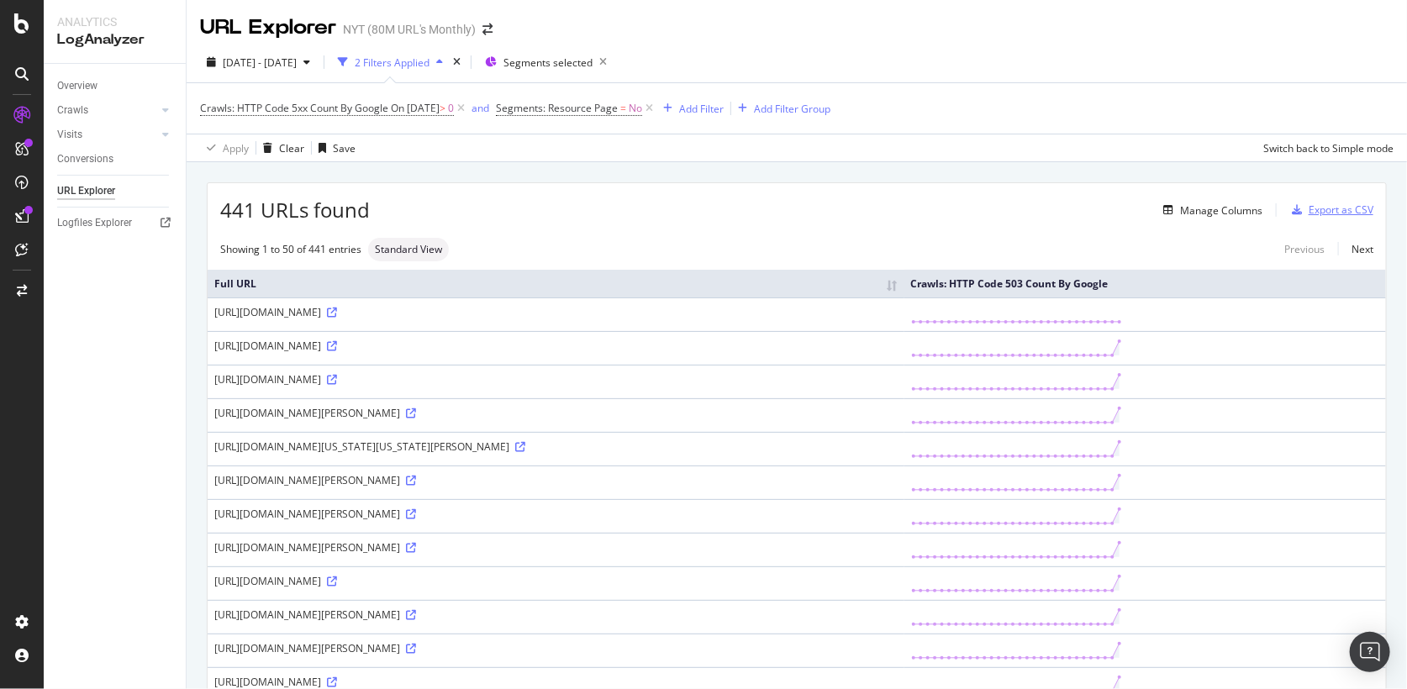
click at [1330, 217] on div "Export as CSV" at bounding box center [1329, 209] width 88 height 25
click at [1324, 211] on div "Export as CSV" at bounding box center [1340, 210] width 65 height 14
click at [337, 339] on link at bounding box center [330, 346] width 13 height 14
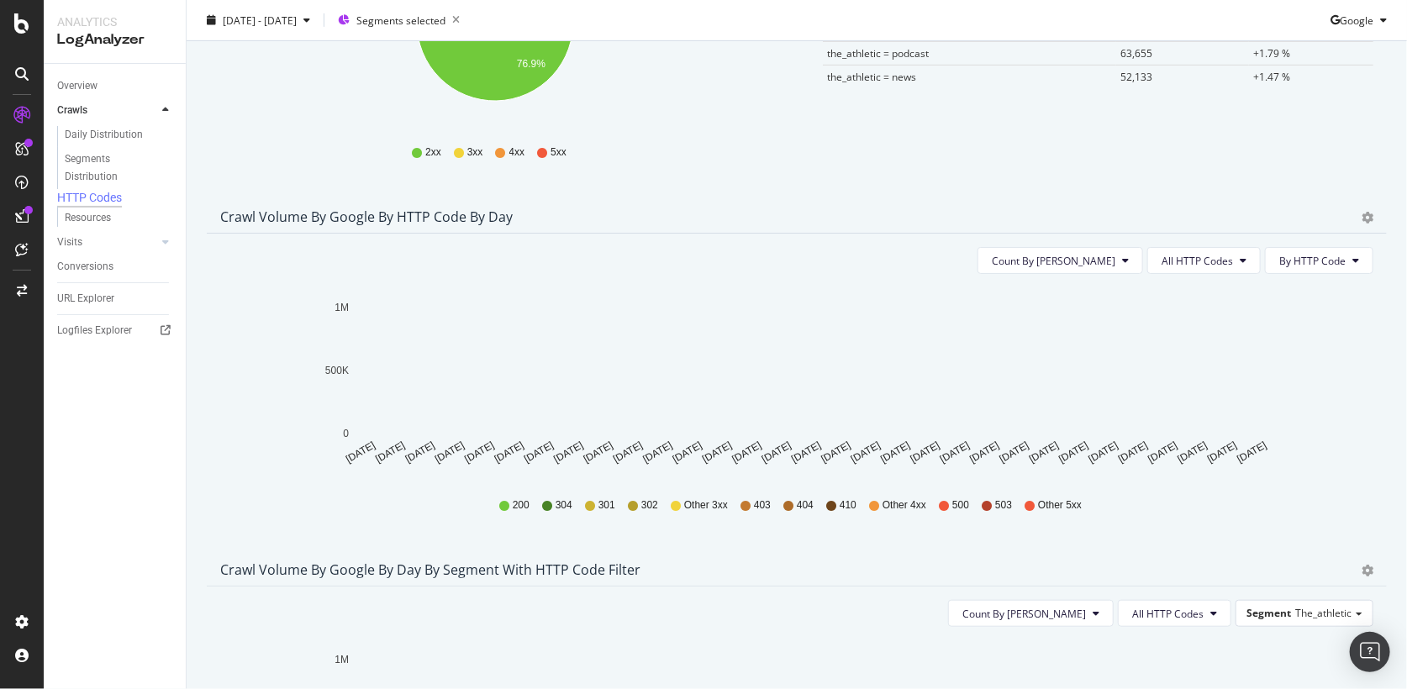
scroll to position [345, 0]
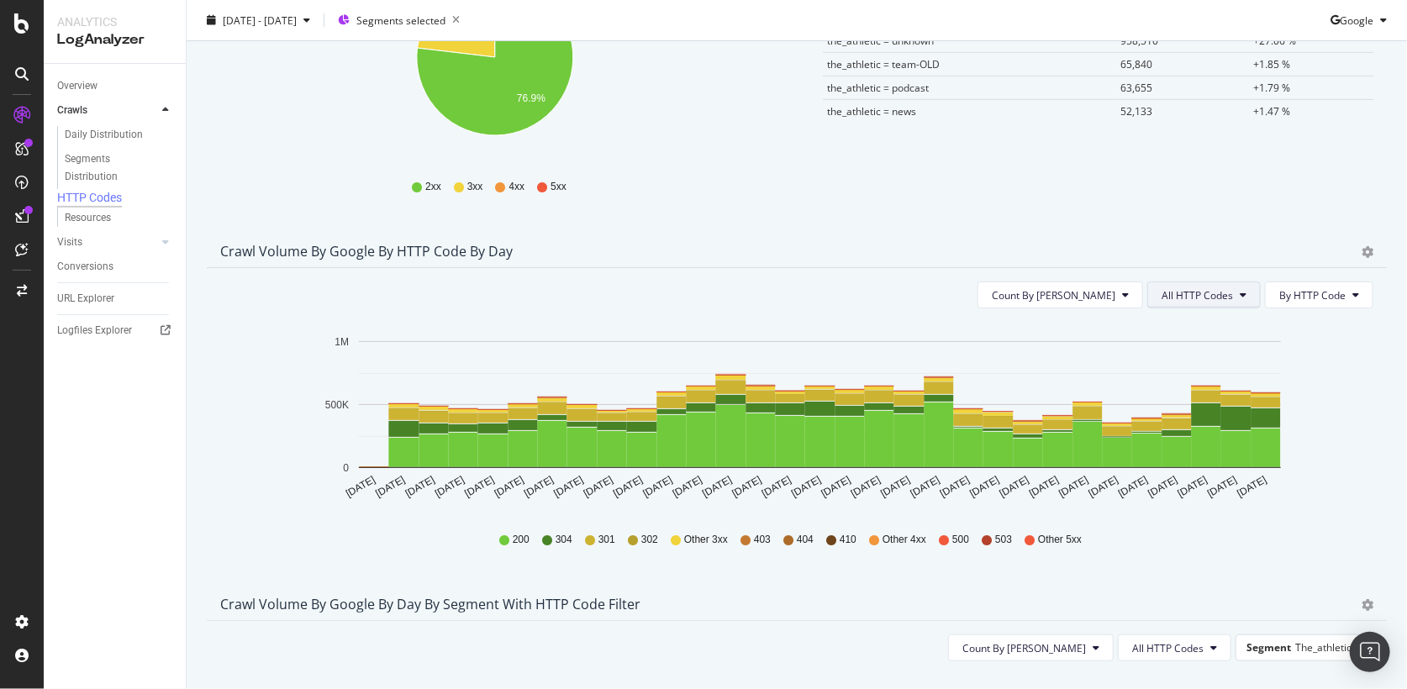
click at [1222, 292] on span "All HTTP Codes" at bounding box center [1196, 295] width 71 height 14
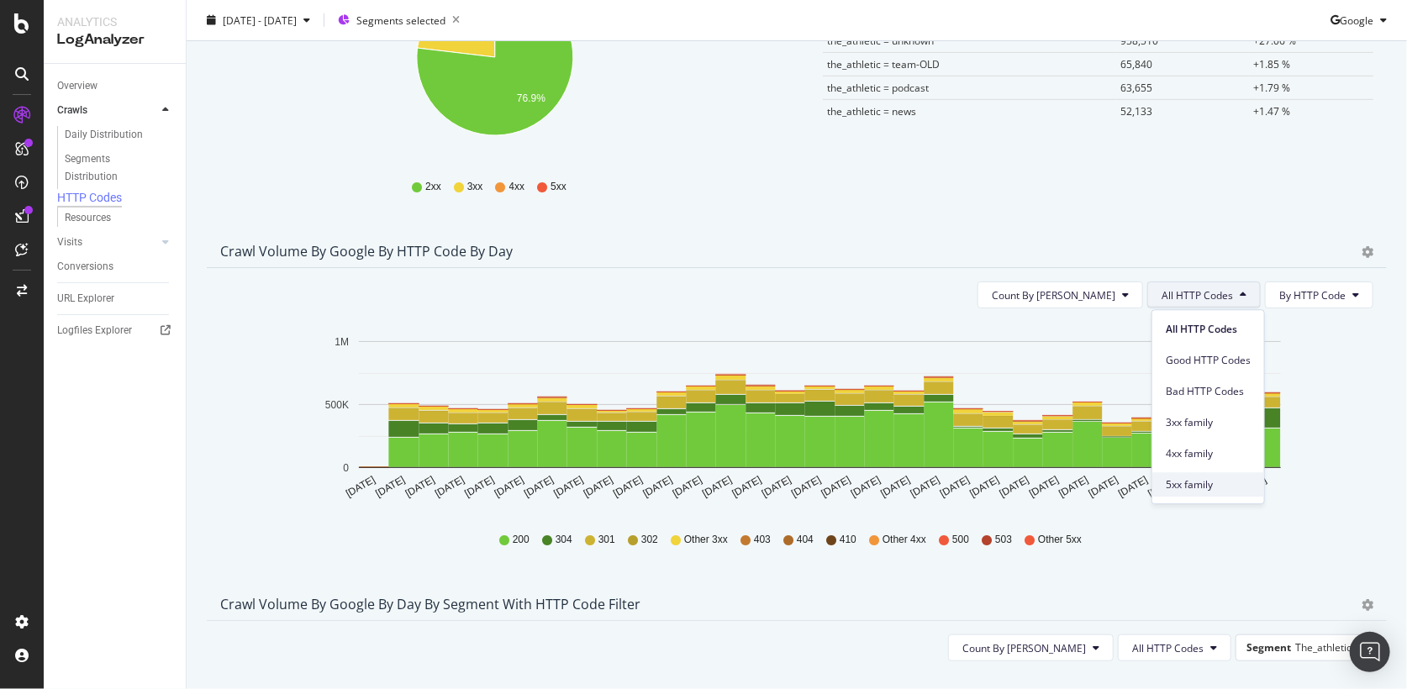
click at [1201, 486] on span "5xx family" at bounding box center [1208, 484] width 85 height 15
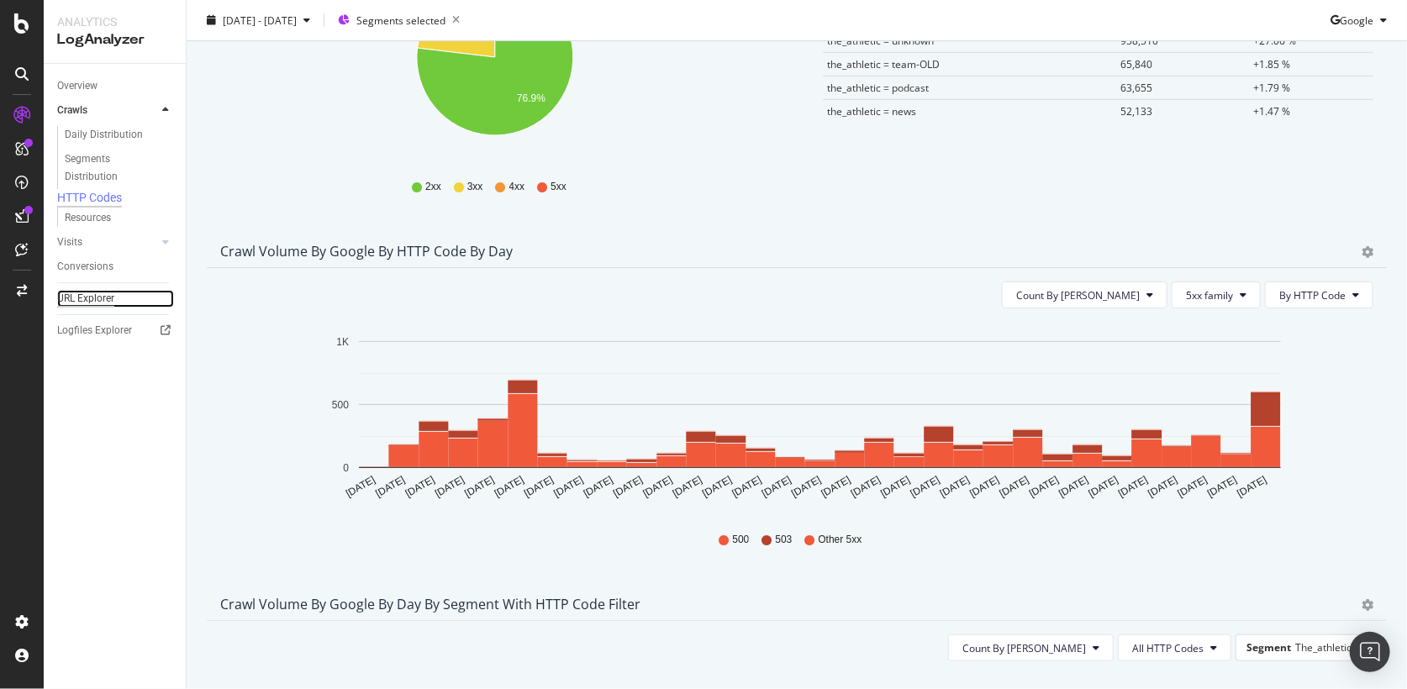
click at [86, 308] on div "URL Explorer" at bounding box center [85, 299] width 57 height 18
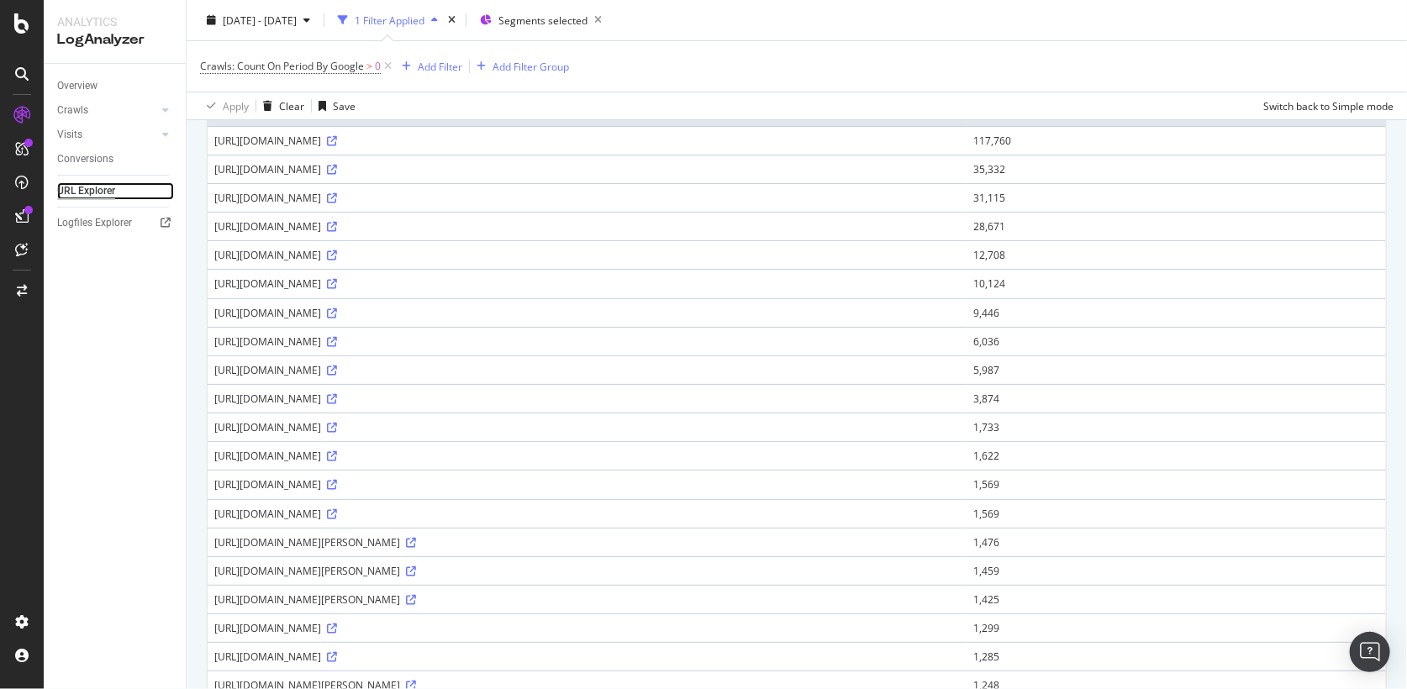
scroll to position [170, 0]
click at [557, 16] on span "Segments selected" at bounding box center [542, 20] width 89 height 14
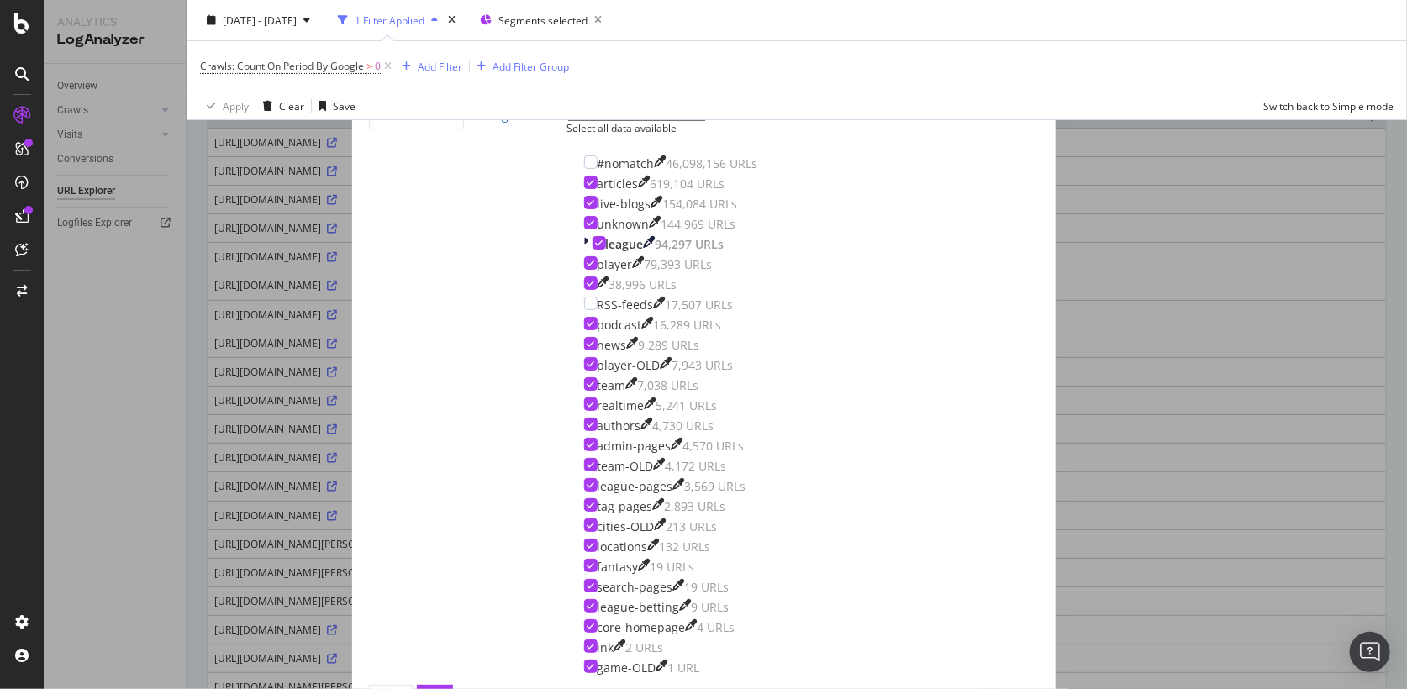
click at [1010, 228] on div "Filter the report on a dimension the-athletic Edit Segmentation Select all data…" at bounding box center [703, 344] width 1407 height 689
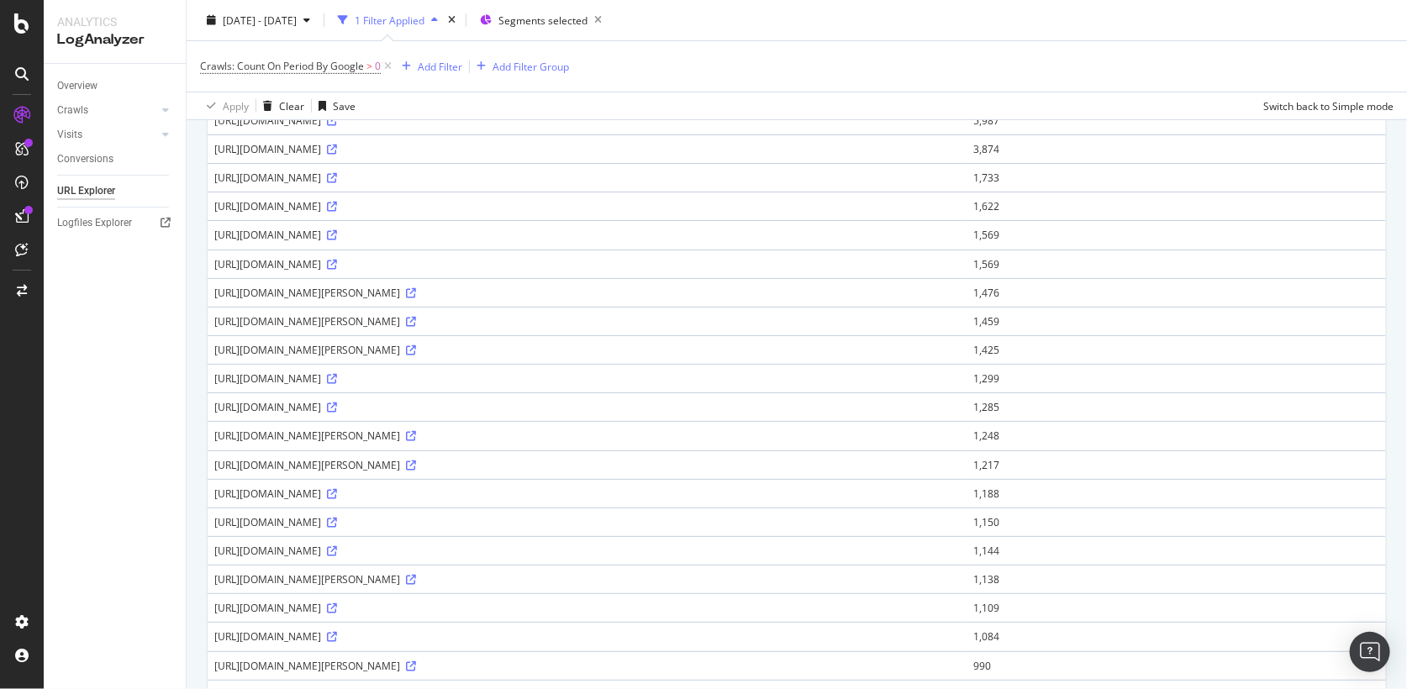
scroll to position [412, 0]
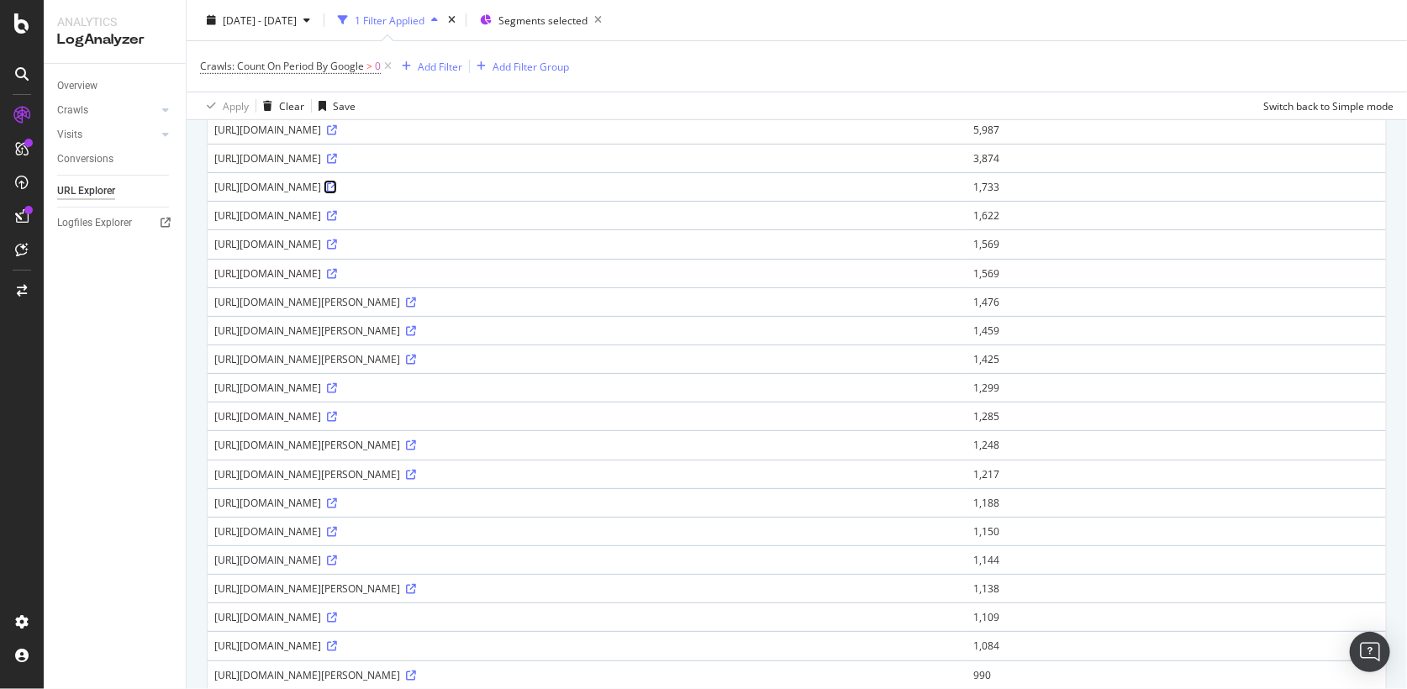
click at [337, 182] on icon at bounding box center [332, 187] width 10 height 10
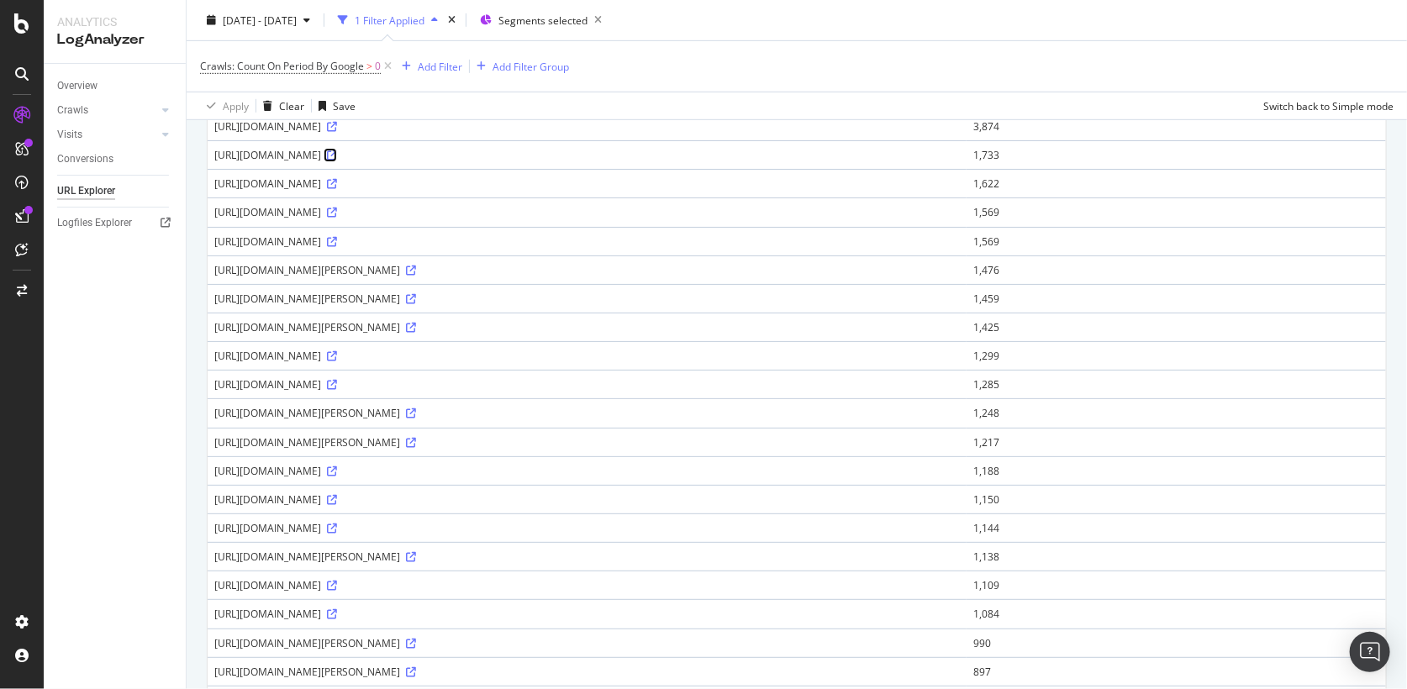
scroll to position [469, 0]
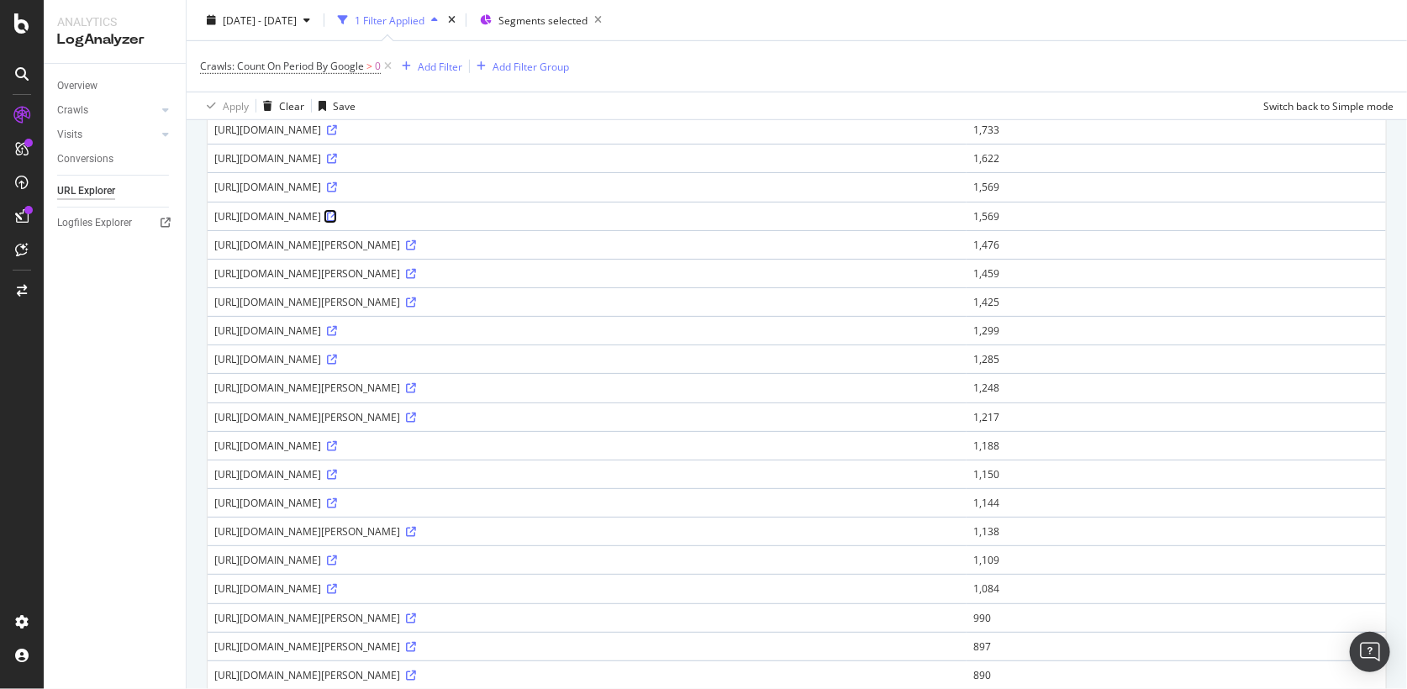
click at [337, 212] on icon at bounding box center [332, 217] width 10 height 10
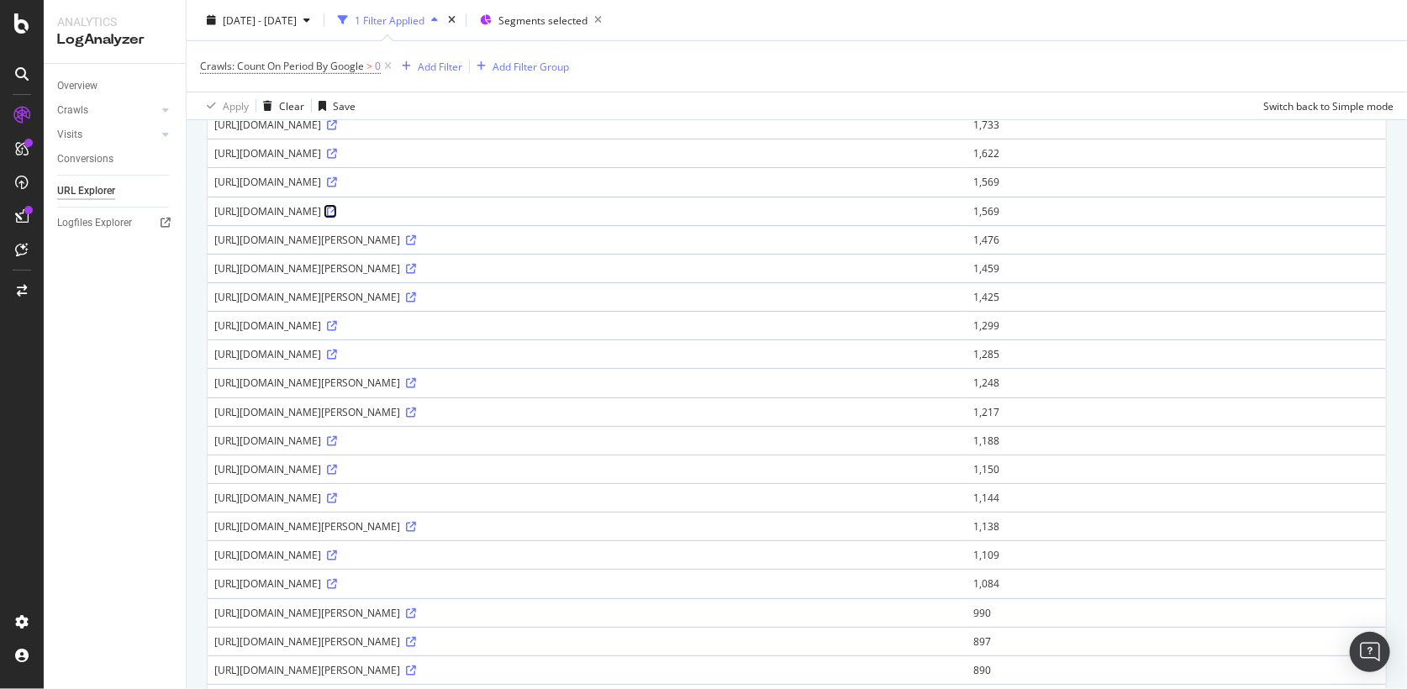
scroll to position [500, 0]
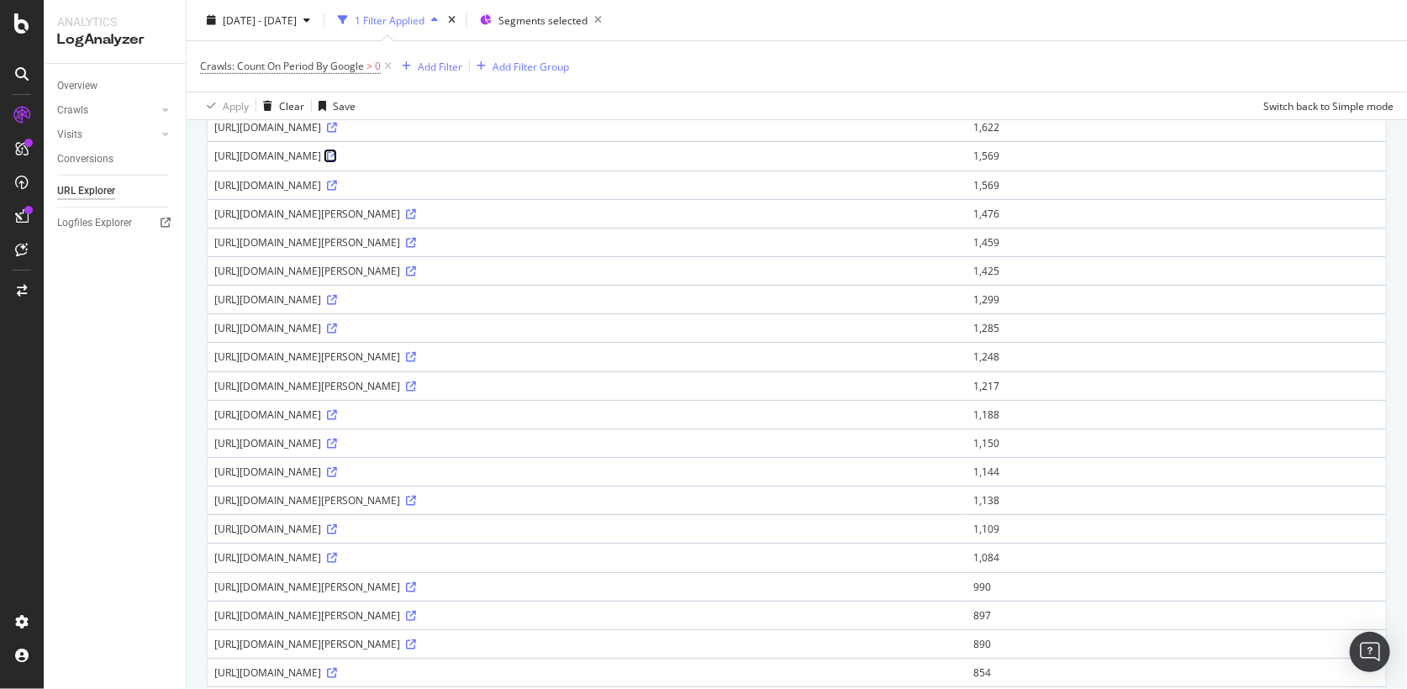
click at [337, 151] on icon at bounding box center [332, 156] width 10 height 10
click at [106, 289] on div "DataExports" at bounding box center [95, 290] width 66 height 17
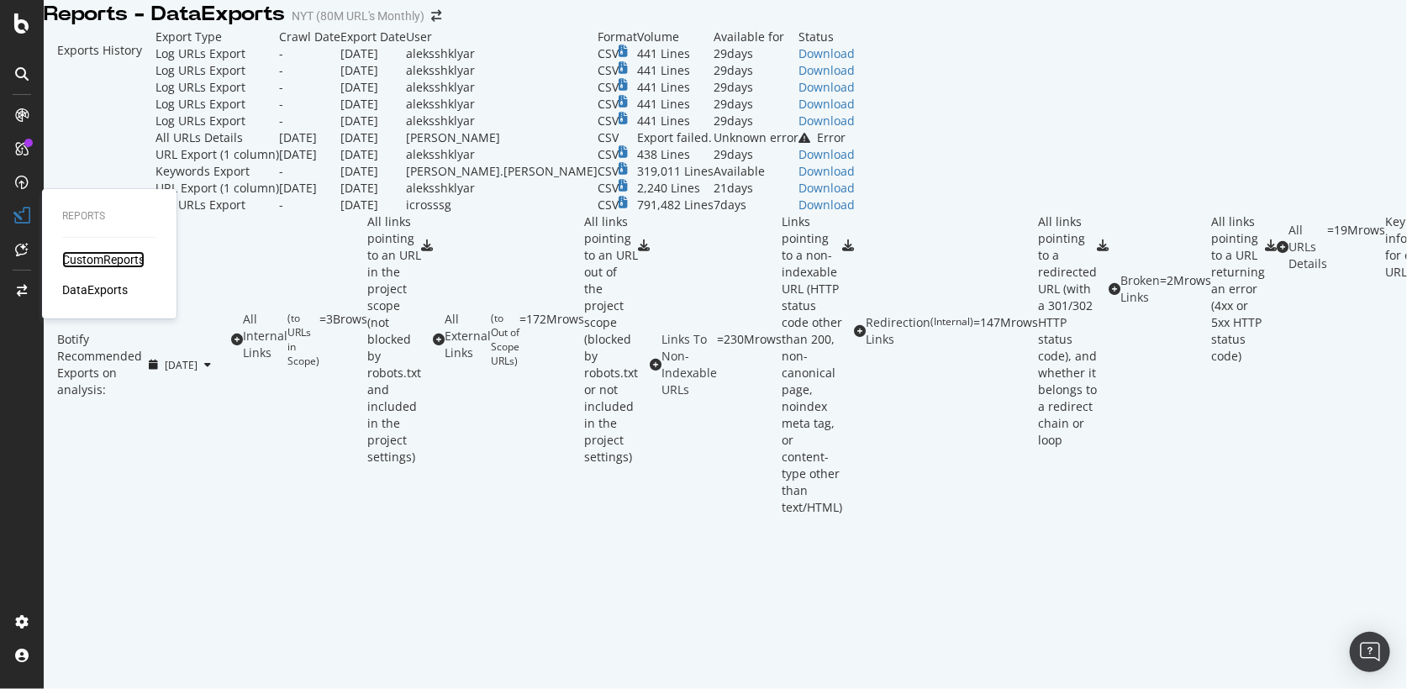
click at [75, 263] on div "CustomReports" at bounding box center [103, 259] width 82 height 17
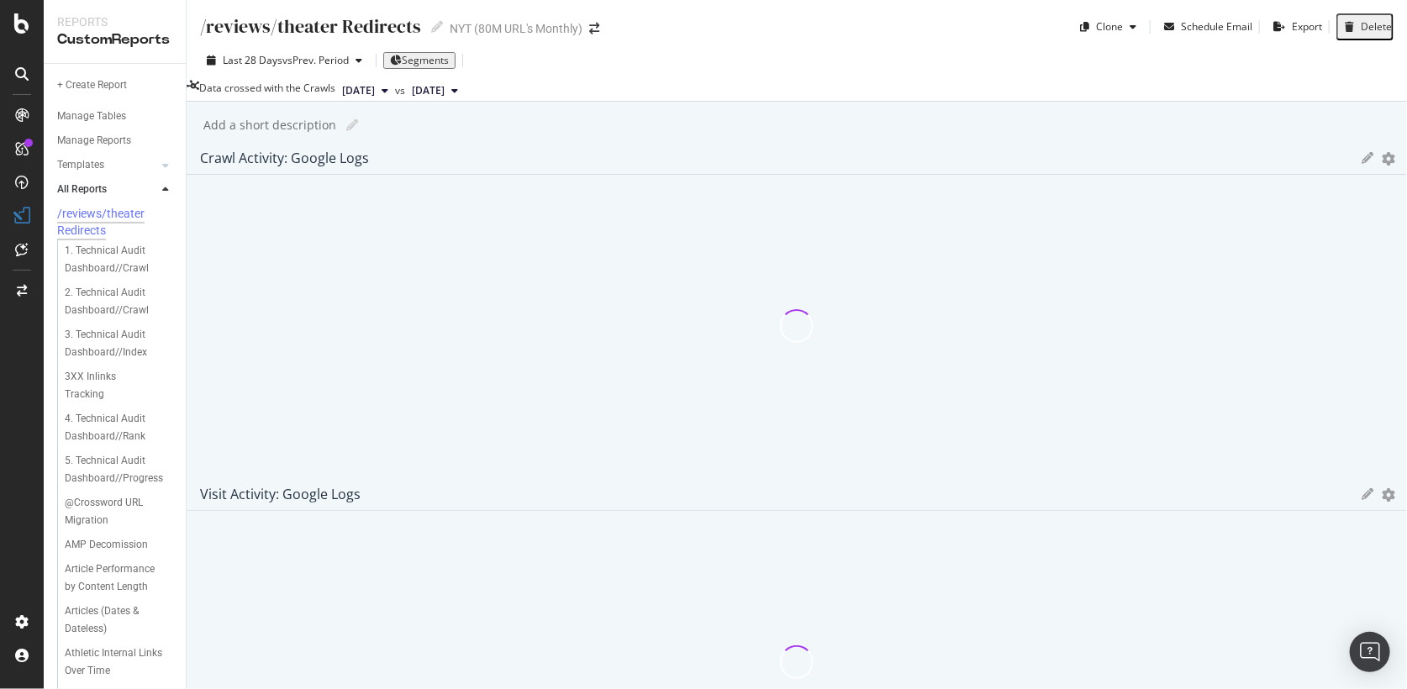
scroll to position [141, 0]
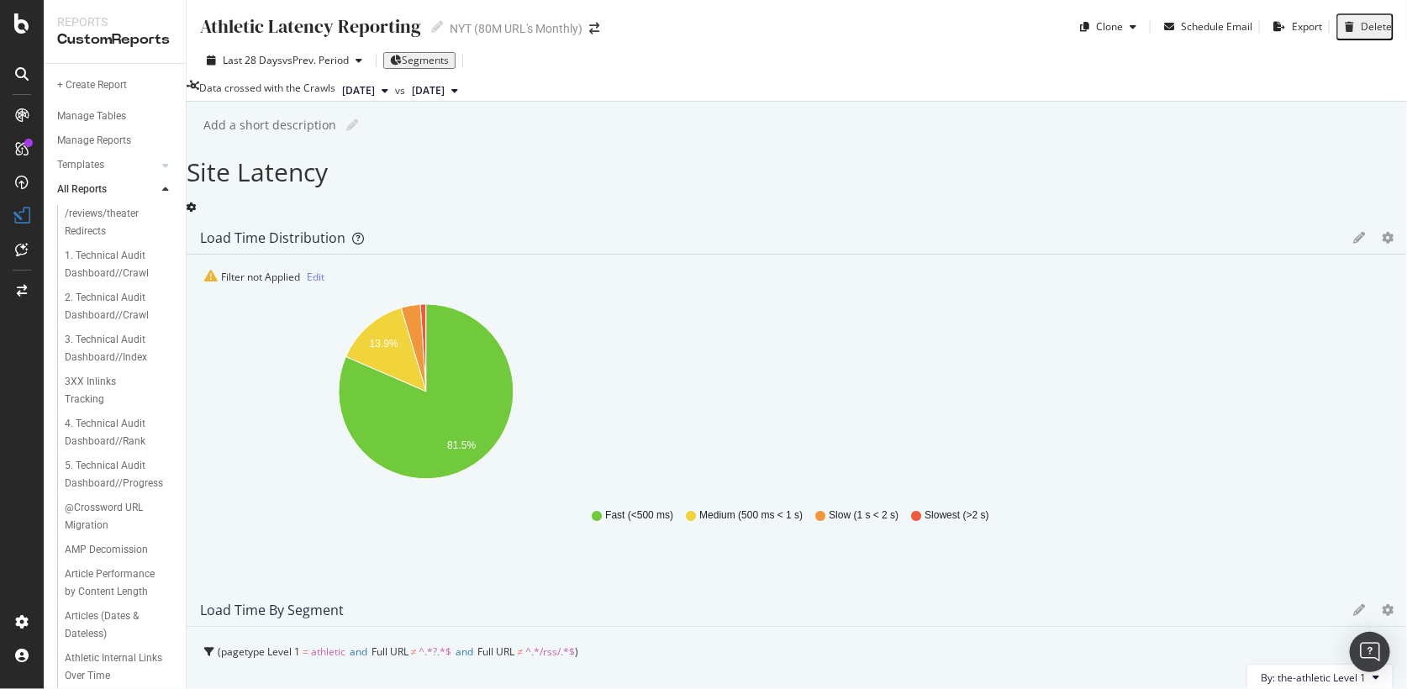
click at [203, 427] on div "Athletic Latency Reporting Athletic Latency Reporting NYT (80M URL's Monthly) C…" at bounding box center [797, 344] width 1220 height 689
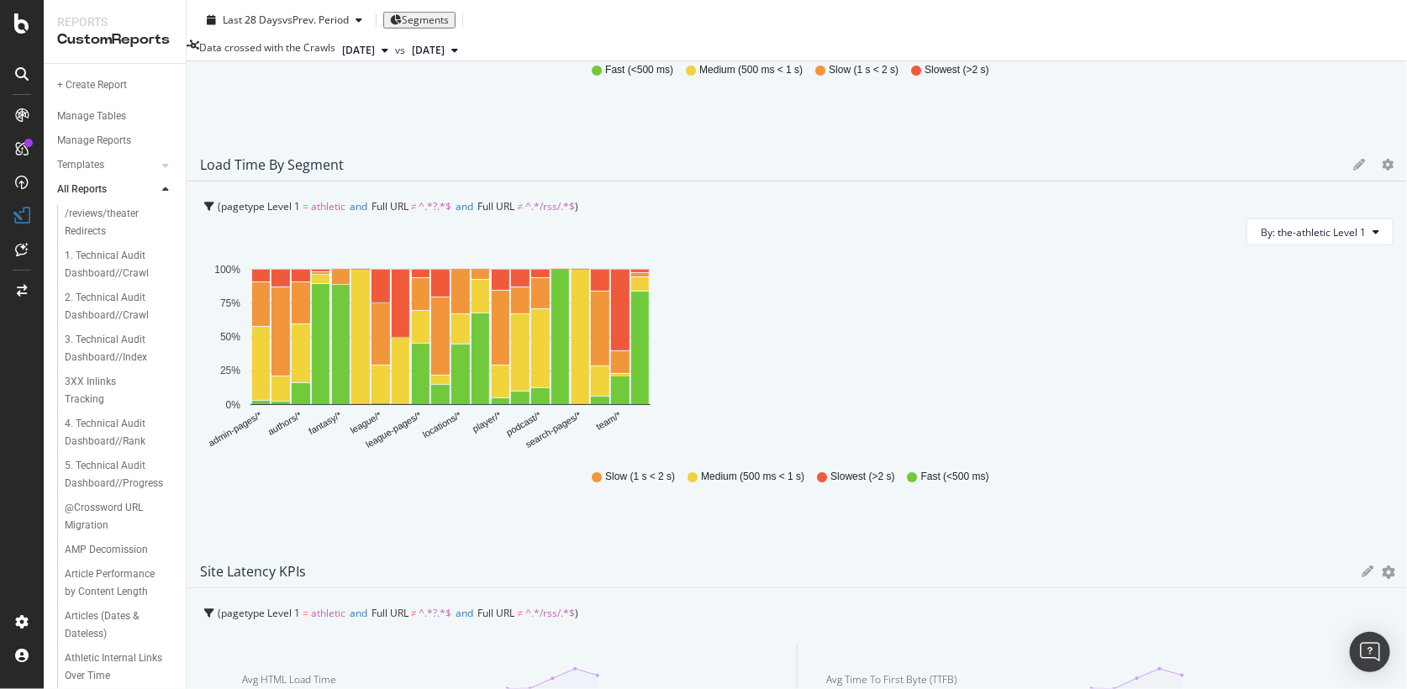
scroll to position [447, 0]
click at [191, 403] on div "Athletic Latency Reporting Athletic Latency Reporting NYT (80M URL's Monthly) C…" at bounding box center [797, 344] width 1220 height 689
